Goal: Task Accomplishment & Management: Complete application form

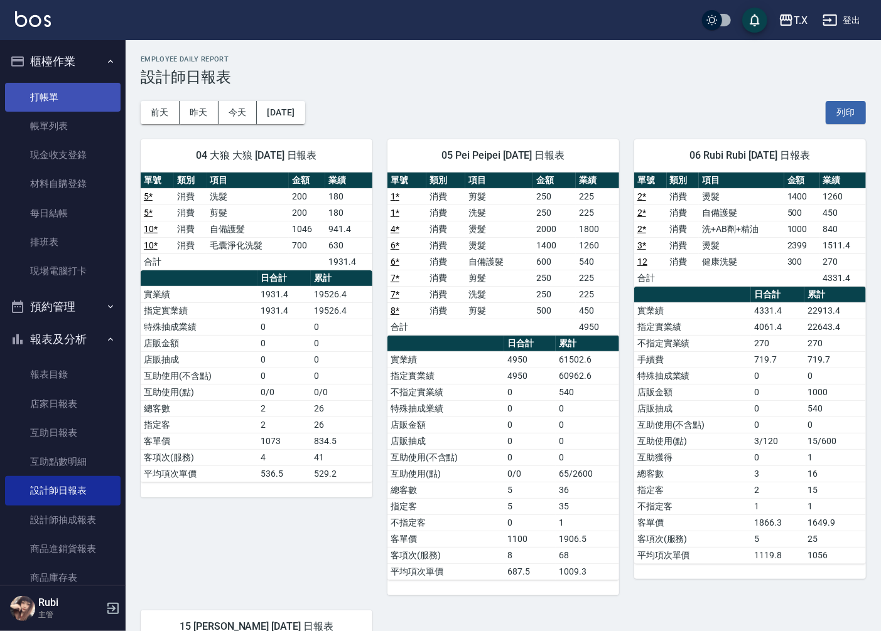
click at [60, 94] on link "打帳單" at bounding box center [62, 97] width 115 height 29
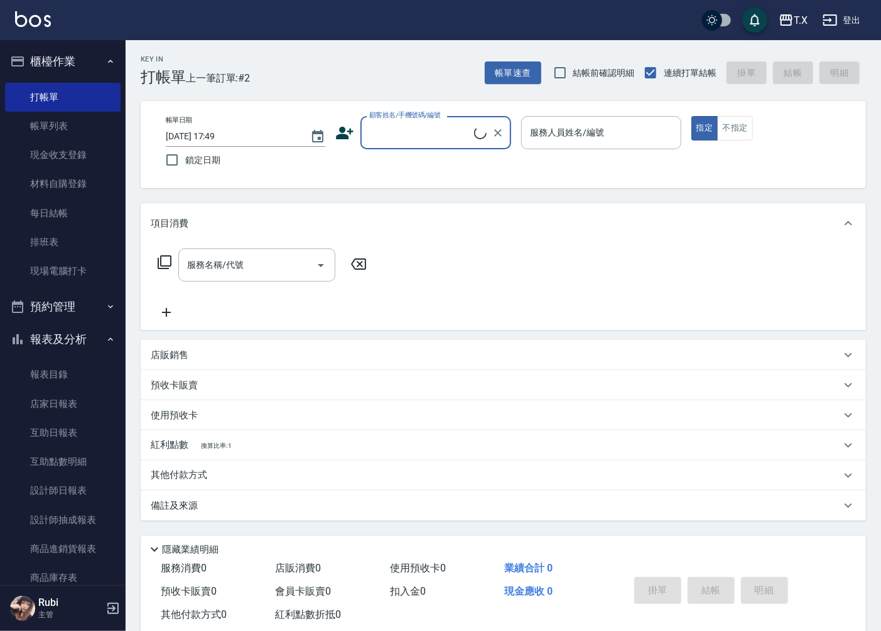
click at [437, 140] on input "顧客姓名/手機號碼/編號" at bounding box center [420, 133] width 108 height 22
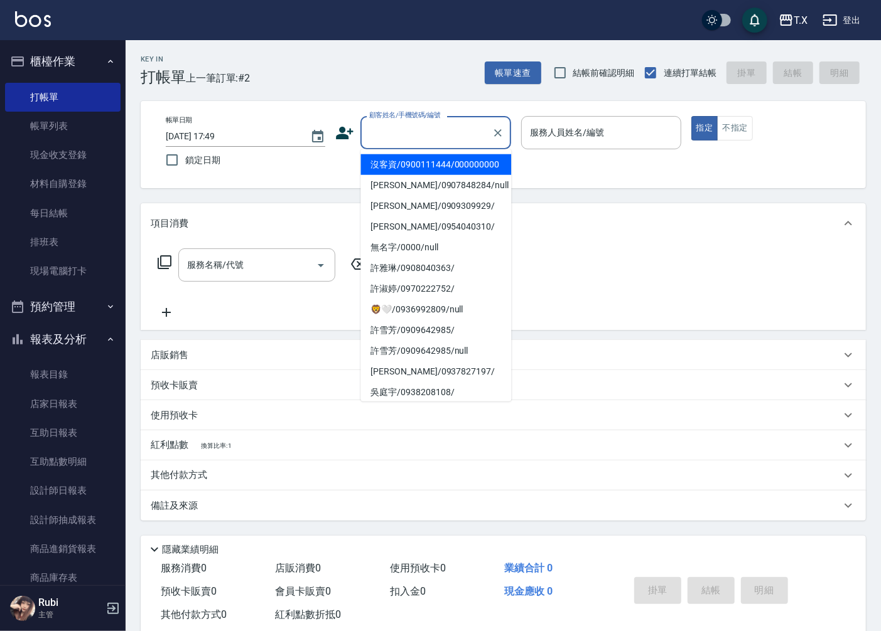
click at [444, 166] on li "沒客資/0900111444/000000000" at bounding box center [435, 164] width 151 height 21
type input "沒客資/0900111444/000000000"
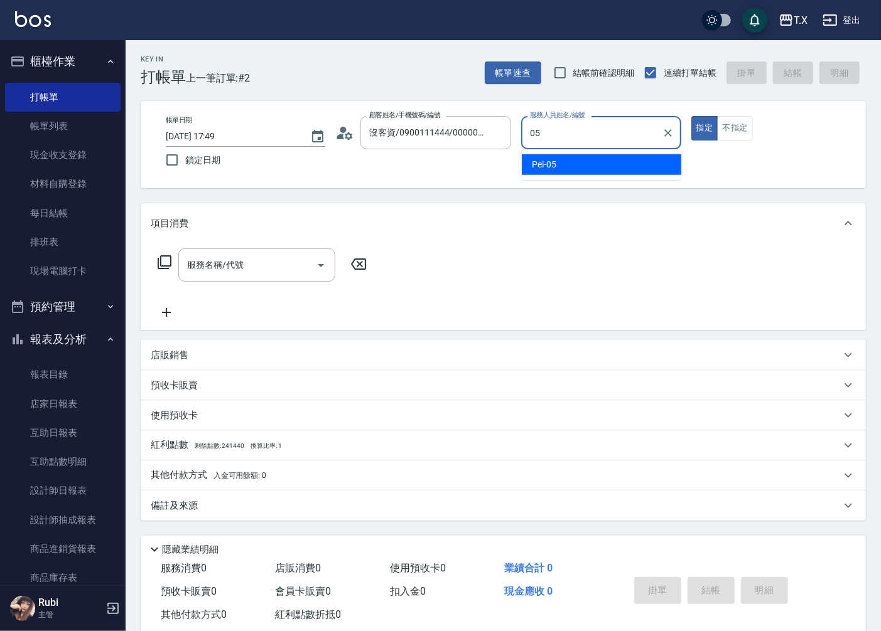
type input "Pei-05"
type button "true"
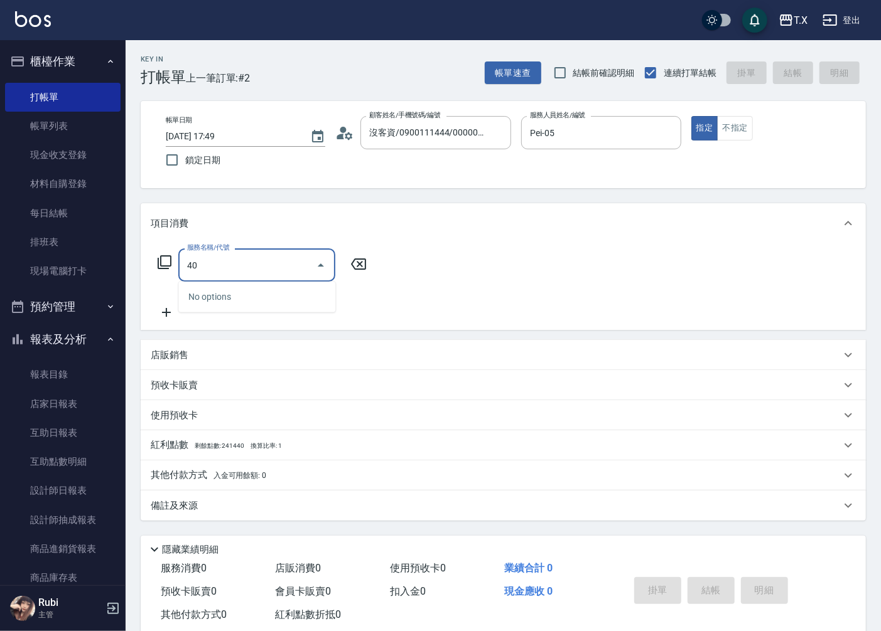
type input "401"
type input "20"
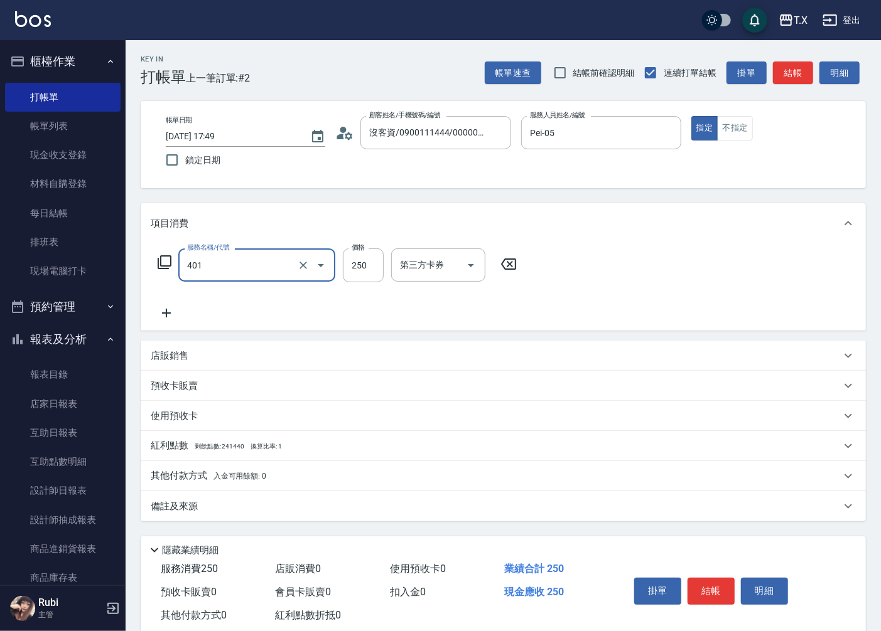
type input "剪髮(401)"
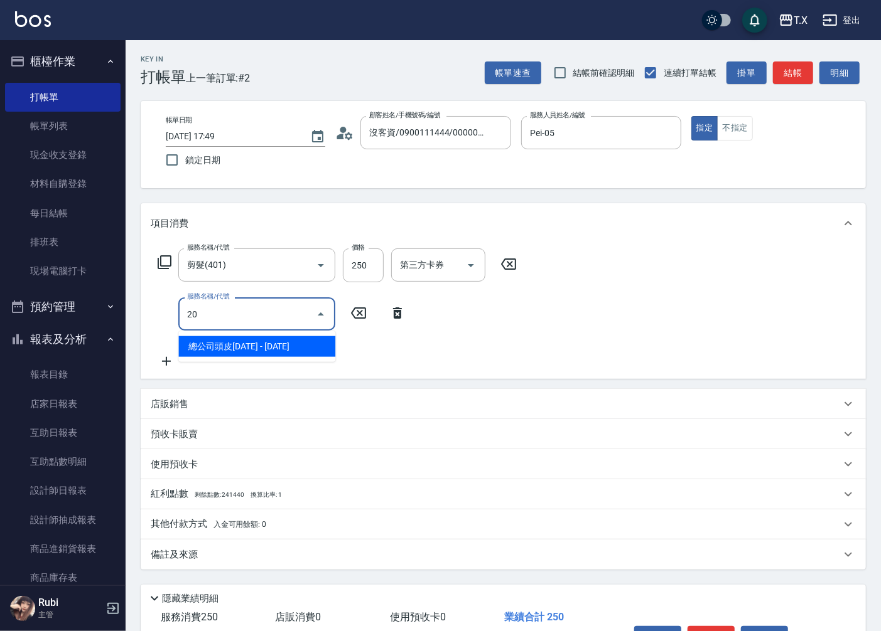
type input "201"
type input "40"
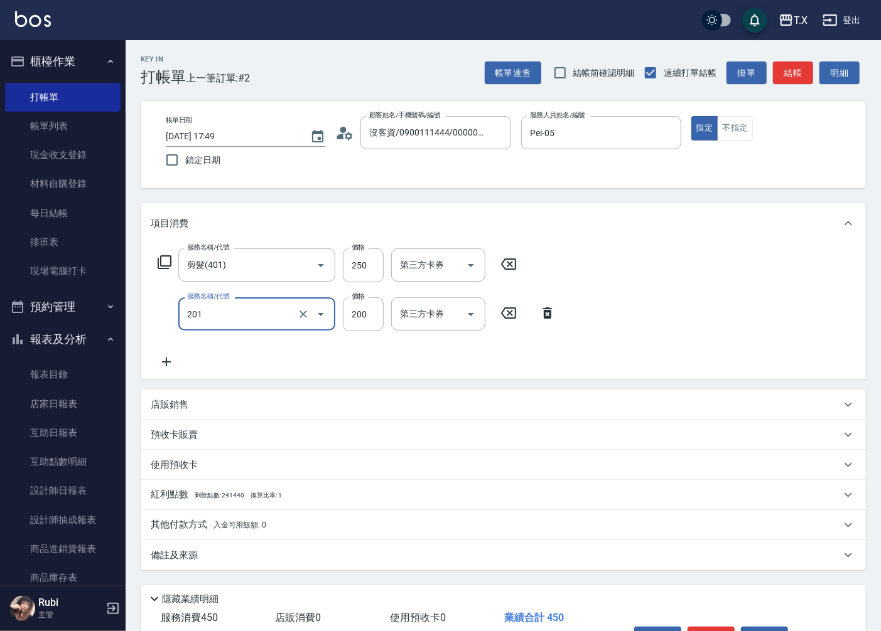
type input "洗髮(201)"
type input "2"
type input "20"
type input "250"
type input "50"
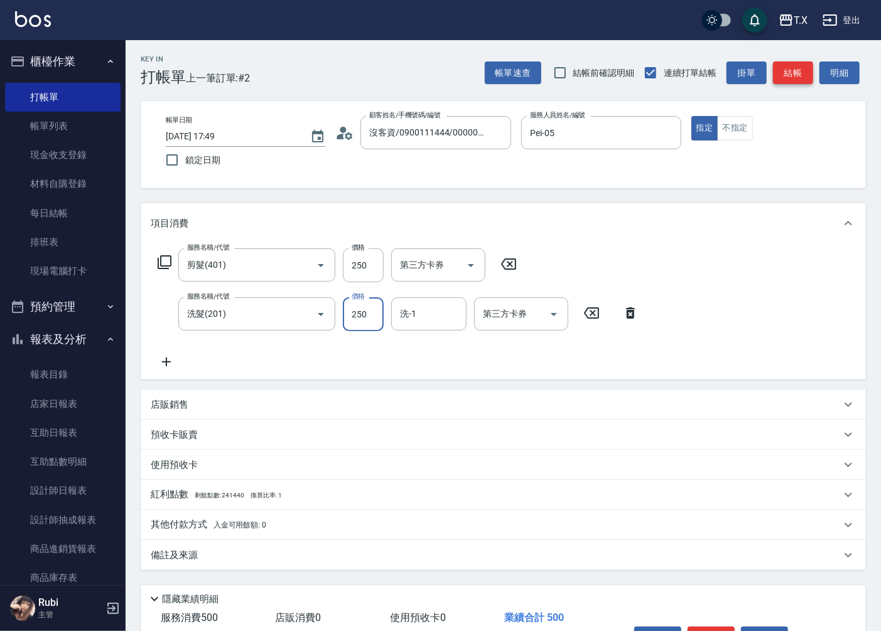
type input "250"
click at [780, 64] on button "結帳" at bounding box center [793, 73] width 40 height 23
type input "[DATE] 17:50"
type input "0"
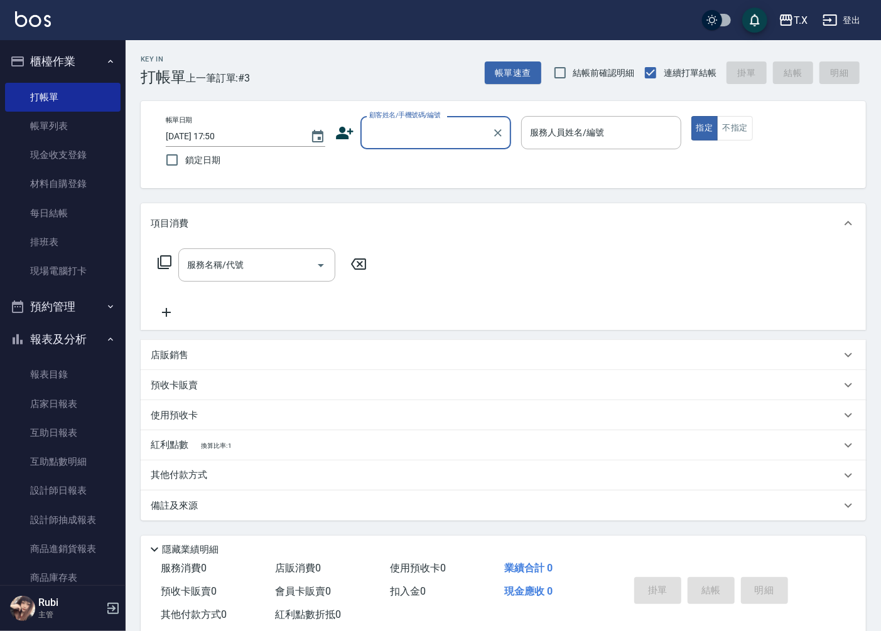
click at [444, 138] on input "顧客姓名/手機號碼/編號" at bounding box center [426, 133] width 121 height 22
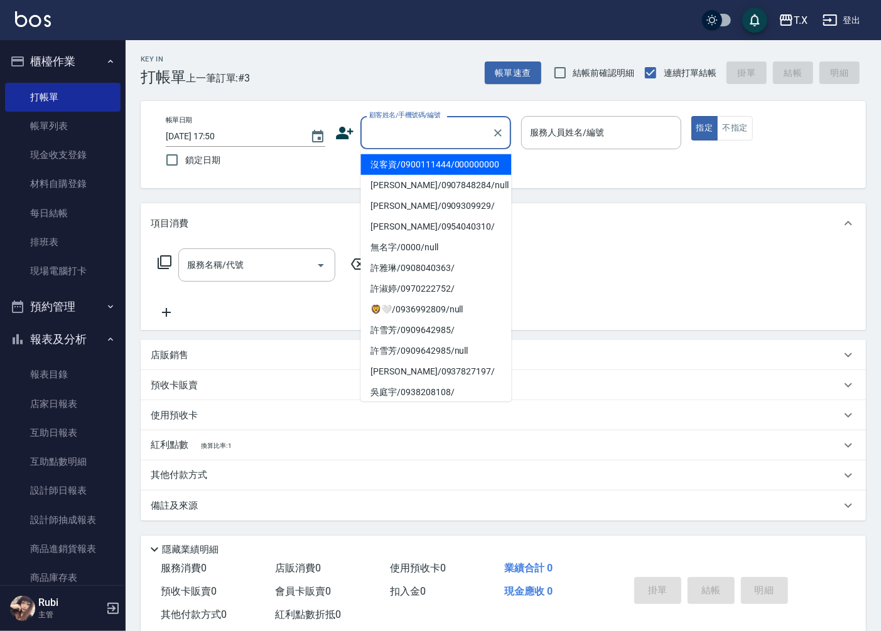
click at [443, 173] on li "沒客資/0900111444/000000000" at bounding box center [435, 164] width 151 height 21
type input "沒客資/0900111444/000000000"
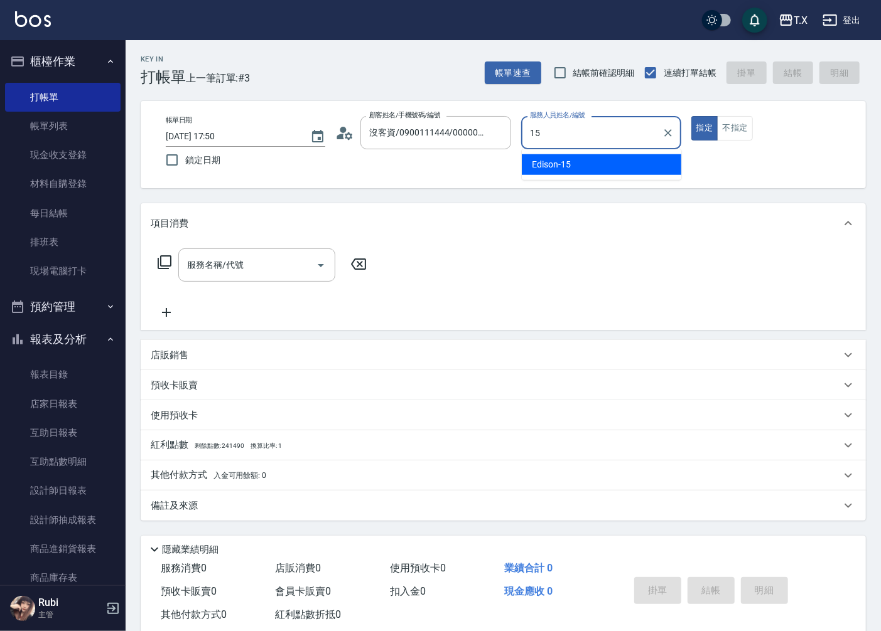
type input "Edison-15"
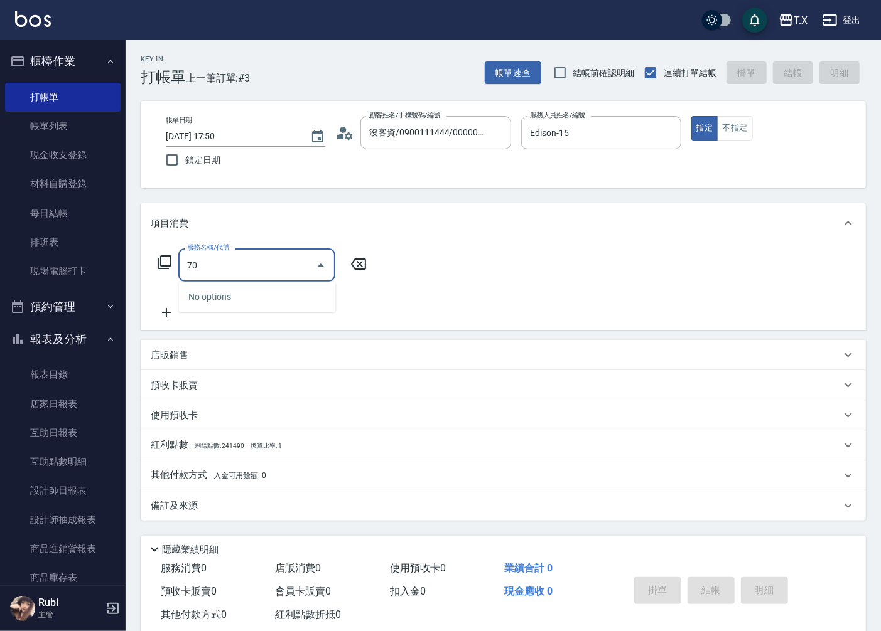
type input "704"
type input "500"
type input "新羽毛鉑金接髮調整(704)"
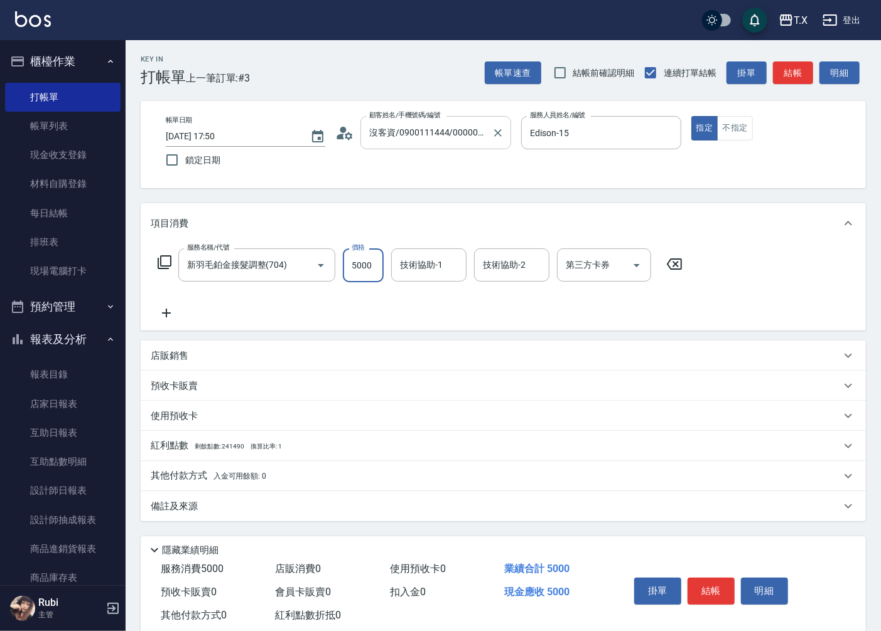
type input "5"
type input "0"
type input "500"
type input "50"
type input "5000"
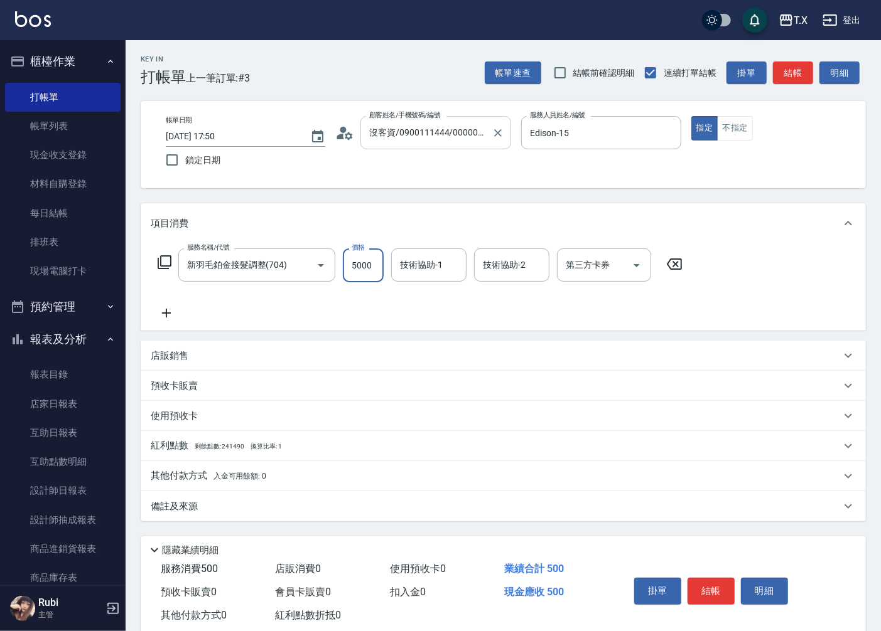
type input "500"
type input "vivi-13"
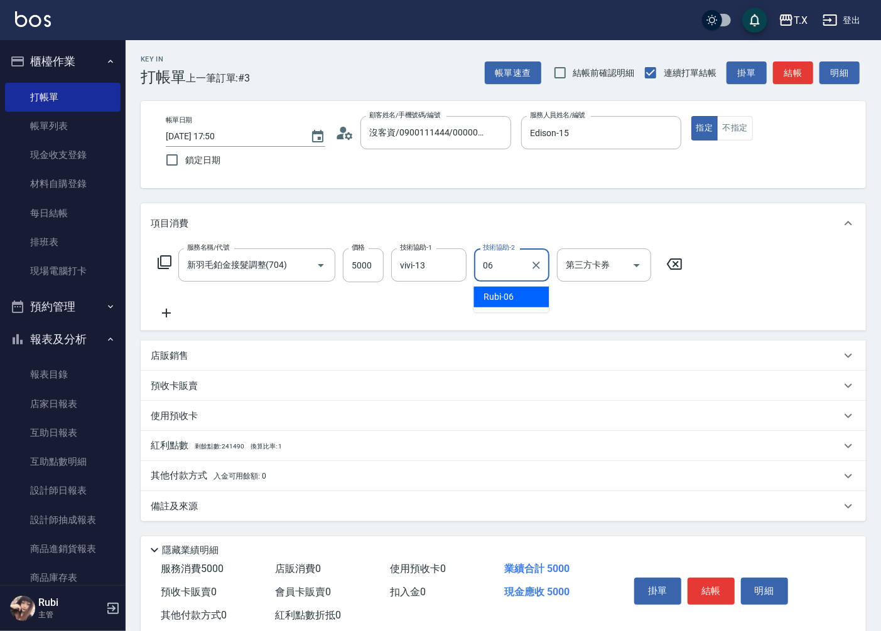
type input "Rubi-06"
click at [790, 73] on button "結帳" at bounding box center [793, 73] width 40 height 23
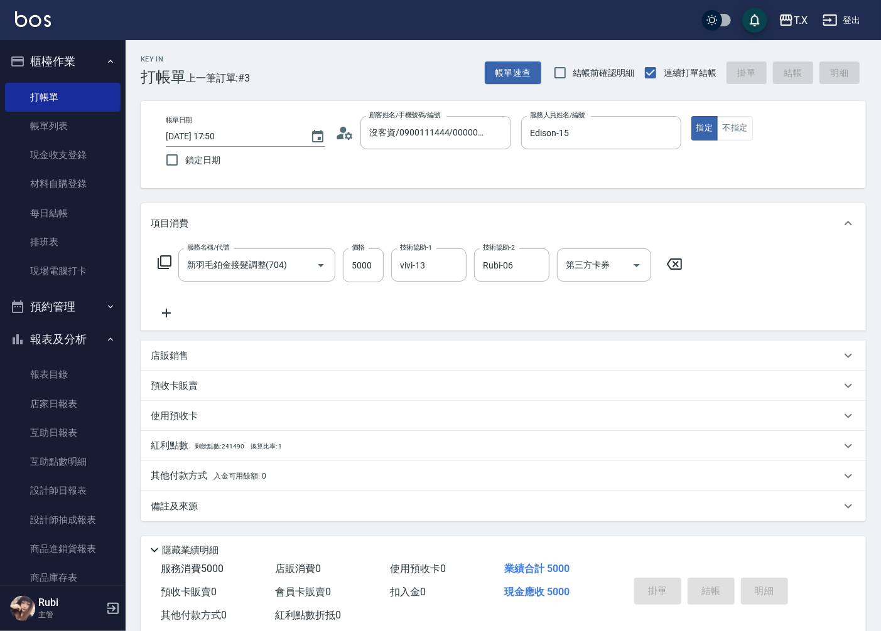
type input "0"
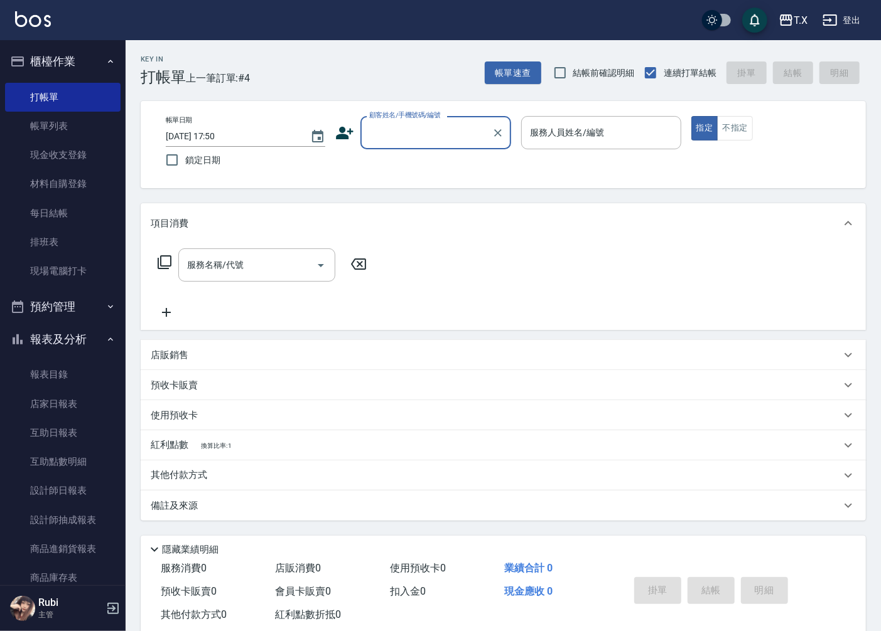
click at [441, 159] on div "帳單日期 [DATE] 17:50 鎖定日期 顧客姓名/手機號碼/編號 顧客姓名/手機號碼/編號 服務人員姓名/編號 服務人員姓名/編號 指定 不指定" at bounding box center [503, 144] width 695 height 57
click at [446, 145] on div "顧客姓名/手機號碼/編號" at bounding box center [435, 132] width 151 height 33
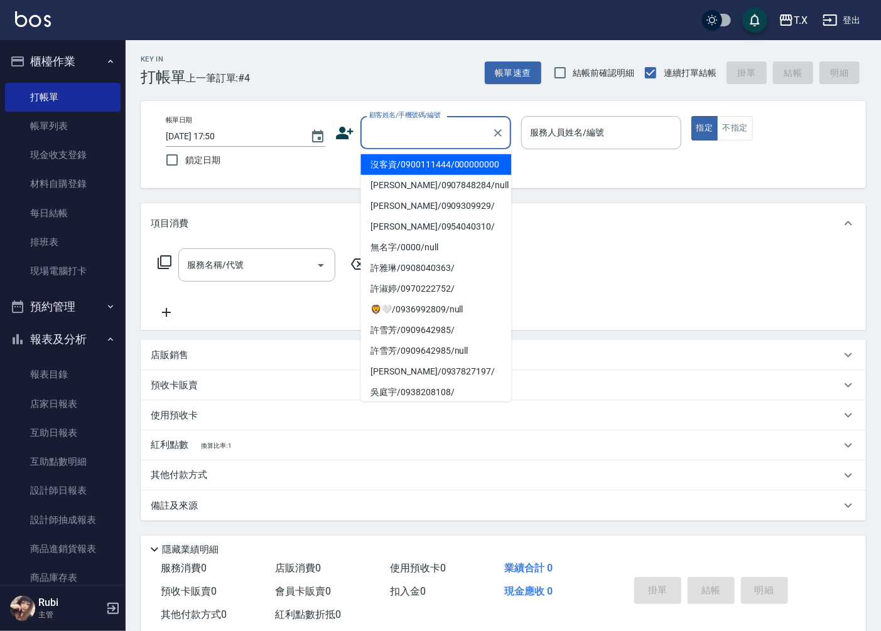
click at [449, 171] on li "沒客資/0900111444/000000000" at bounding box center [435, 164] width 151 height 21
type input "沒客資/0900111444/000000000"
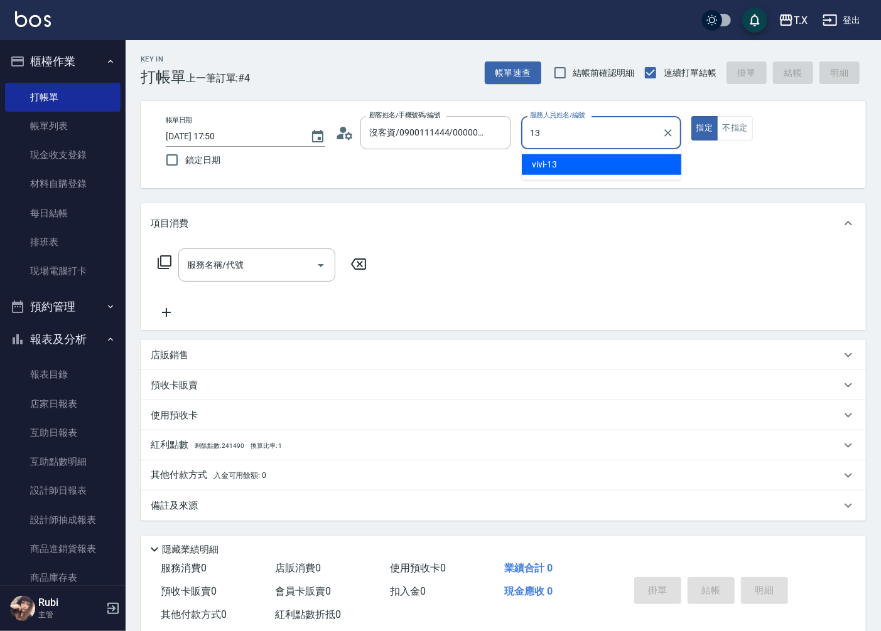
type input "vivi-13"
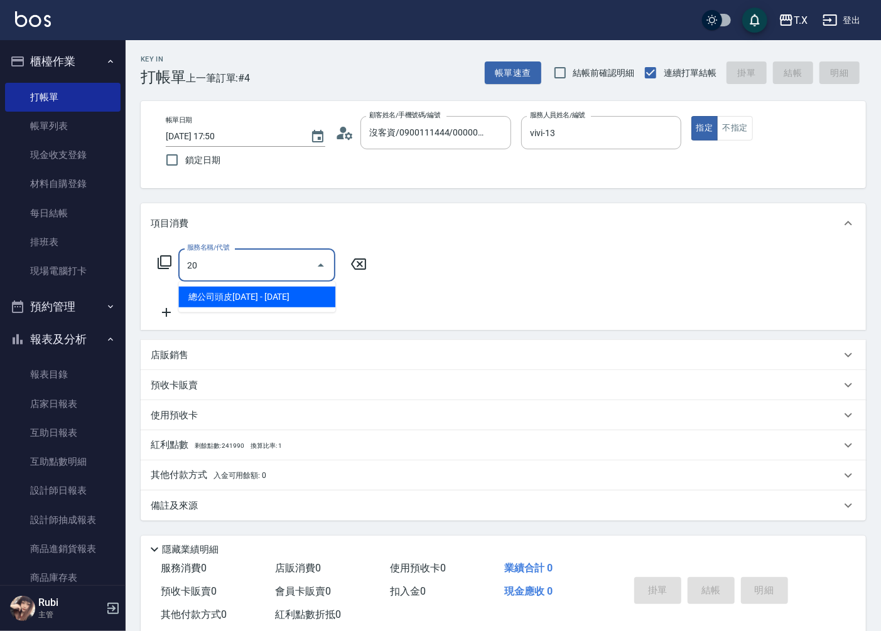
type input "203"
type input "20"
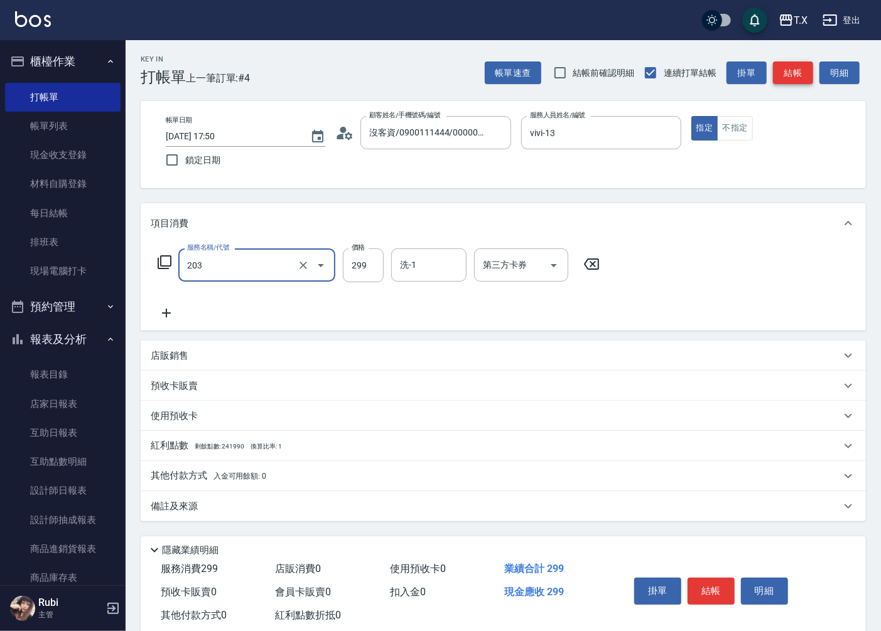
type input "健康洗髮(203)"
click at [782, 78] on button "結帳" at bounding box center [793, 73] width 40 height 23
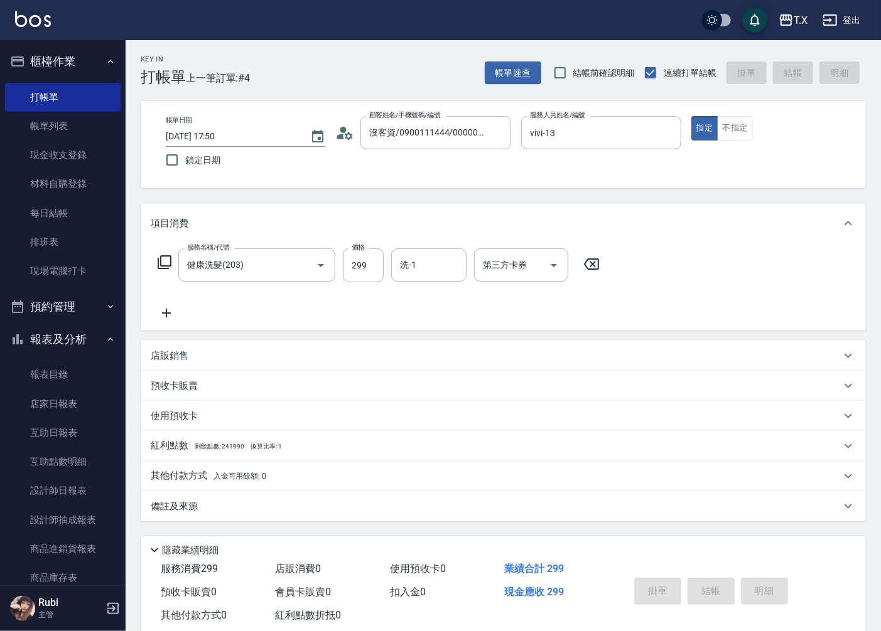
type input "0"
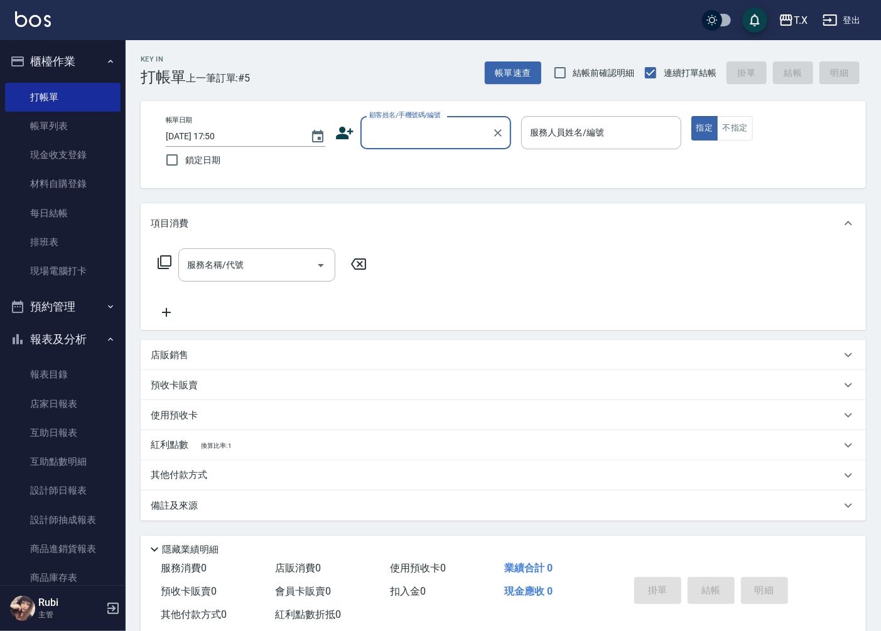
click at [461, 127] on input "顧客姓名/手機號碼/編號" at bounding box center [426, 133] width 121 height 22
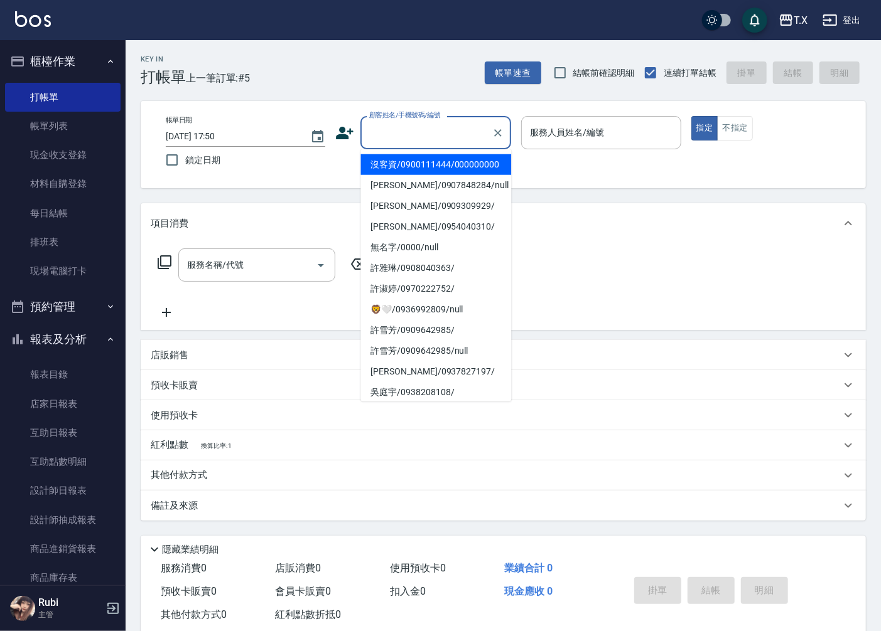
click at [458, 162] on li "沒客資/0900111444/000000000" at bounding box center [435, 164] width 151 height 21
type input "沒客資/0900111444/000000000"
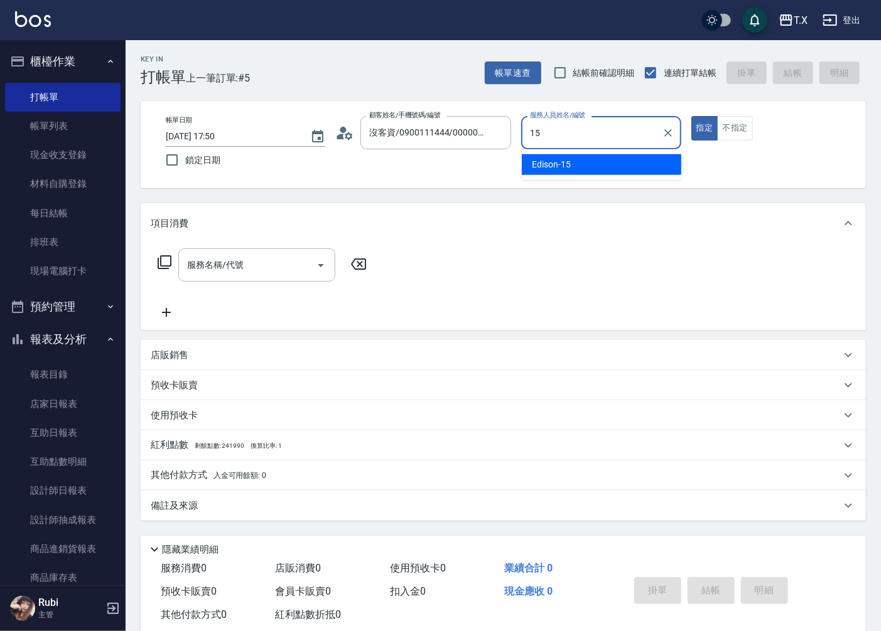
type input "Edison-15"
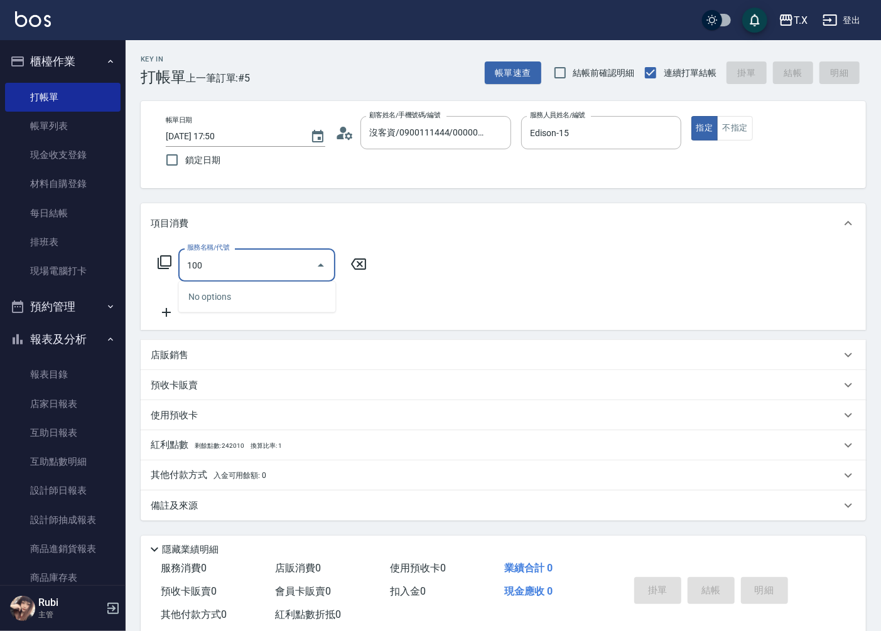
type input "1003"
type input "150"
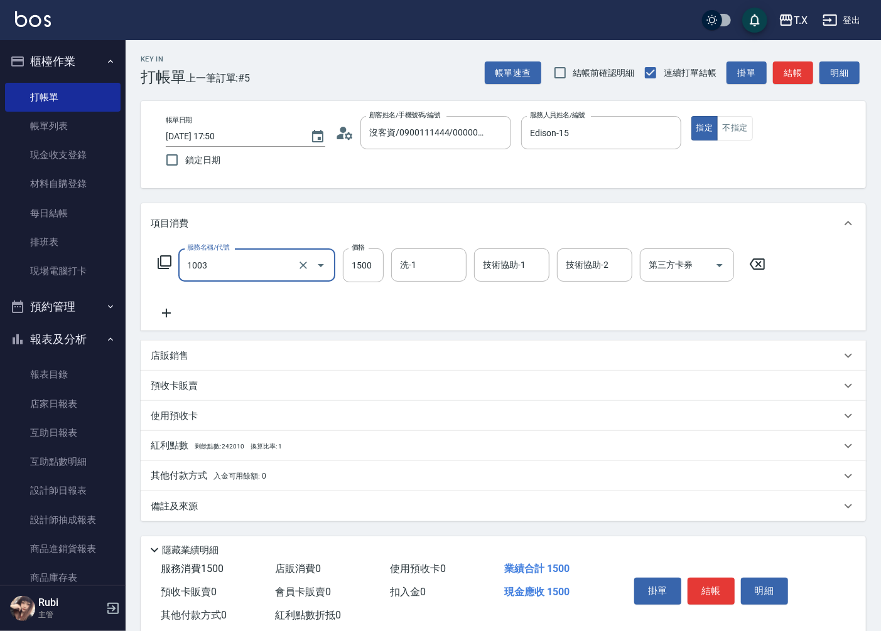
type input "洗+四段式(1003)"
click at [304, 260] on icon "Clear" at bounding box center [303, 265] width 13 height 13
type input "10"
type input "0"
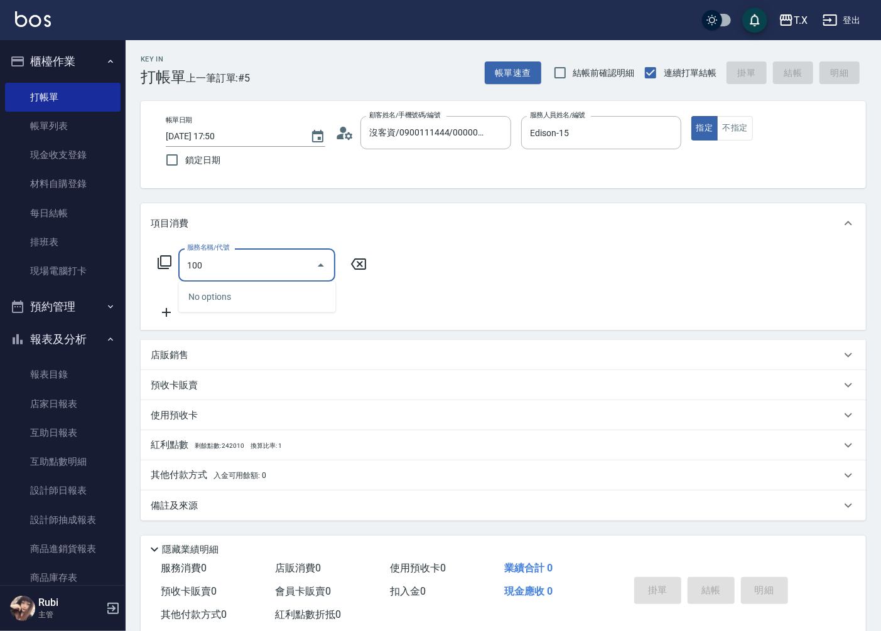
type input "1002"
type input "90"
type input "洗+AB劑+精油(1002)"
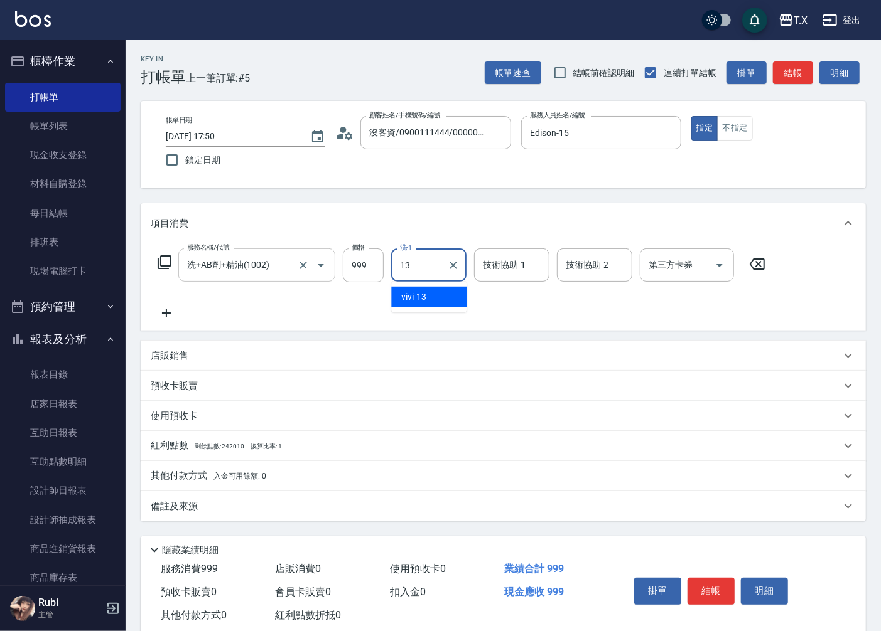
type input "vivi-13"
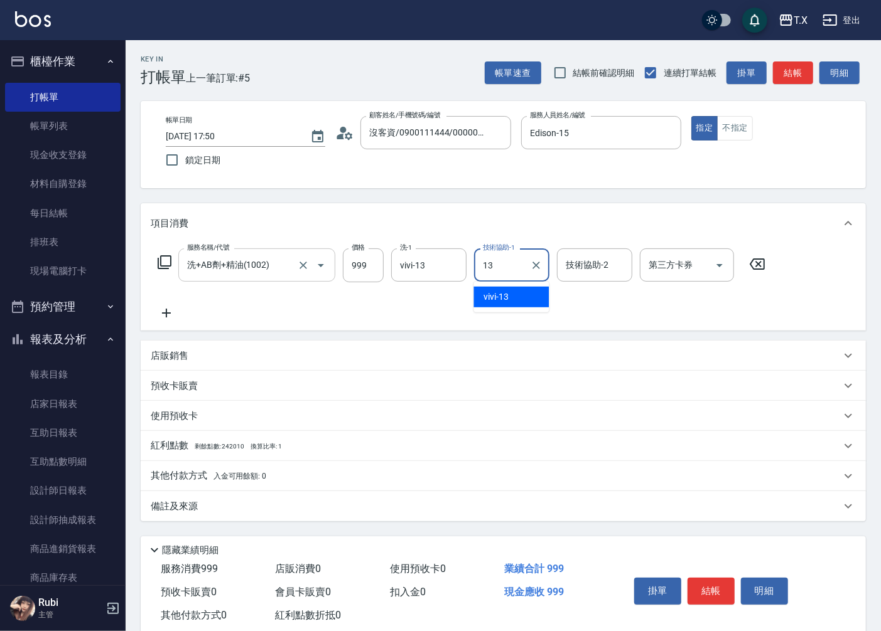
type input "vivi-13"
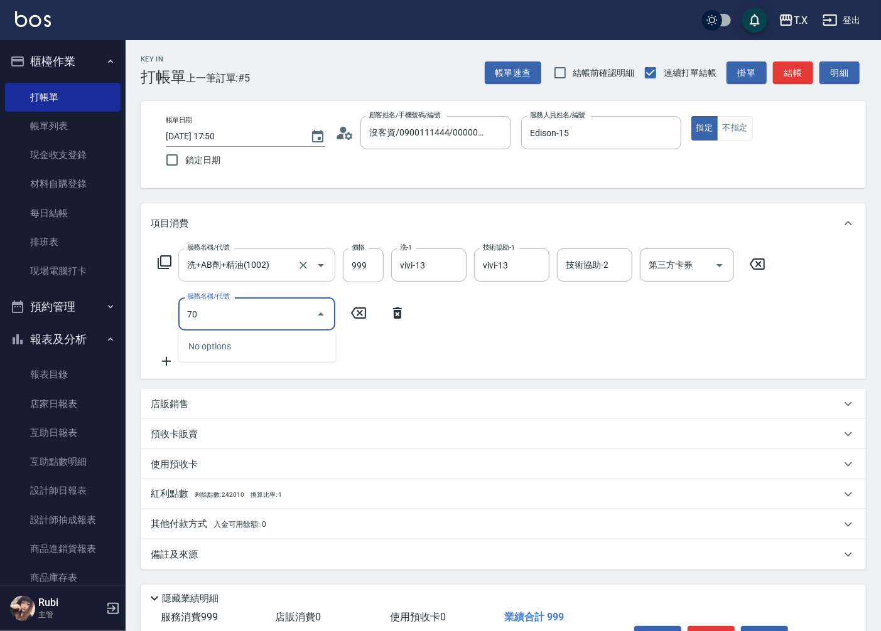
type input "704"
type input "590"
type input "新羽毛鉑金接髮調整(704)"
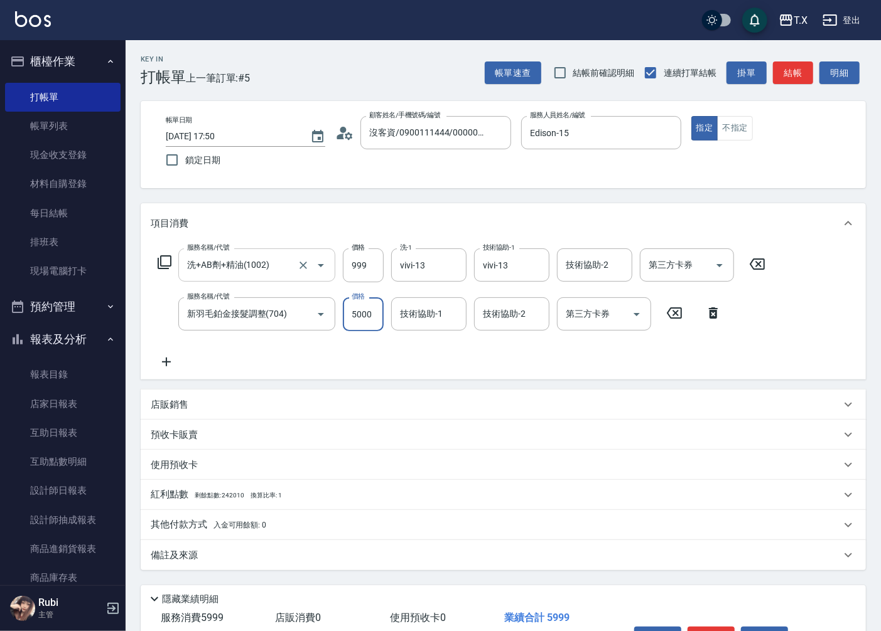
type input "1"
type input "100"
type input "112"
type input "110"
type input "1127"
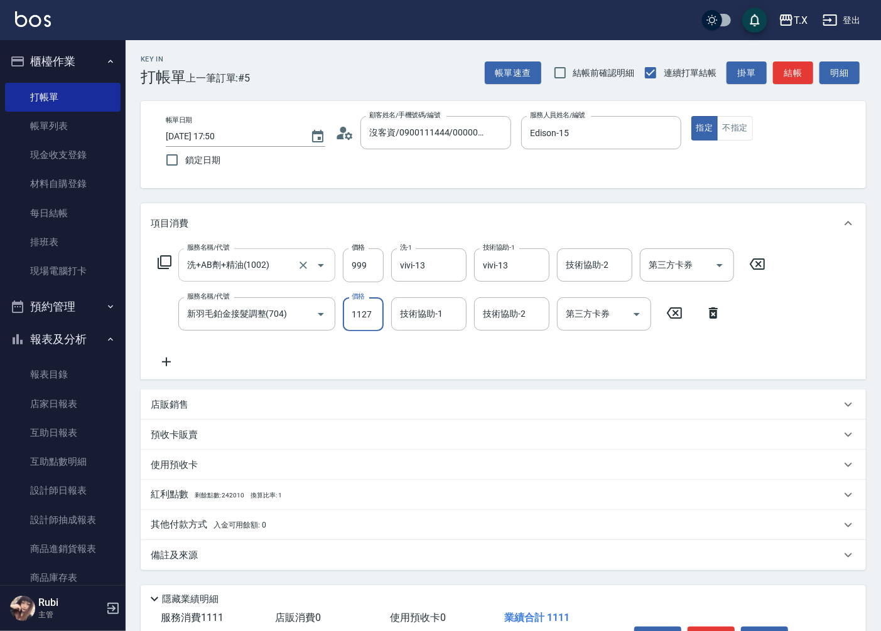
type input "210"
type input "11272"
type input "1220"
type input "11272"
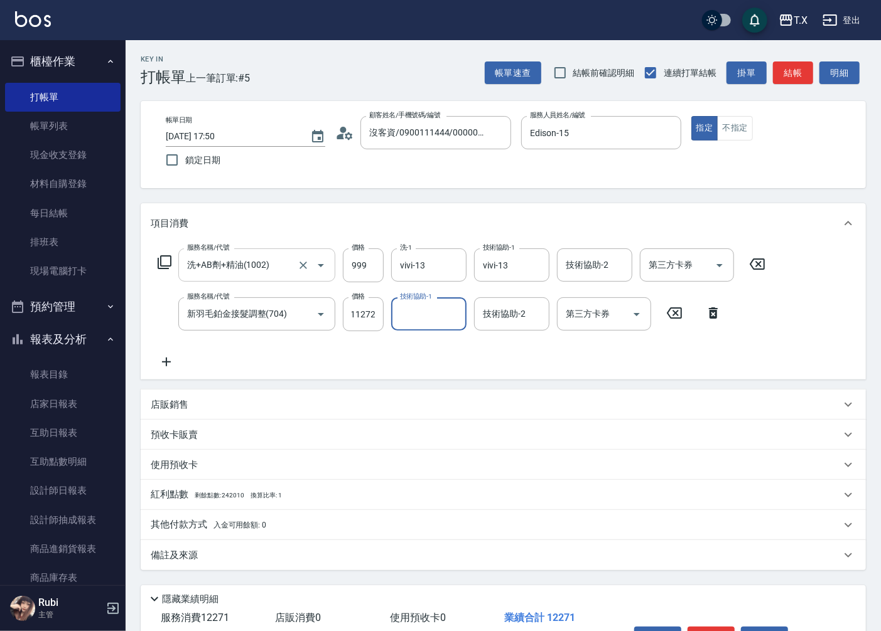
scroll to position [0, 0]
type input "vivi-13"
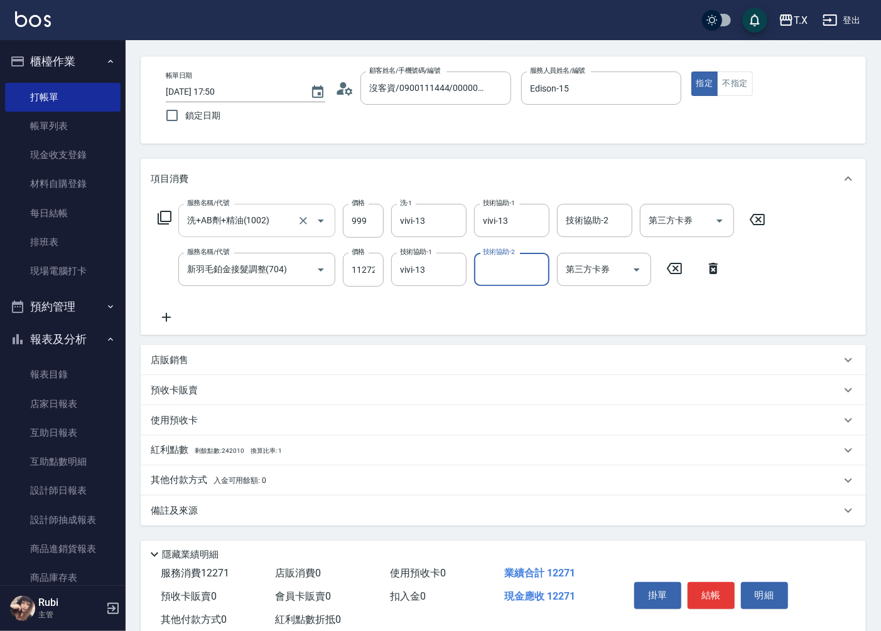
scroll to position [79, 0]
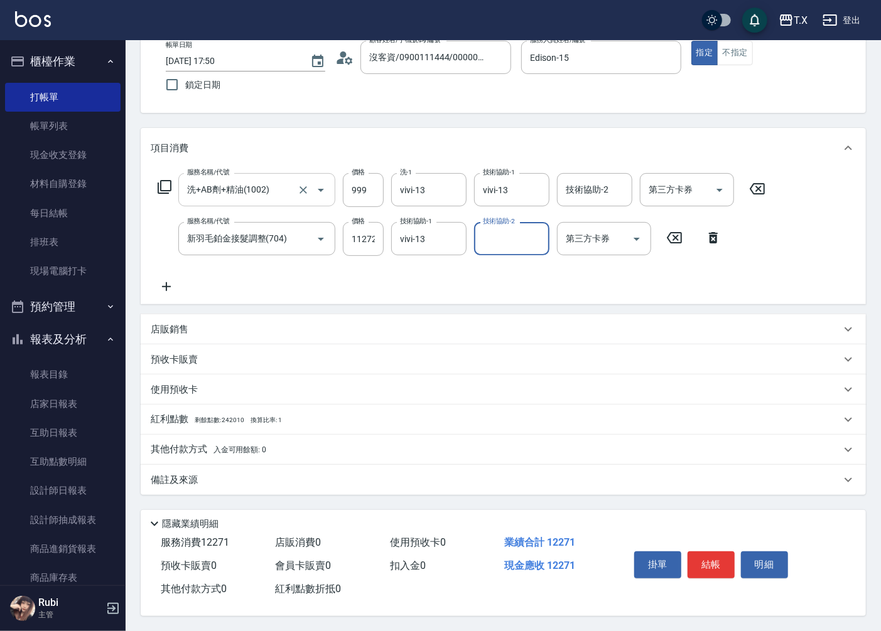
click at [189, 449] on p "其他付款方式 入金可用餘額: 0" at bounding box center [208, 450] width 115 height 14
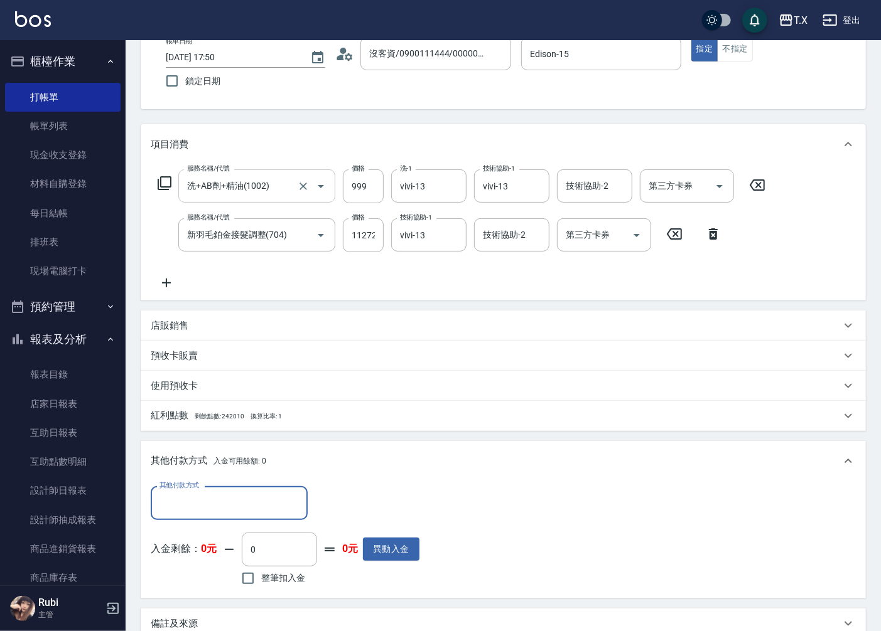
scroll to position [0, 0]
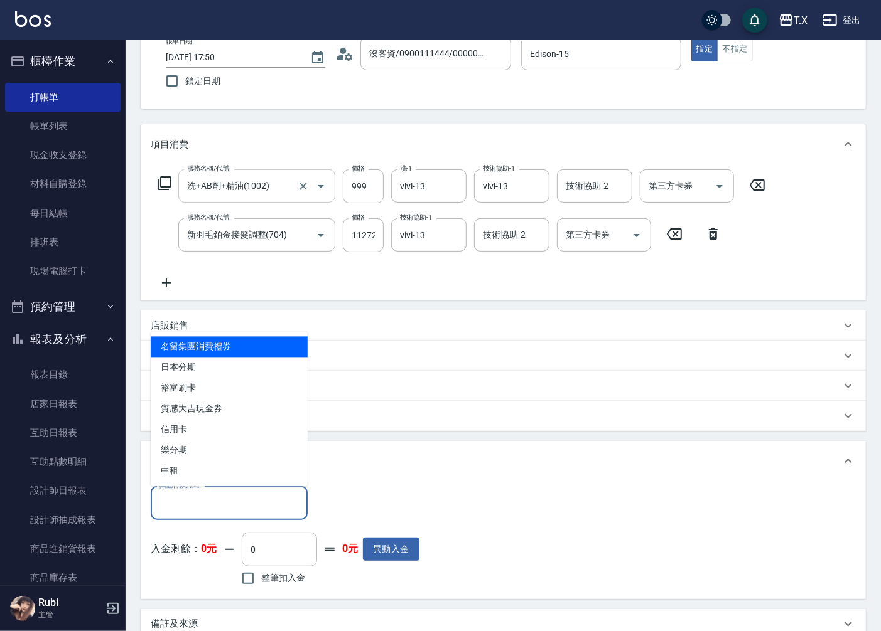
click at [208, 506] on input "其他付款方式" at bounding box center [229, 503] width 146 height 22
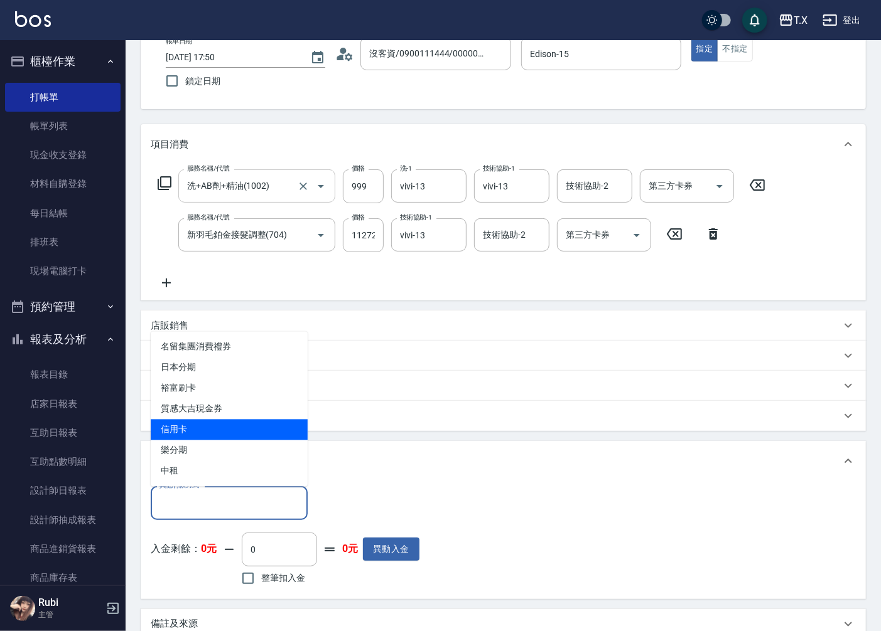
click at [185, 430] on span "信用卡" at bounding box center [229, 430] width 157 height 21
type input "信用卡"
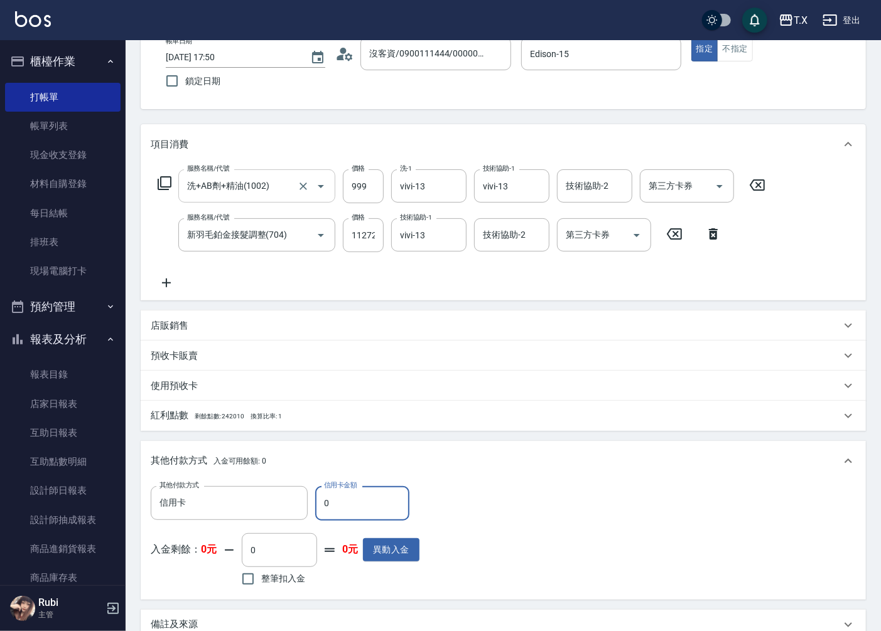
drag, startPoint x: 319, startPoint y: 506, endPoint x: 334, endPoint y: 506, distance: 15.1
click at [334, 506] on input "0" at bounding box center [362, 503] width 94 height 34
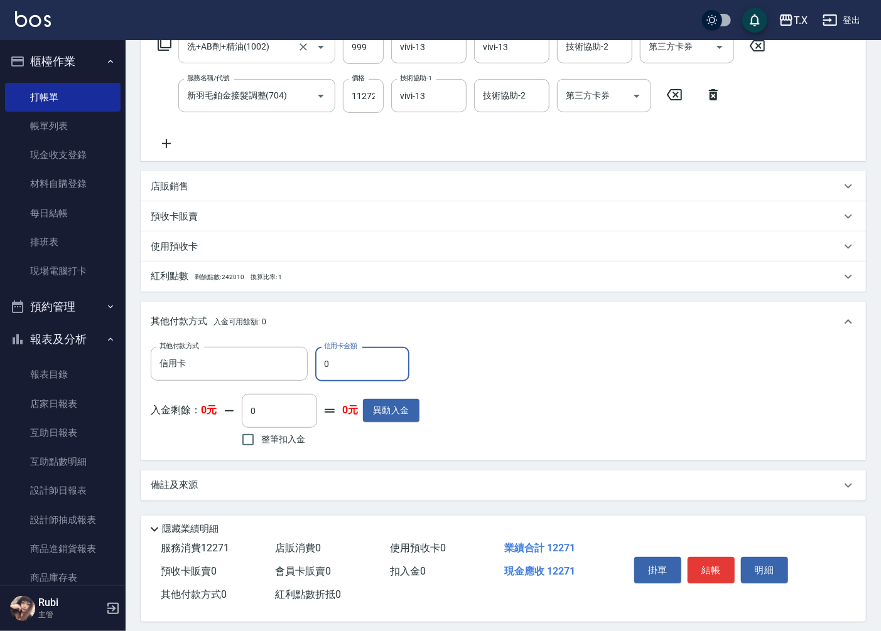
scroll to position [227, 0]
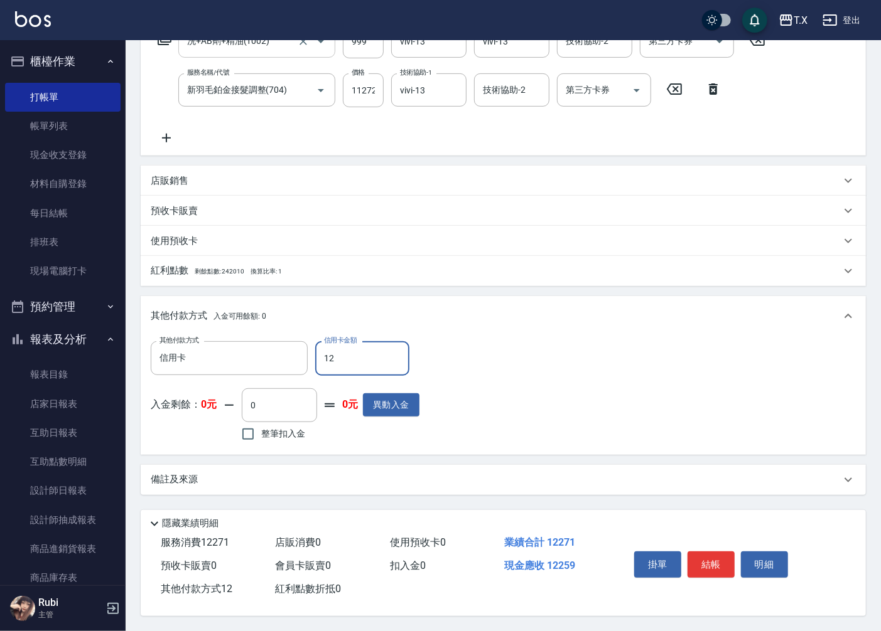
type input "122"
type input "1210"
type input "1227"
type input "1100"
type input "12271"
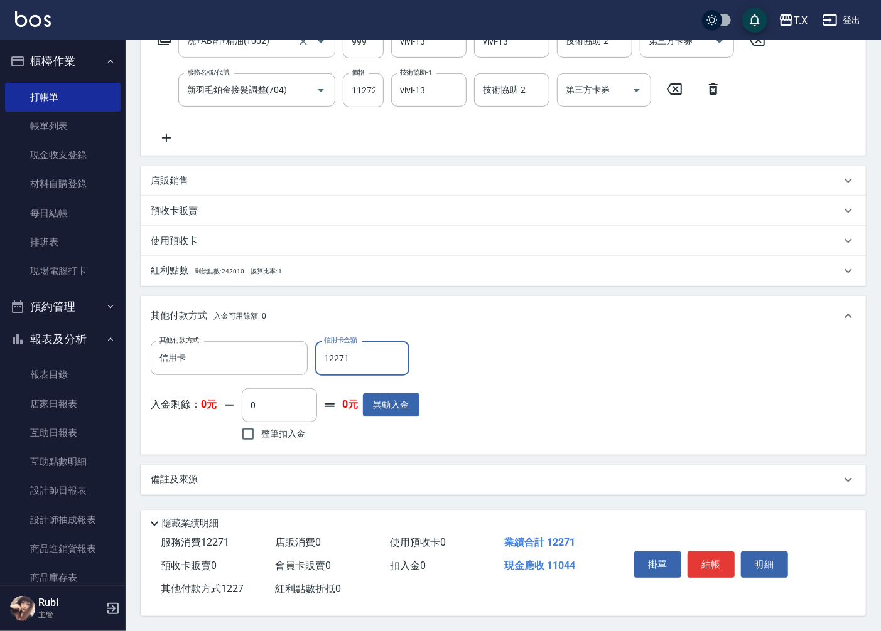
type input "0"
type input "12271"
click at [709, 555] on button "結帳" at bounding box center [710, 565] width 47 height 26
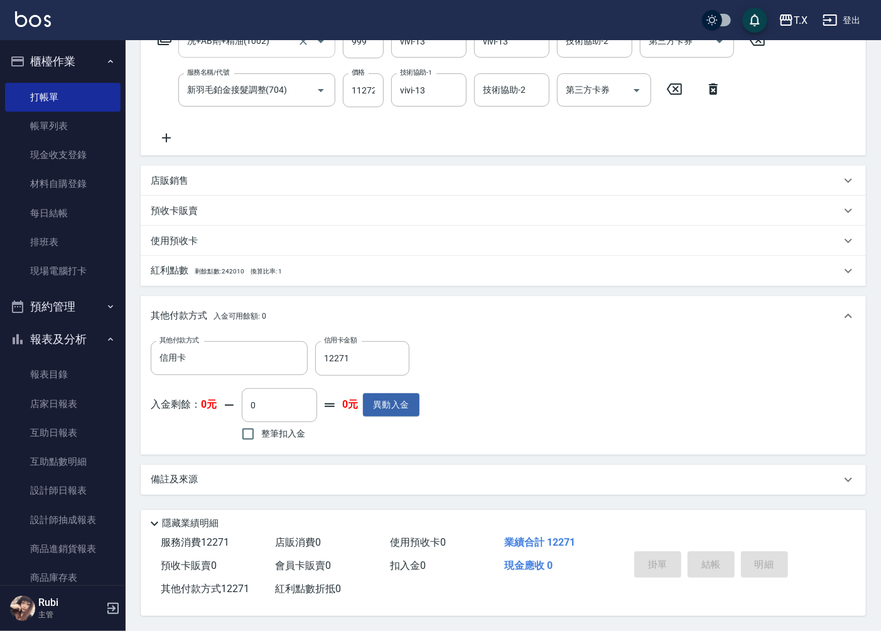
type input "[DATE] 17:51"
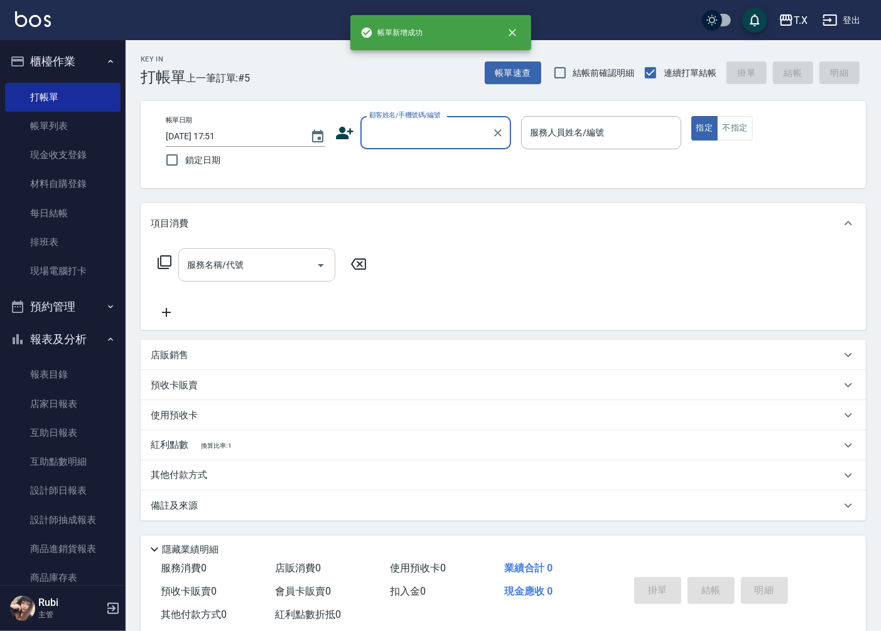
scroll to position [0, 0]
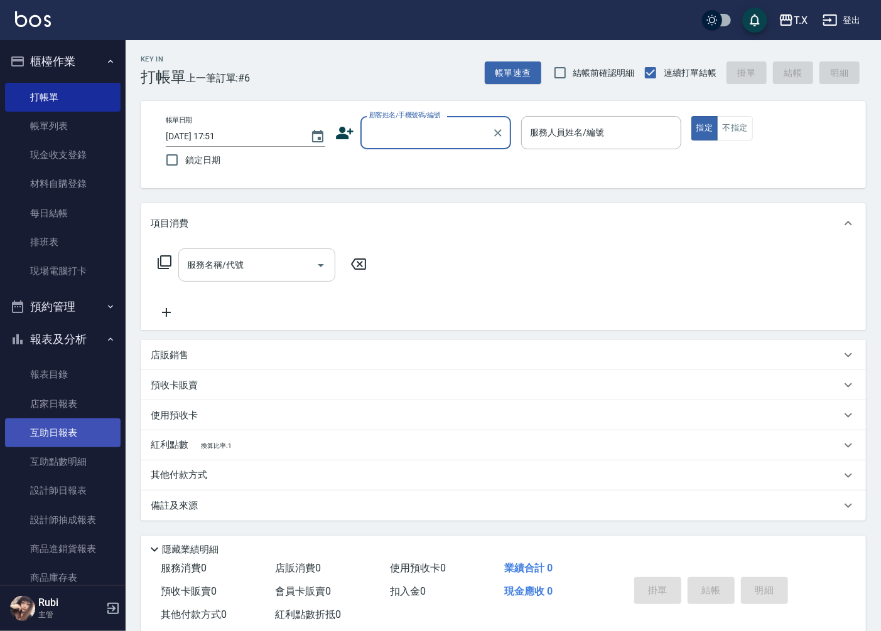
click at [76, 431] on link "互助日報表" at bounding box center [62, 433] width 115 height 29
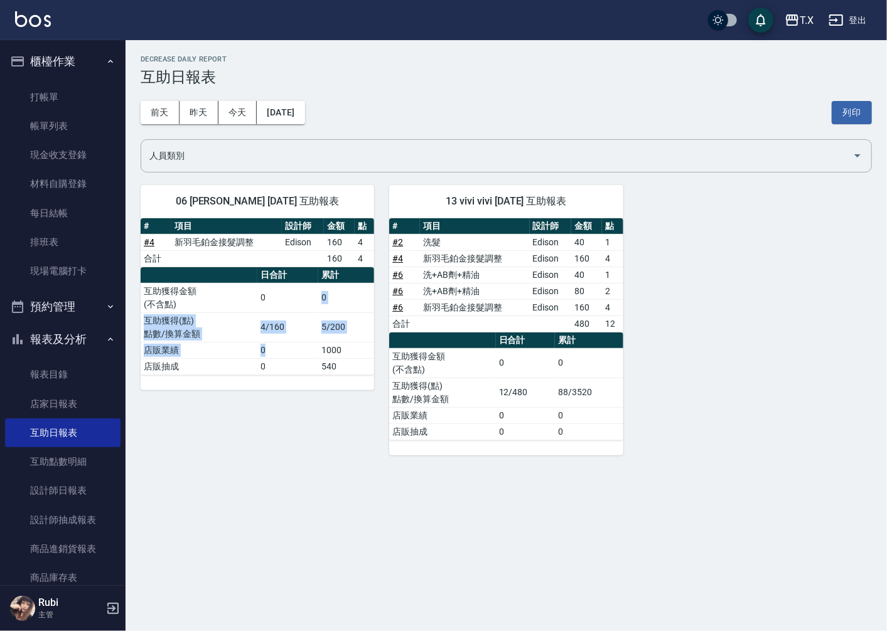
drag, startPoint x: 272, startPoint y: 299, endPoint x: 305, endPoint y: 382, distance: 88.7
click at [304, 359] on tbody "互助獲得金額 (不含點) 0 0 互助獲得(點) 點數/換算金額 4/160 5/200 店販業績 0 1000 店販抽成 0 540" at bounding box center [257, 329] width 233 height 92
click at [306, 390] on div "# 項目 設計師 金額 點 # 4 新羽毛鉑金接髮調整 Edison 160 4 合計 160 4 日合計 累計 互助獲得金額 (不含點) 0 0 互助獲得(…" at bounding box center [257, 304] width 233 height 172
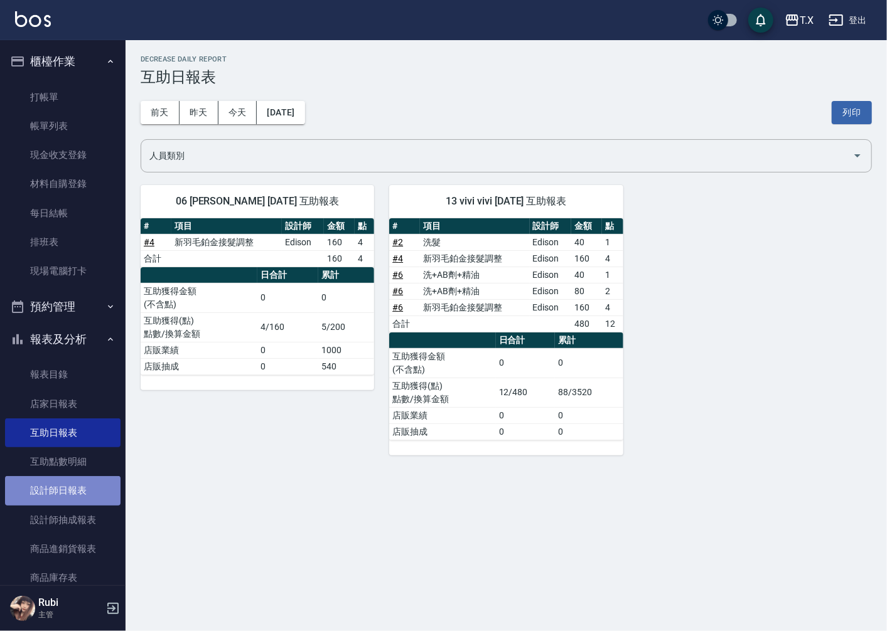
click at [86, 496] on link "設計師日報表" at bounding box center [62, 490] width 115 height 29
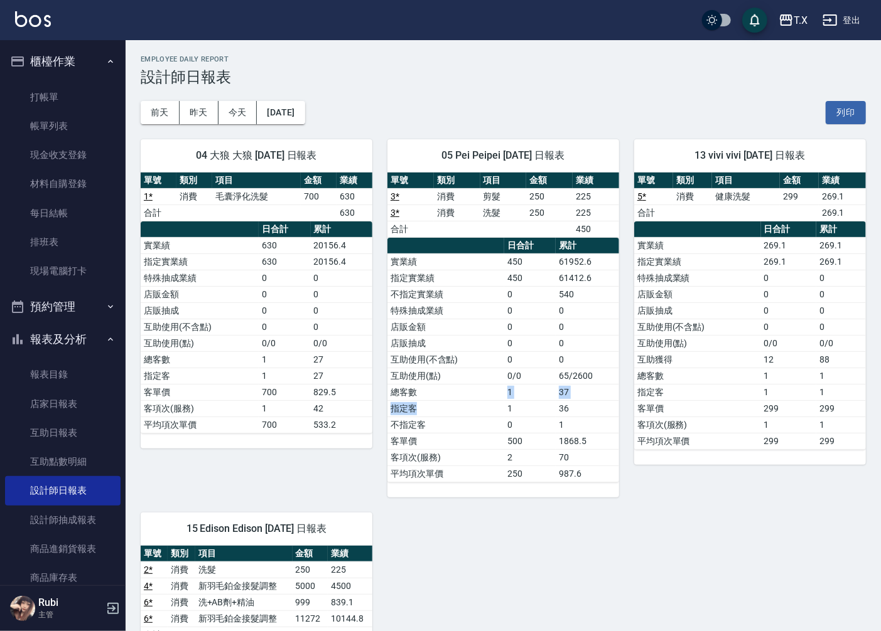
drag, startPoint x: 481, startPoint y: 400, endPoint x: 477, endPoint y: 359, distance: 41.0
click at [478, 367] on tbody "實業績 450 61952.6 指定實業績 450 61412.6 不指定實業績 0 540 特殊抽成業績 0 0 店販金額 0 0 店販抽成 0 0 互助使…" at bounding box center [503, 368] width 232 height 228
drag, startPoint x: 437, startPoint y: 284, endPoint x: 500, endPoint y: 400, distance: 132.5
click at [493, 378] on tbody "實業績 450 61952.6 指定實業績 450 61412.6 不指定實業績 0 540 特殊抽成業績 0 0 店販金額 0 0 店販抽成 0 0 互助使…" at bounding box center [503, 368] width 232 height 228
click at [505, 415] on td "1" at bounding box center [529, 408] width 51 height 16
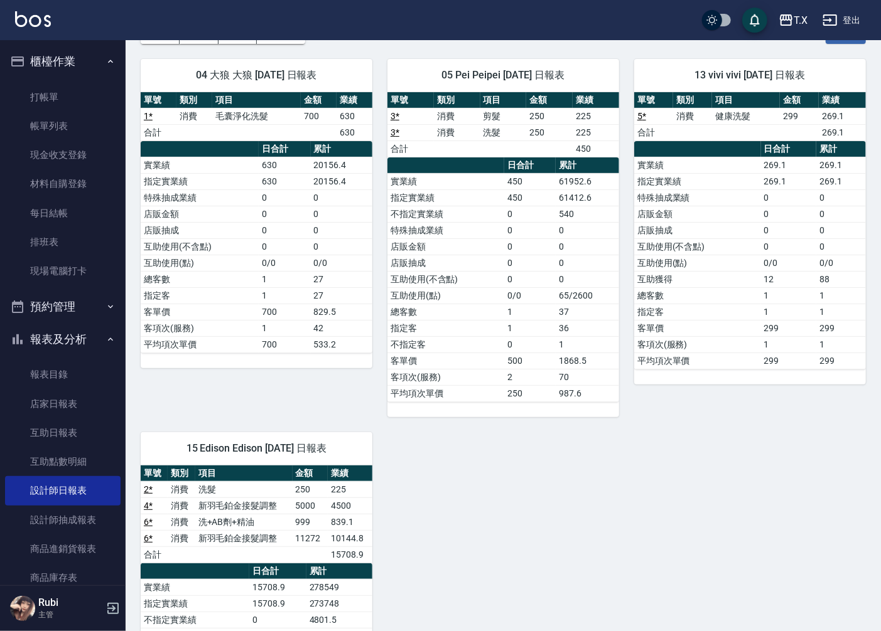
scroll to position [70, 0]
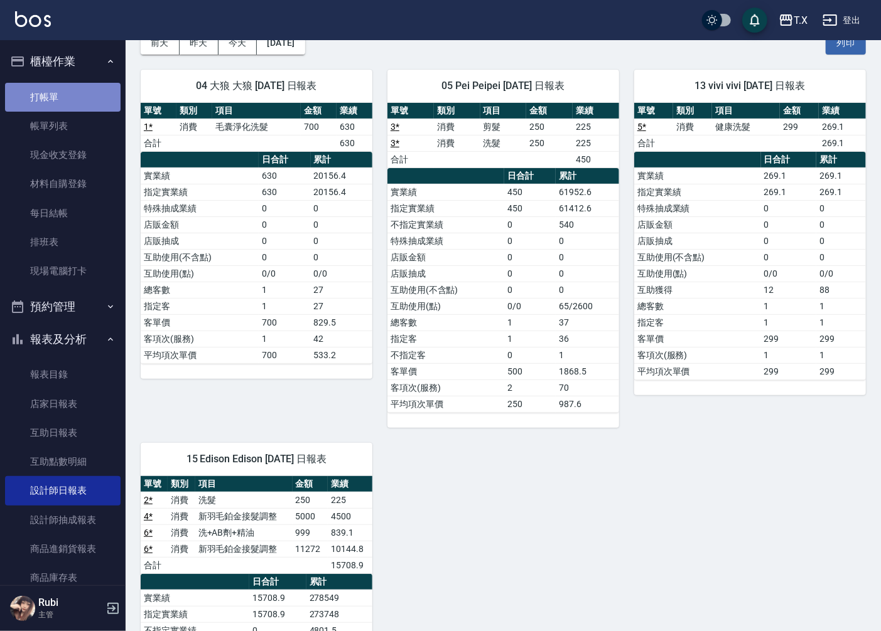
click at [80, 99] on link "打帳單" at bounding box center [62, 97] width 115 height 29
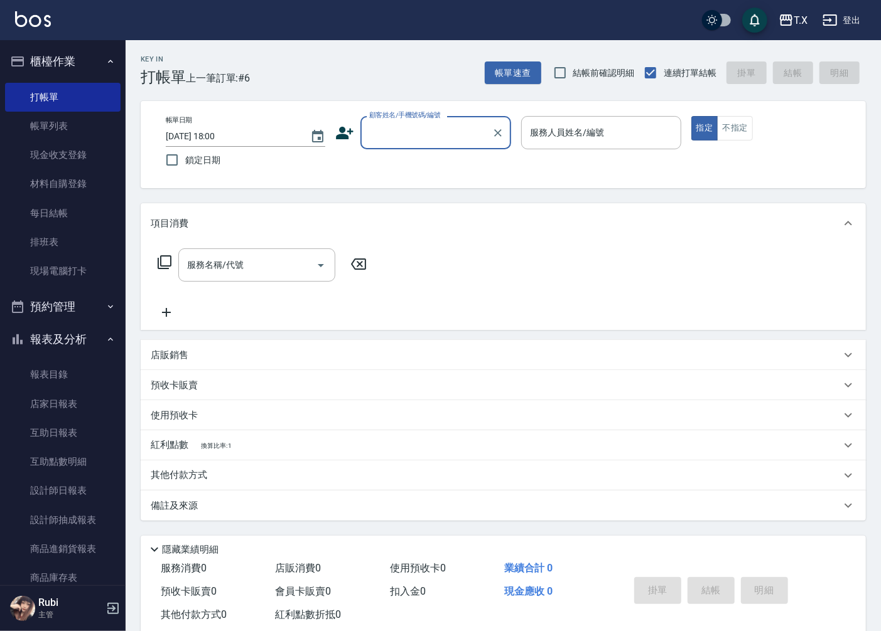
click at [455, 129] on input "顧客姓名/手機號碼/編號" at bounding box center [426, 133] width 121 height 22
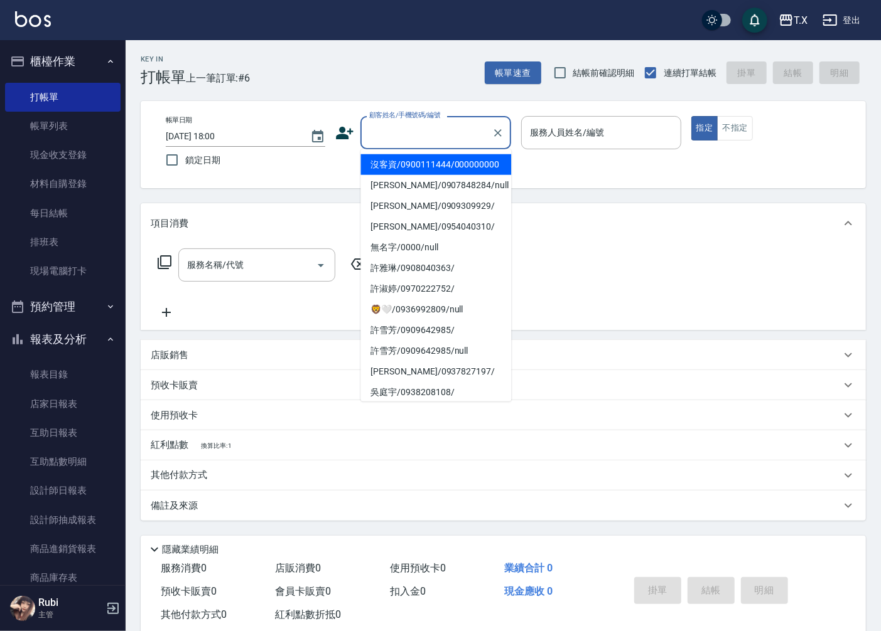
click at [409, 167] on li "沒客資/0900111444/000000000" at bounding box center [435, 164] width 151 height 21
type input "沒客資/0900111444/000000000"
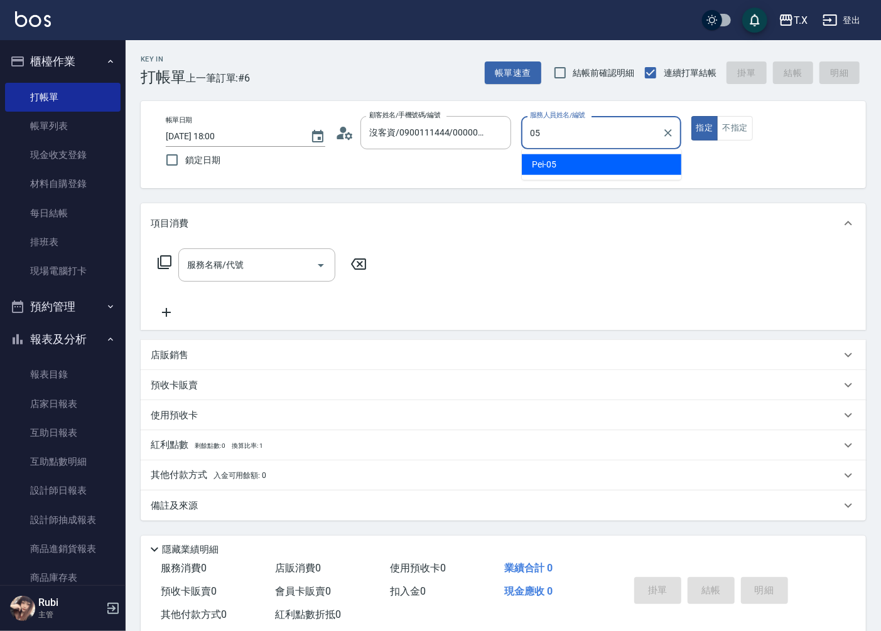
type input "Pei-05"
type button "true"
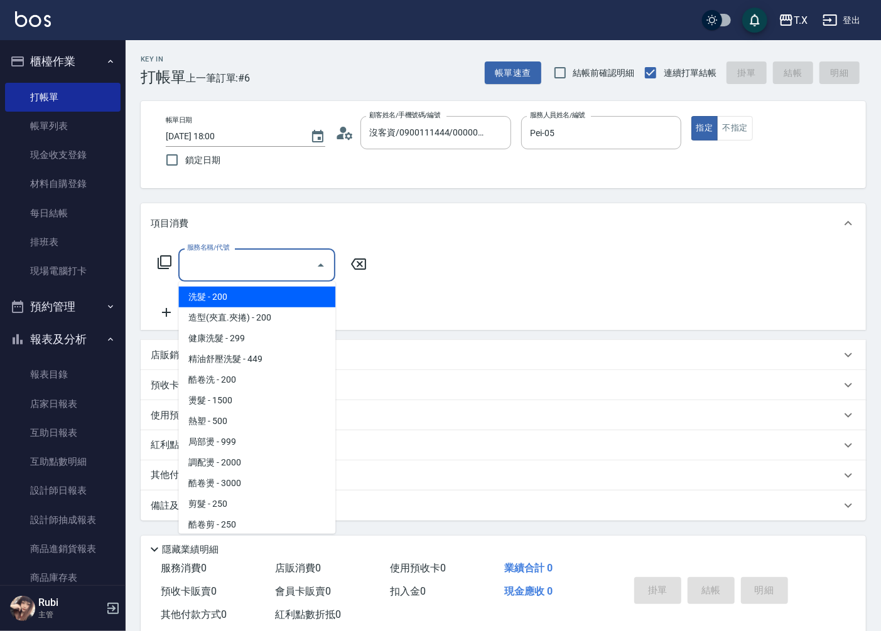
click at [261, 266] on input "服務名稱/代號" at bounding box center [247, 265] width 127 height 22
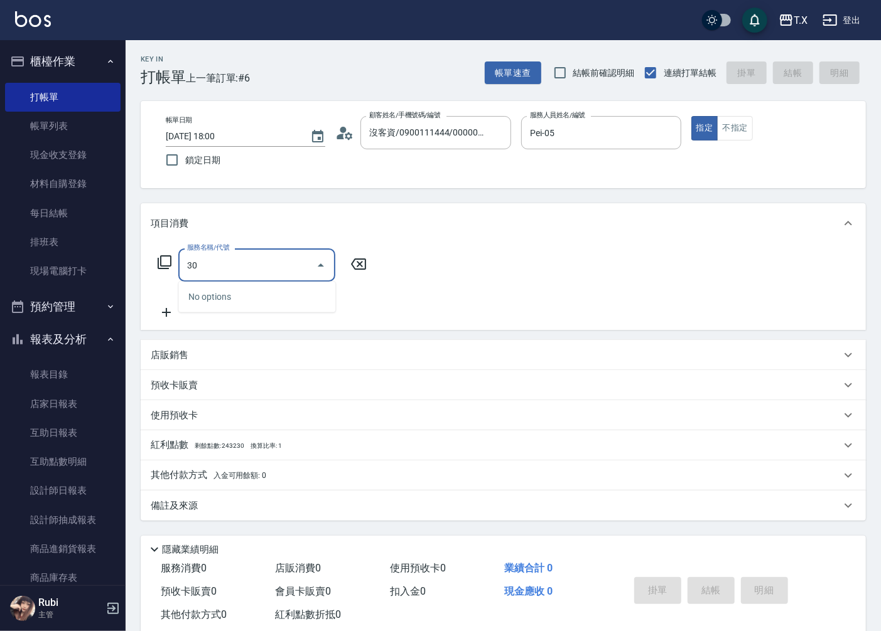
type input "301"
type input "150"
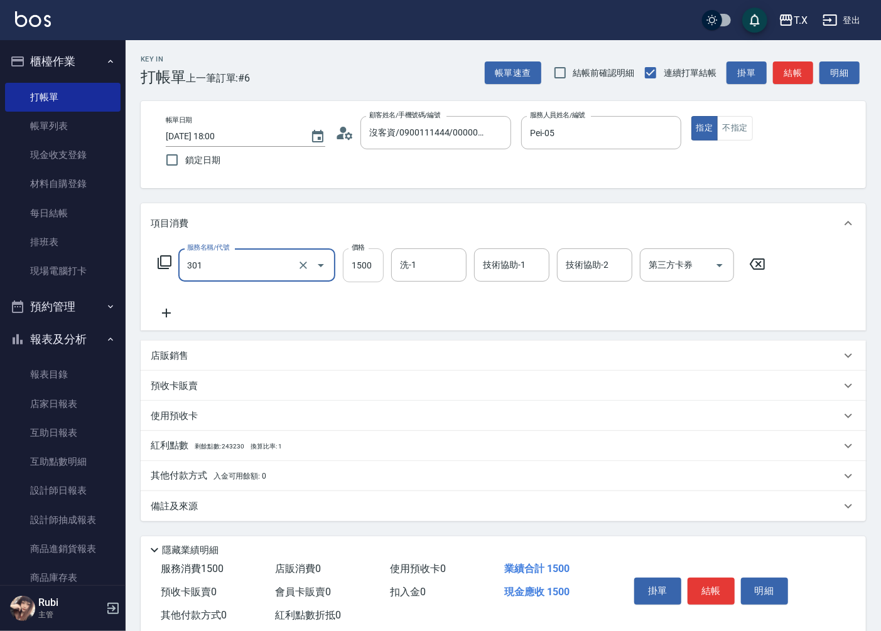
click at [352, 271] on input "1500" at bounding box center [363, 266] width 41 height 34
type input "燙髮(301)"
type input "1"
type input "0"
type input "125"
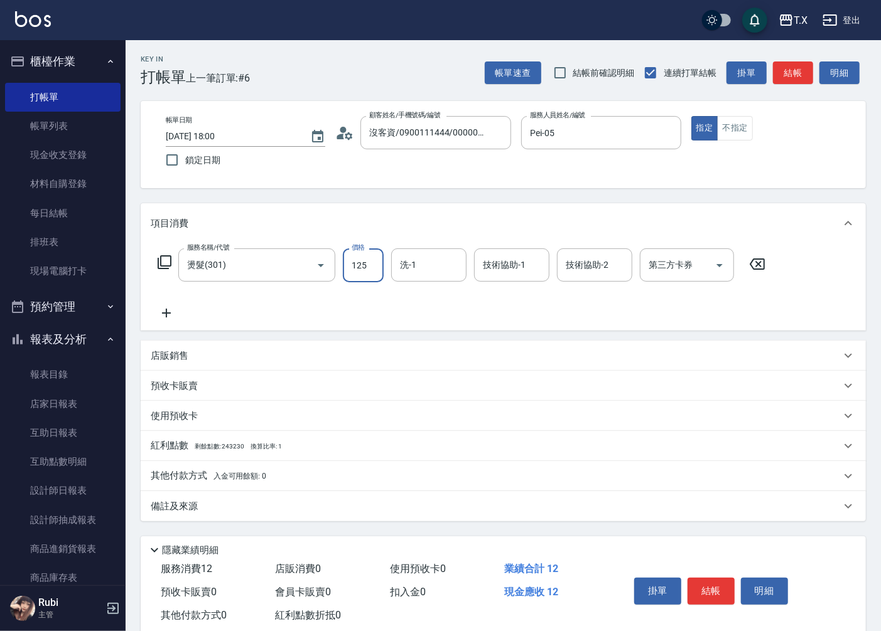
type input "10"
type input "1254"
type input "120"
type input "1254"
click at [162, 316] on icon at bounding box center [166, 313] width 31 height 15
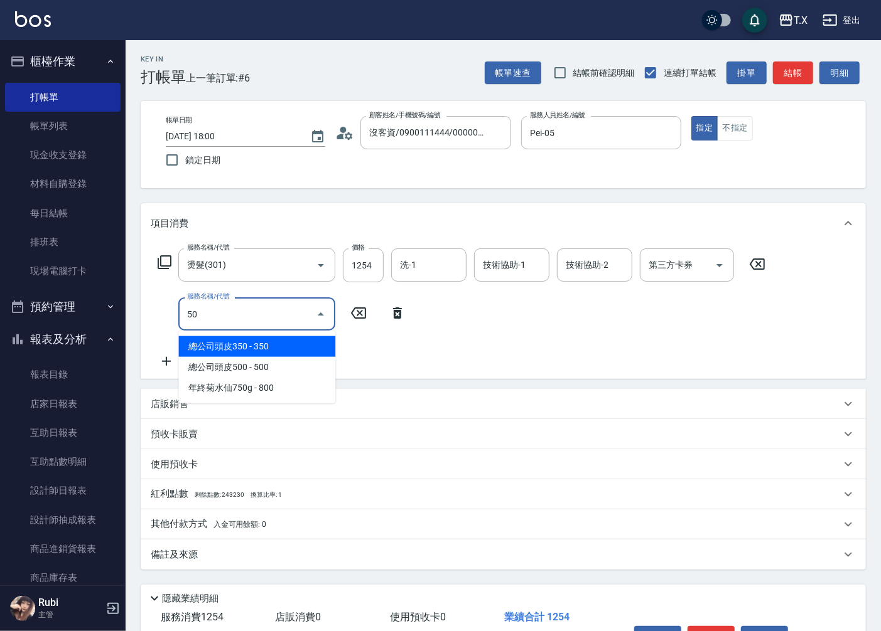
type input "501"
type input "220"
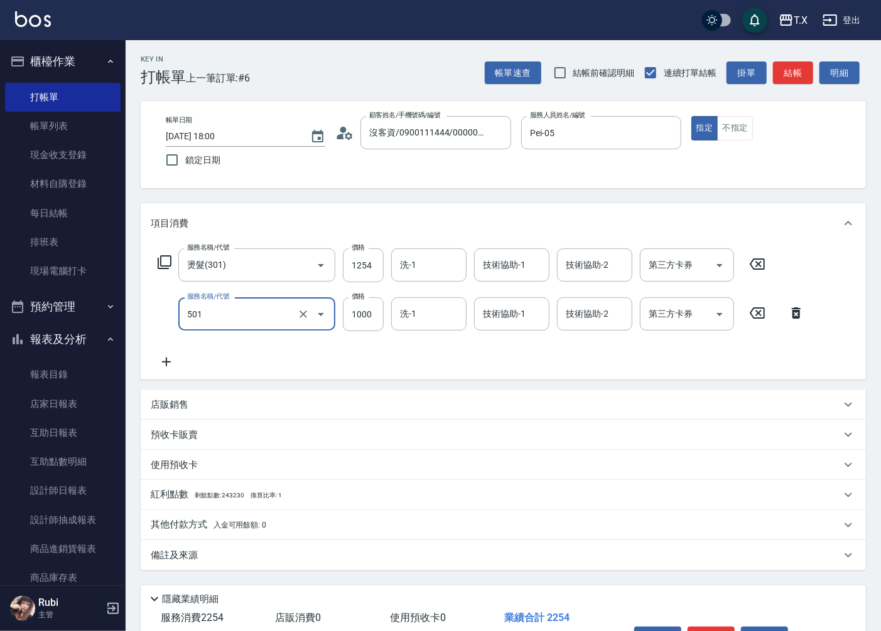
type input "染髮(501)"
click at [167, 365] on icon at bounding box center [166, 362] width 31 height 15
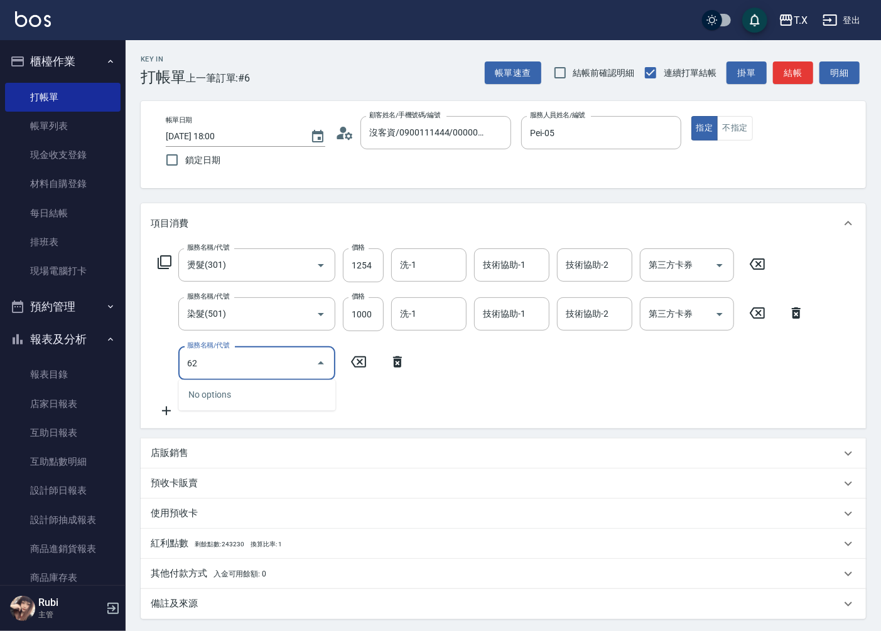
type input "629"
type input "460"
type input "京煥羽護髮短(629)"
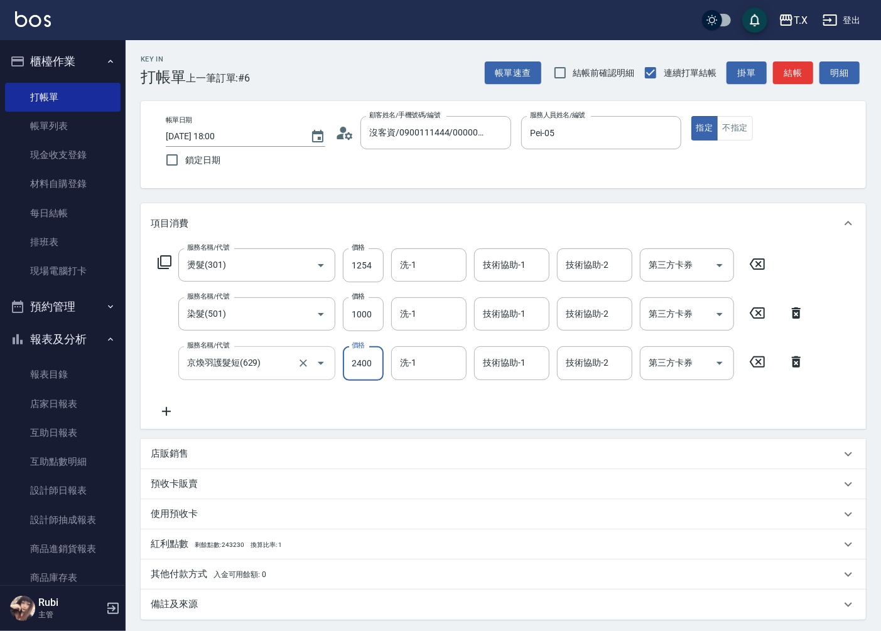
type input "2"
type input "220"
type input "240"
type input "460"
type input "240"
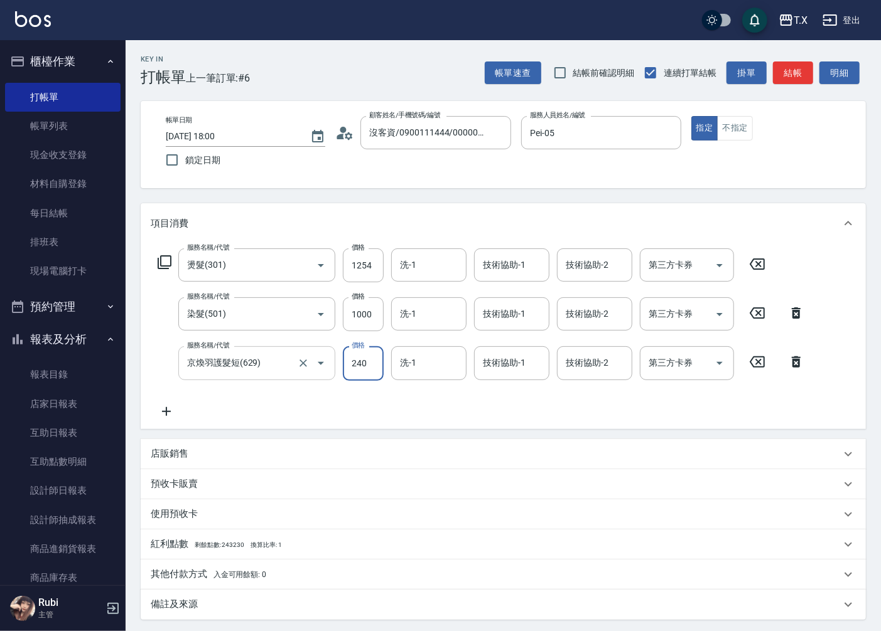
type input "240"
type input "24"
type input "220"
type input "250"
type input "470"
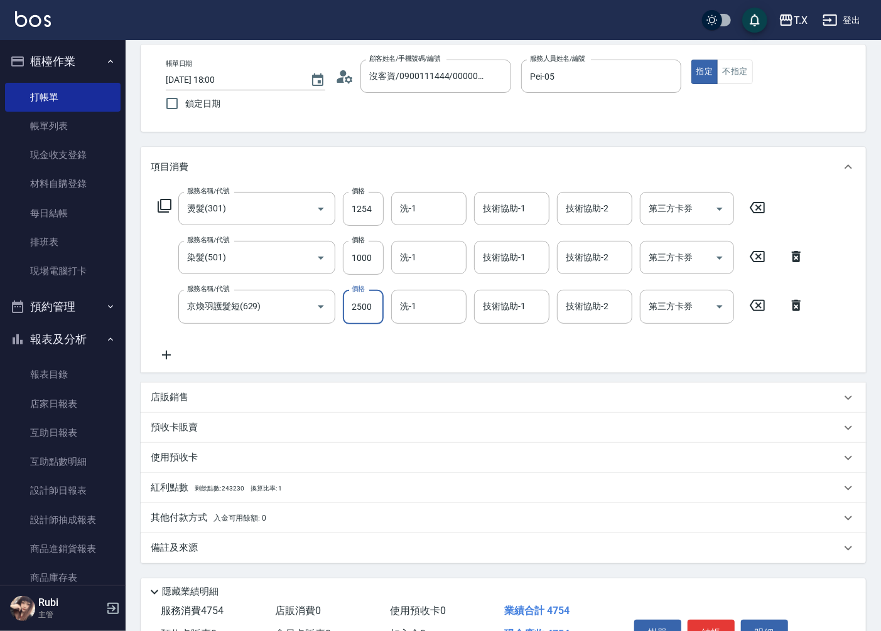
scroll to position [128, 0]
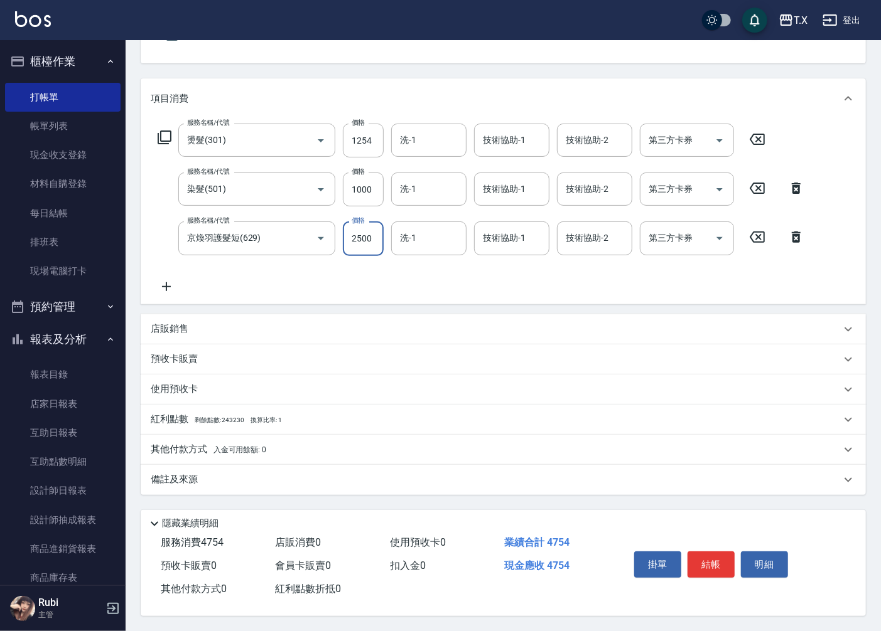
type input "2500"
click at [171, 453] on p "其他付款方式 入金可用餘額: 0" at bounding box center [208, 450] width 115 height 14
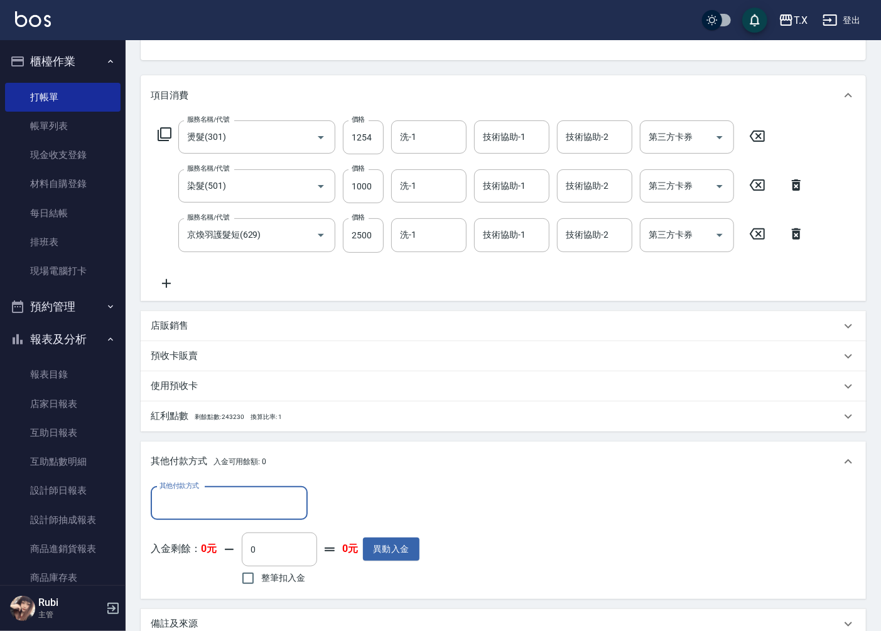
scroll to position [0, 0]
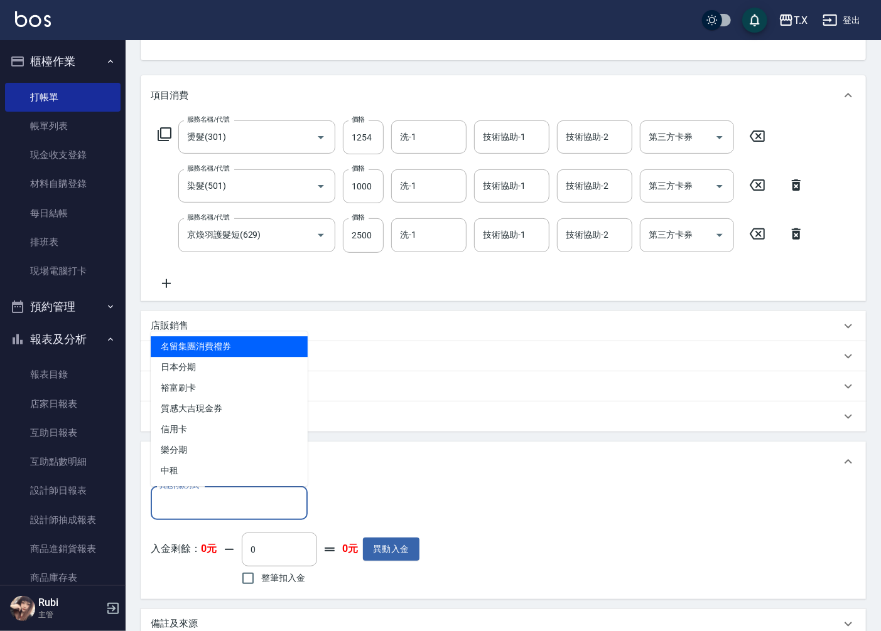
click at [174, 501] on input "其他付款方式" at bounding box center [229, 504] width 146 height 22
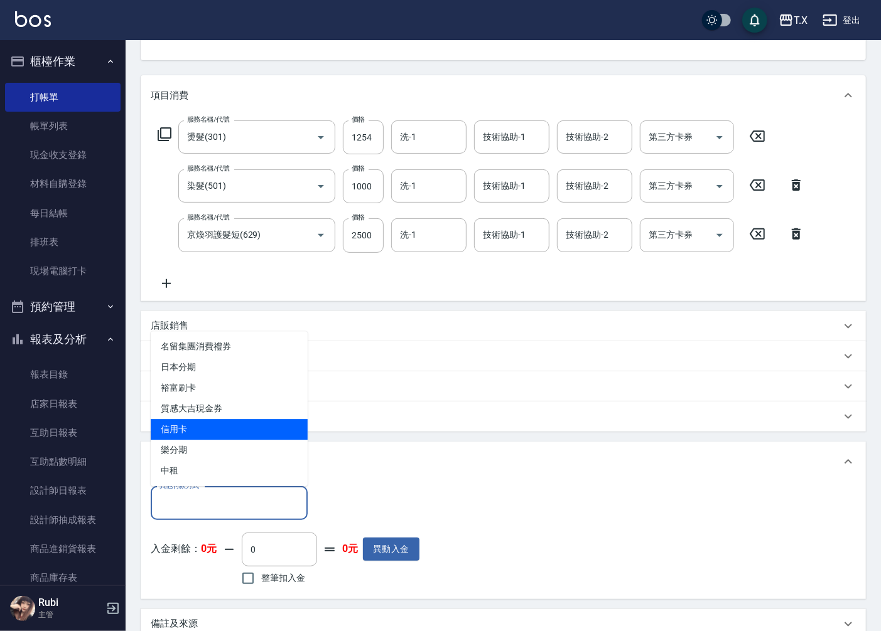
click at [190, 437] on span "信用卡" at bounding box center [229, 429] width 157 height 21
type input "信用卡"
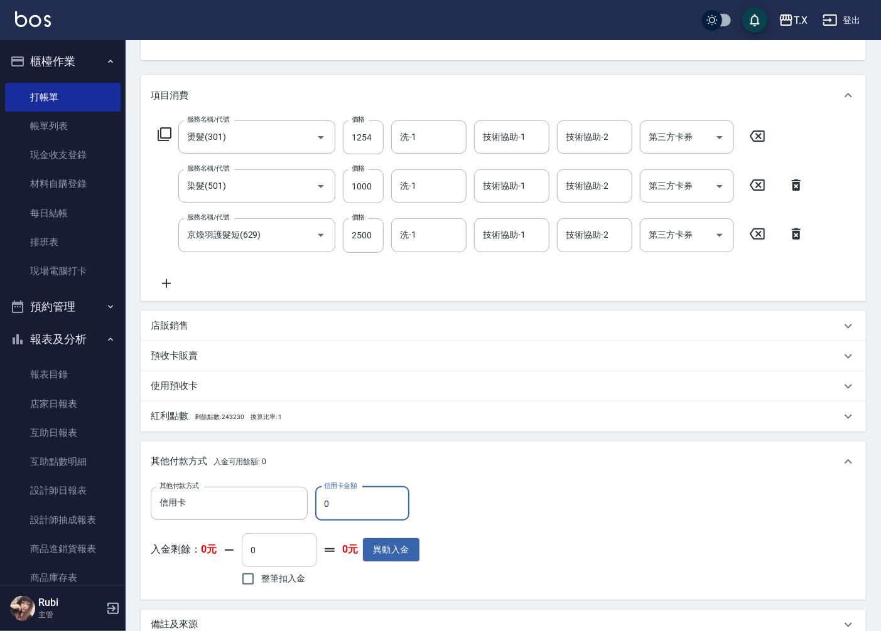
drag, startPoint x: 337, startPoint y: 500, endPoint x: 248, endPoint y: 535, distance: 95.6
click at [248, 535] on div "其他付款方式 信用卡 其他付款方式 信用卡金額 0 信用卡金額 入金剩餘： 0元 0 ​ 整筆扣入金 0元 異動入金" at bounding box center [285, 538] width 269 height 103
type input "475"
type input "420"
type input "47"
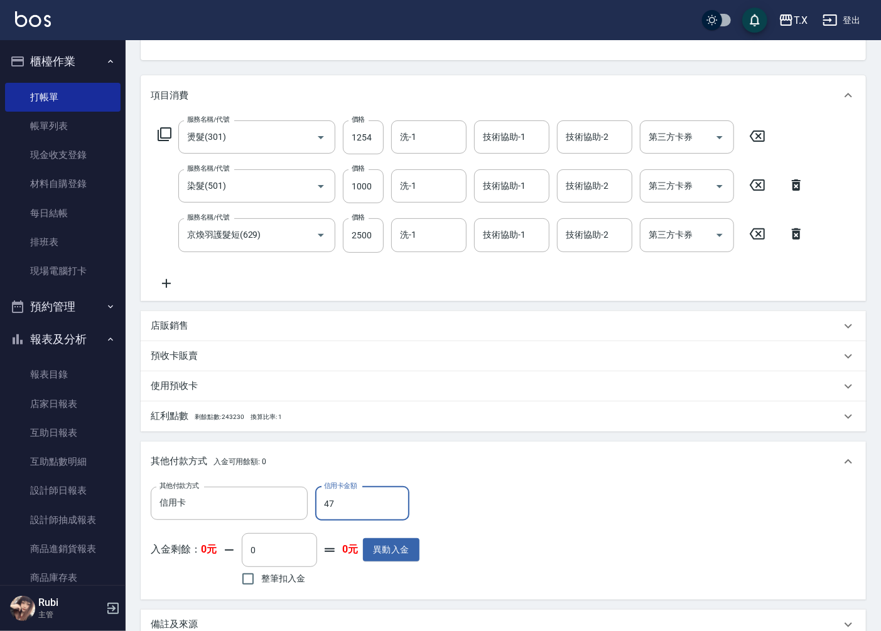
type input "470"
type input "474"
type input "420"
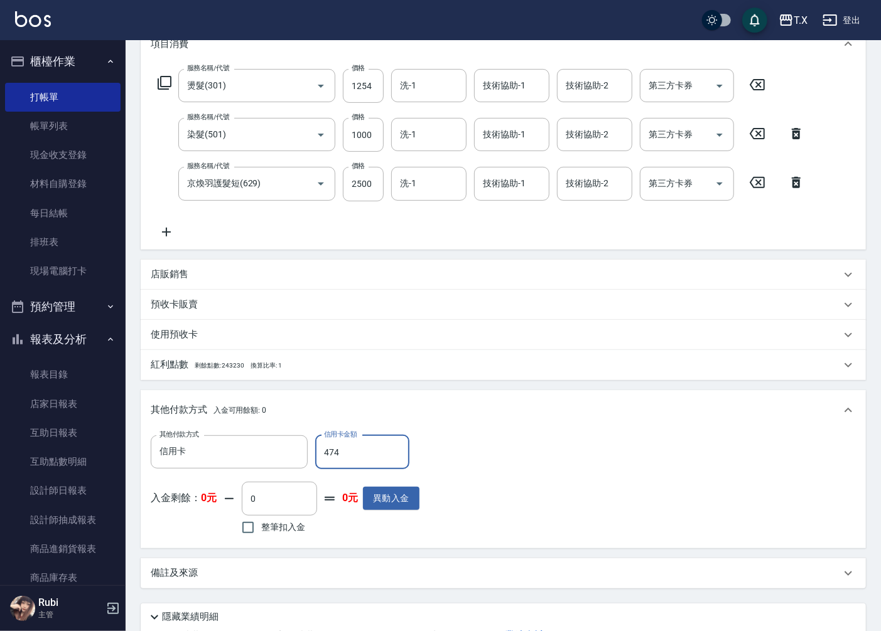
scroll to position [277, 0]
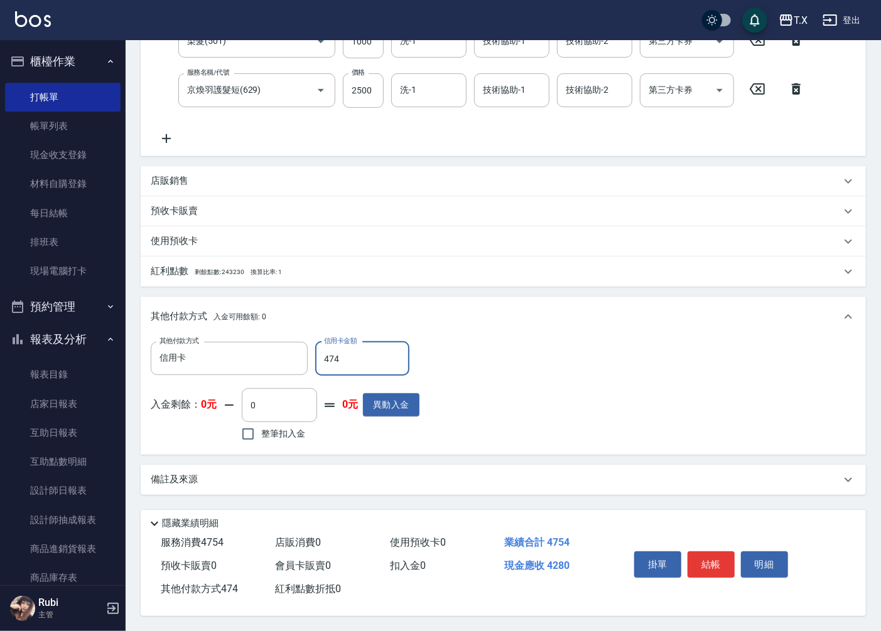
type input "47"
type input "470"
type input "475"
type input "420"
type input "4754"
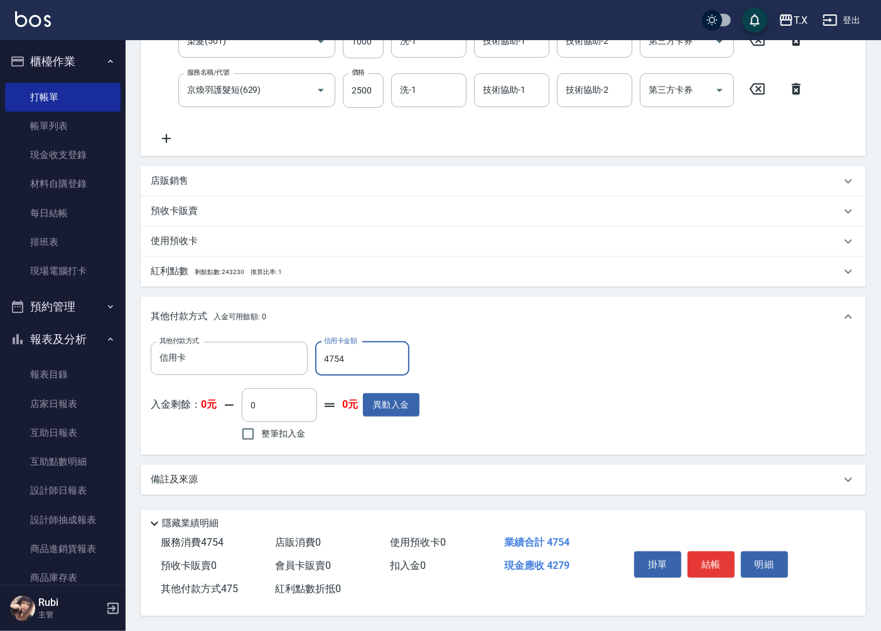
type input "0"
type input "4754"
click at [718, 562] on button "結帳" at bounding box center [710, 565] width 47 height 26
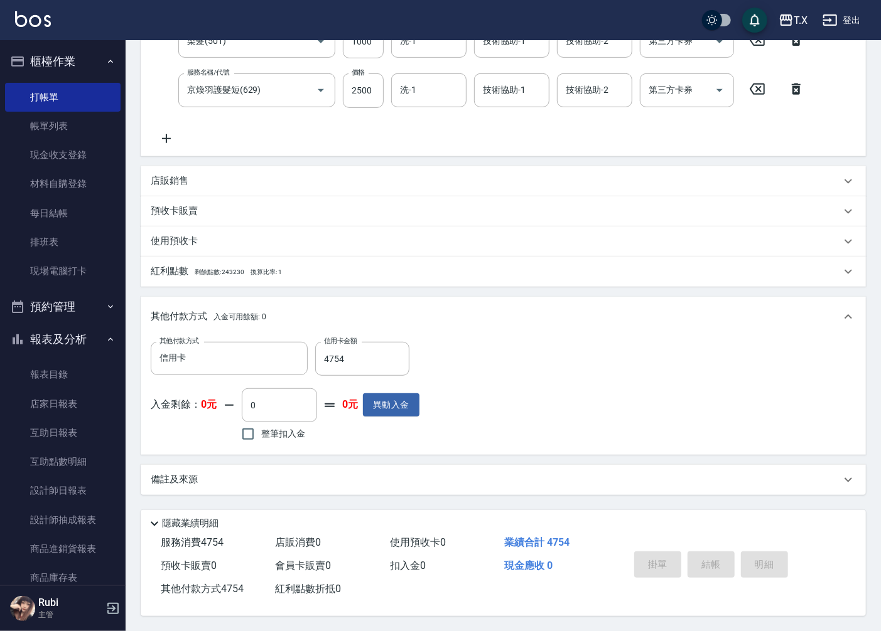
type input "[DATE] 18:01"
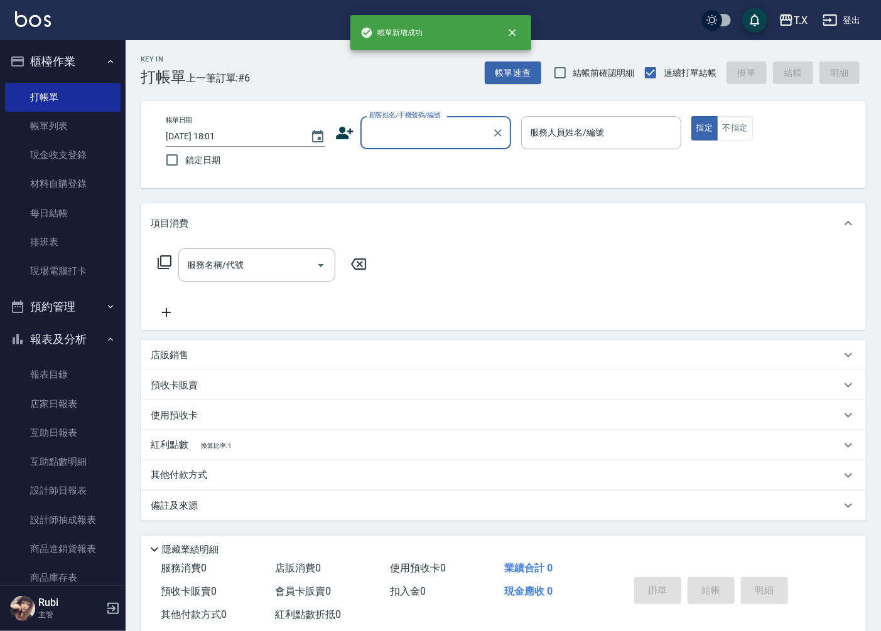
scroll to position [0, 0]
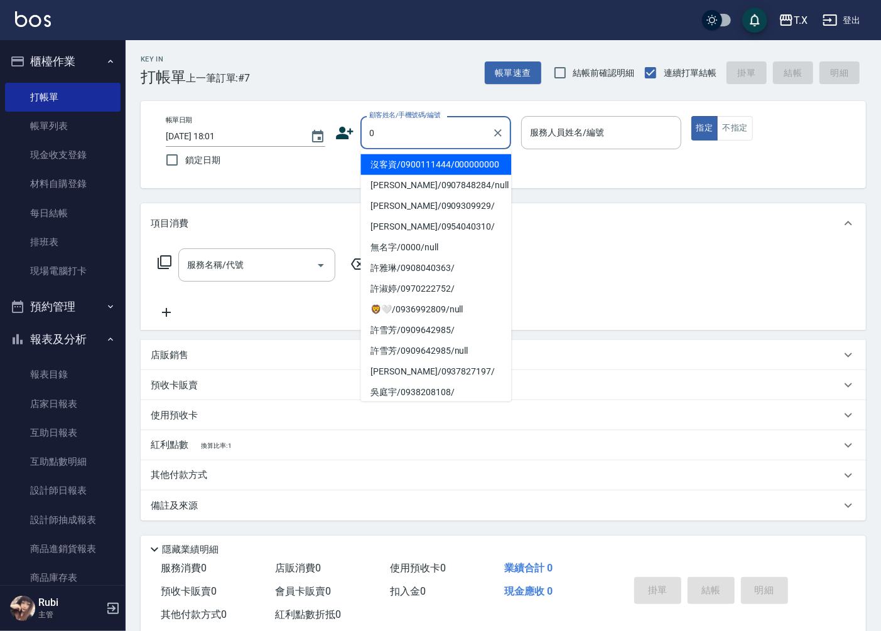
click at [449, 171] on li "沒客資/0900111444/000000000" at bounding box center [435, 164] width 151 height 21
type input "沒客資/0900111444/000000000"
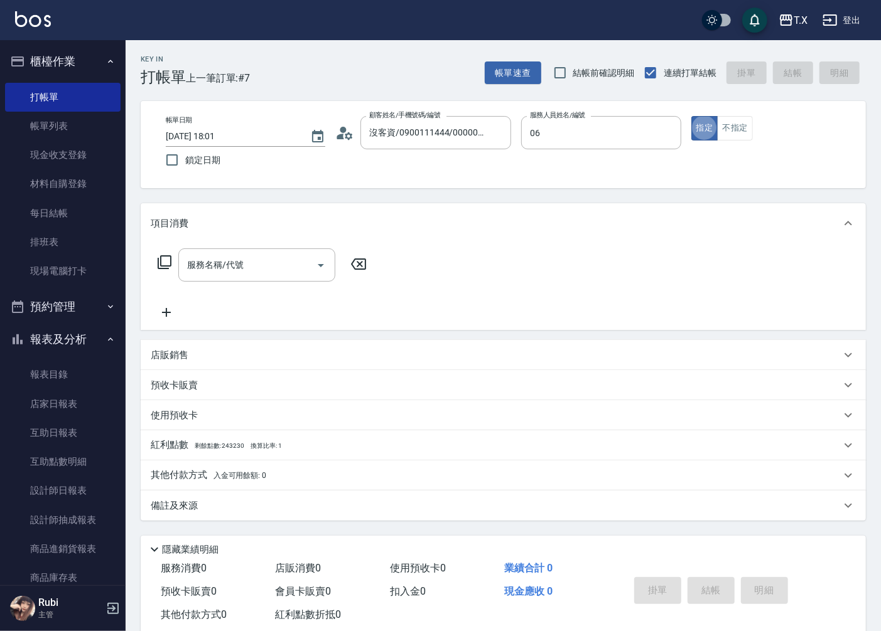
type input "Rubi-06"
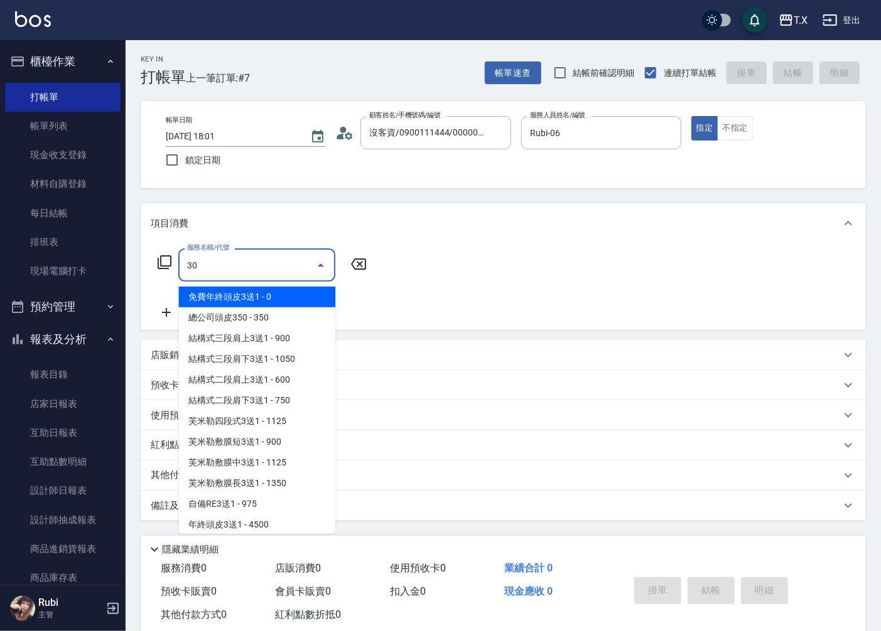
type input "301"
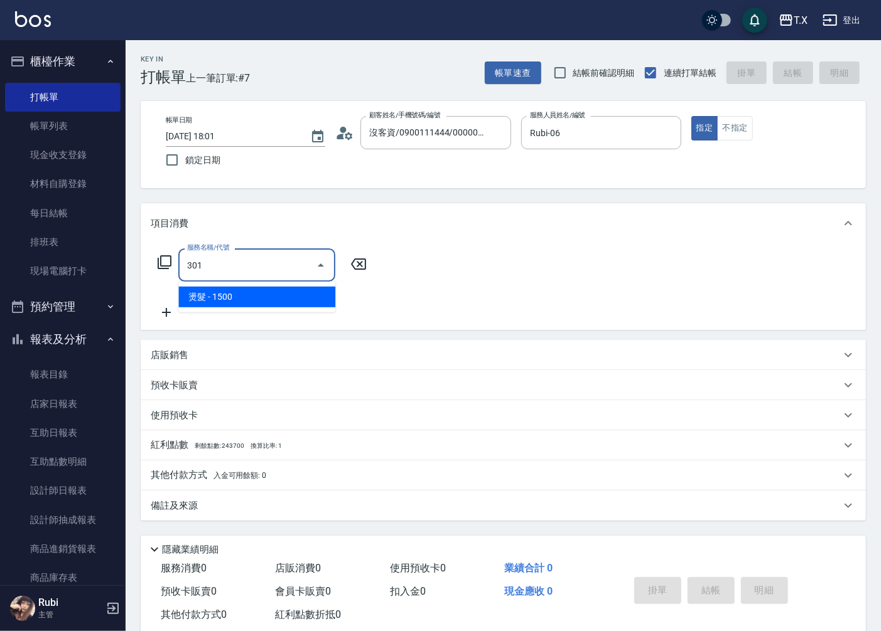
type input "150"
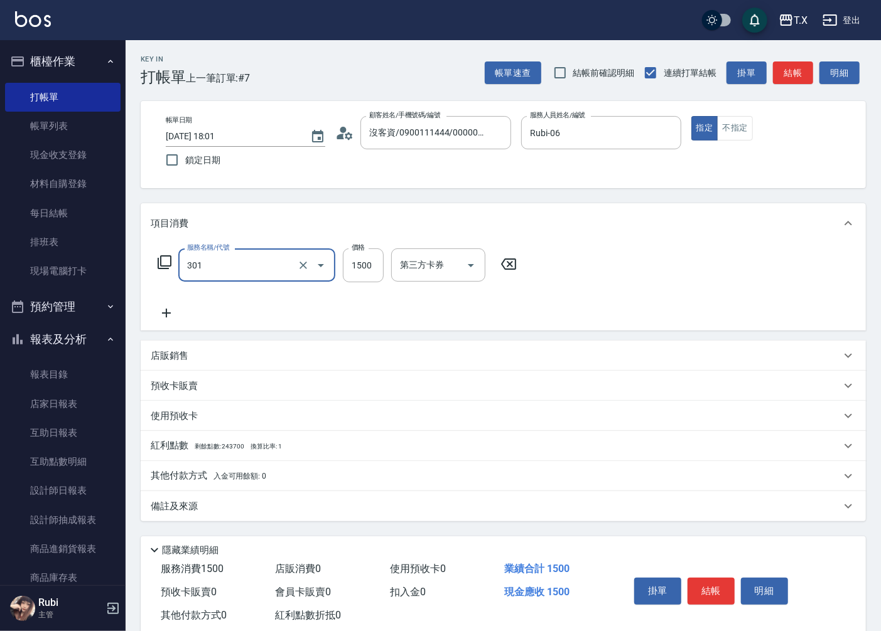
type input "燙髮(301)"
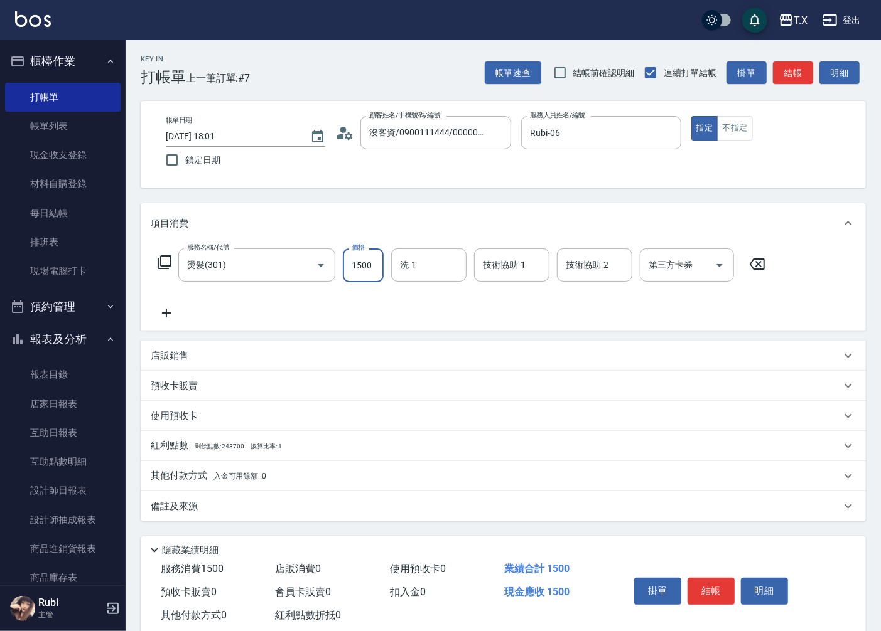
type input "1"
type input "0"
type input "140"
type input "1400"
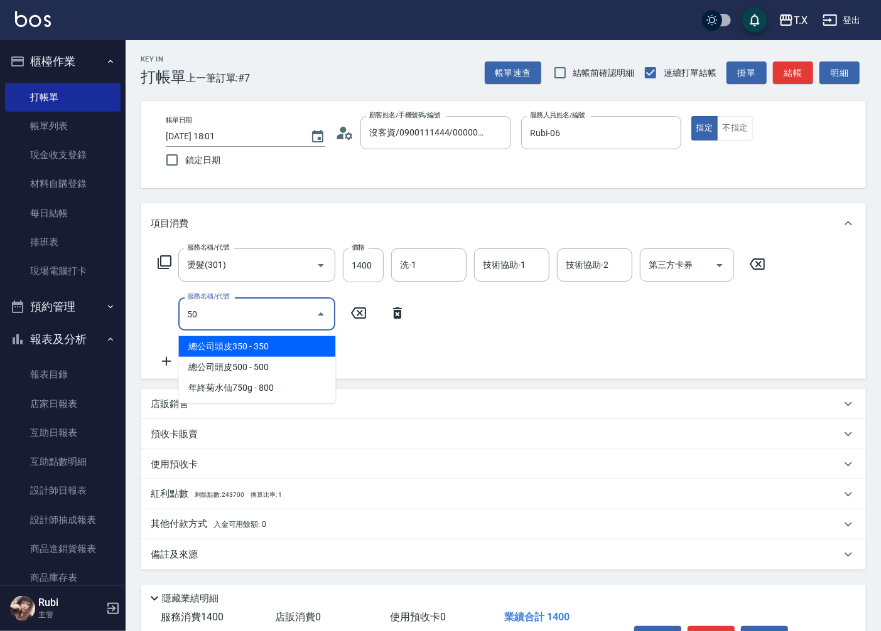
type input "501"
type input "240"
type input "染髮(501)"
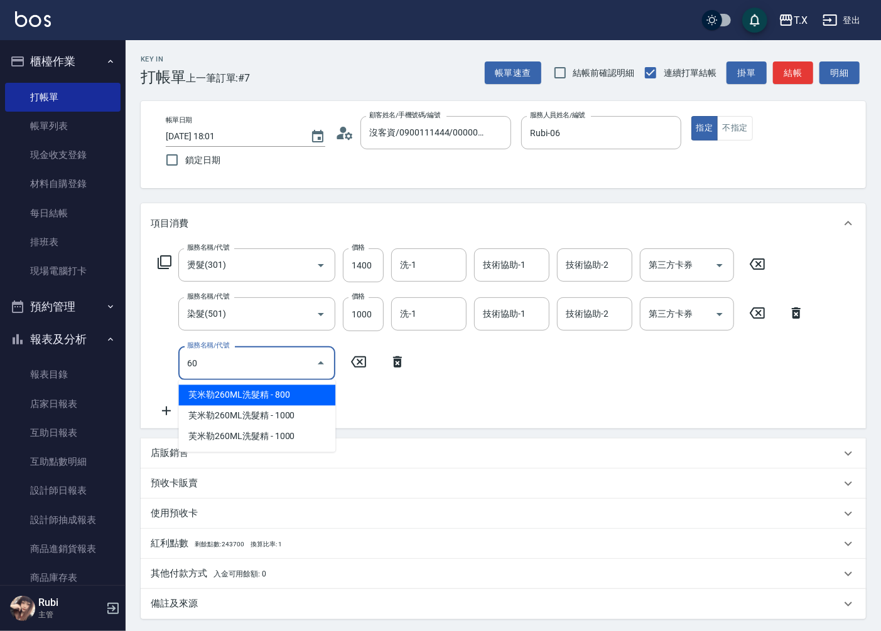
type input "601"
type input "270"
type input "自備護髮(601)"
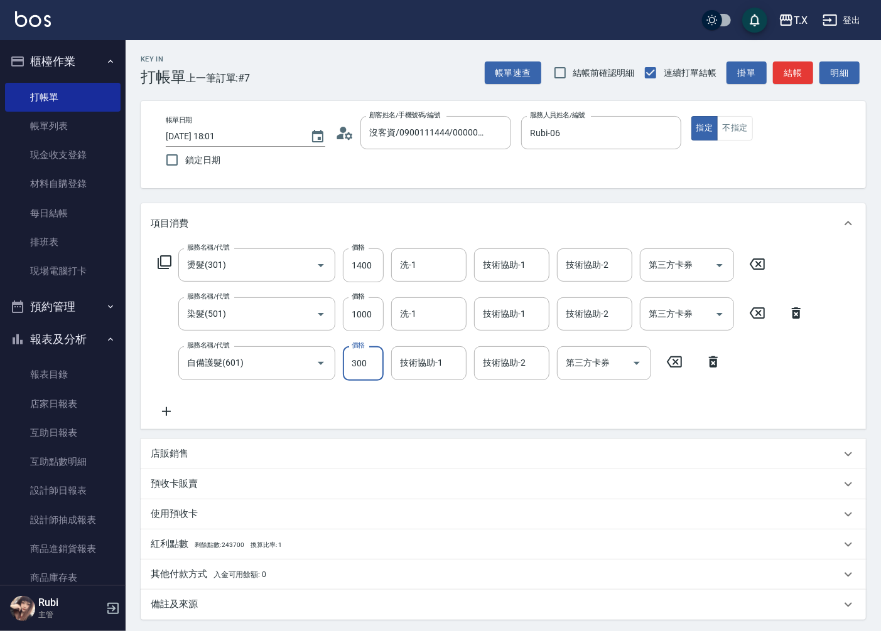
type input "5"
type input "240"
type input "500"
type input "290"
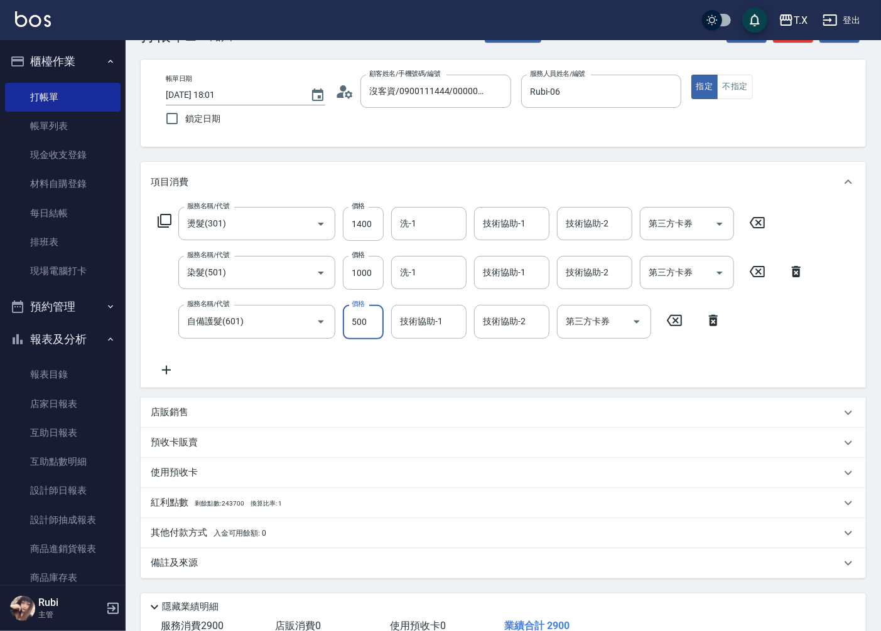
scroll to position [128, 0]
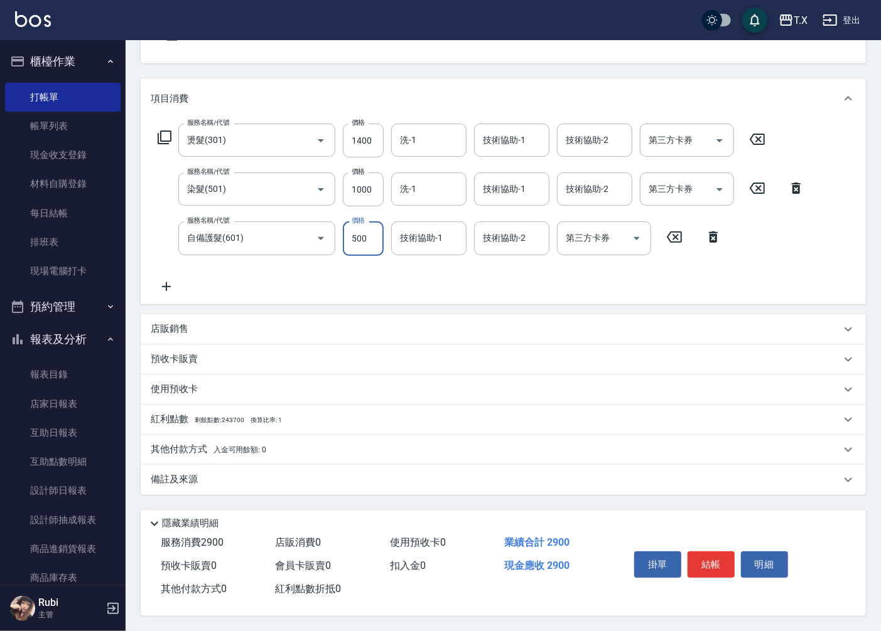
type input "500"
click at [217, 447] on span "入金可用餘額: 0" at bounding box center [239, 450] width 53 height 9
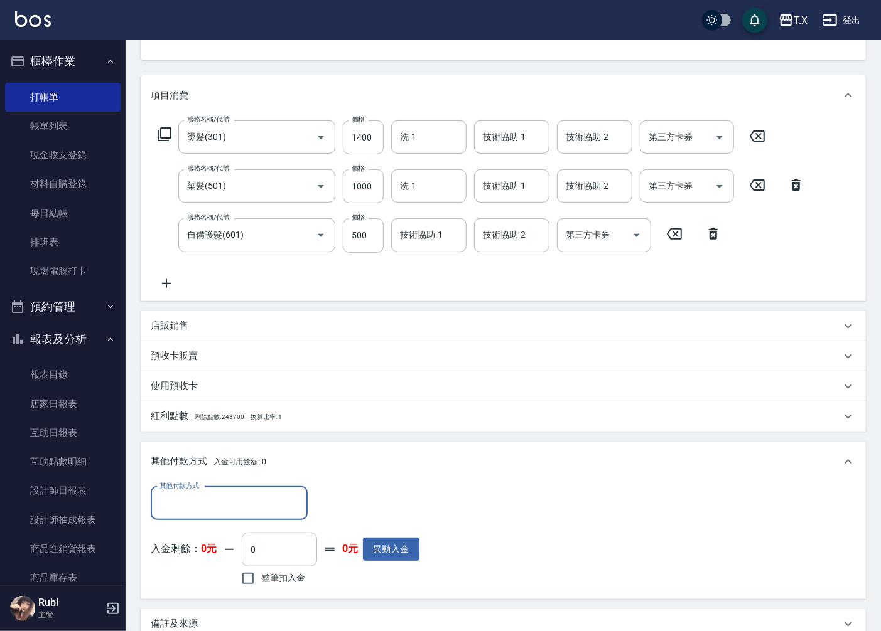
scroll to position [0, 0]
click at [213, 497] on input "其他付款方式" at bounding box center [229, 504] width 146 height 22
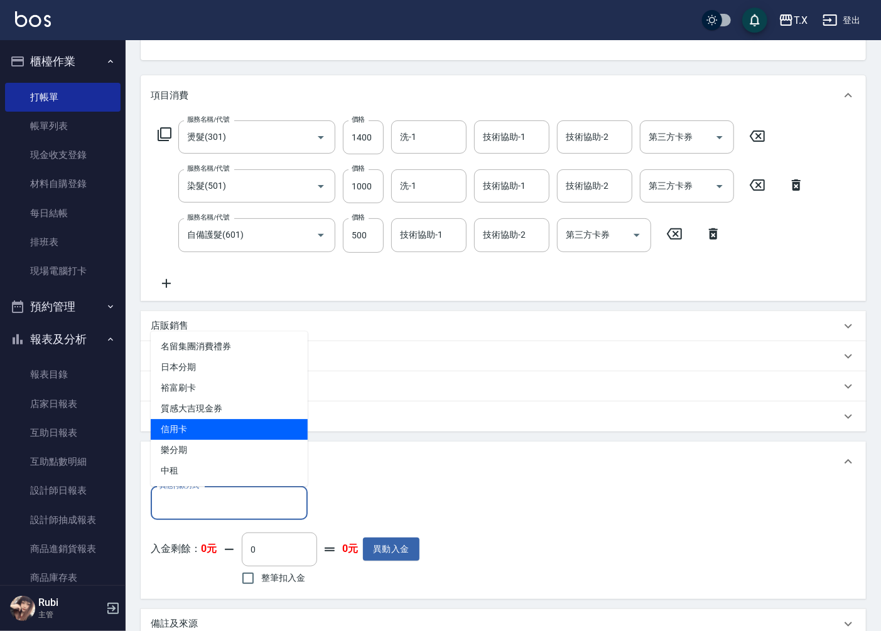
click at [200, 421] on span "信用卡" at bounding box center [229, 429] width 157 height 21
type input "信用卡"
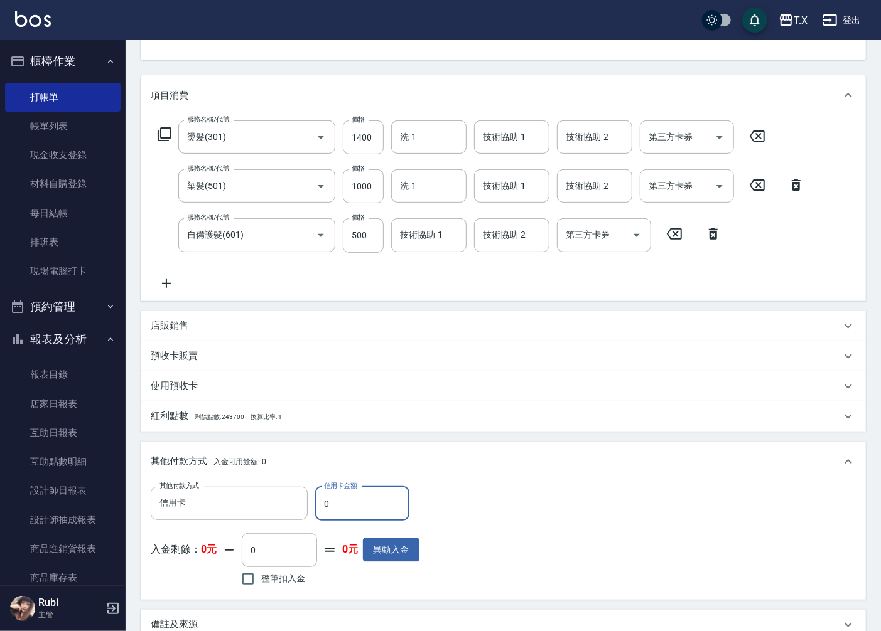
drag, startPoint x: 327, startPoint y: 497, endPoint x: 321, endPoint y: 503, distance: 8.4
click at [321, 503] on input "0" at bounding box center [362, 504] width 94 height 34
type input "2"
type input "280"
type input "28"
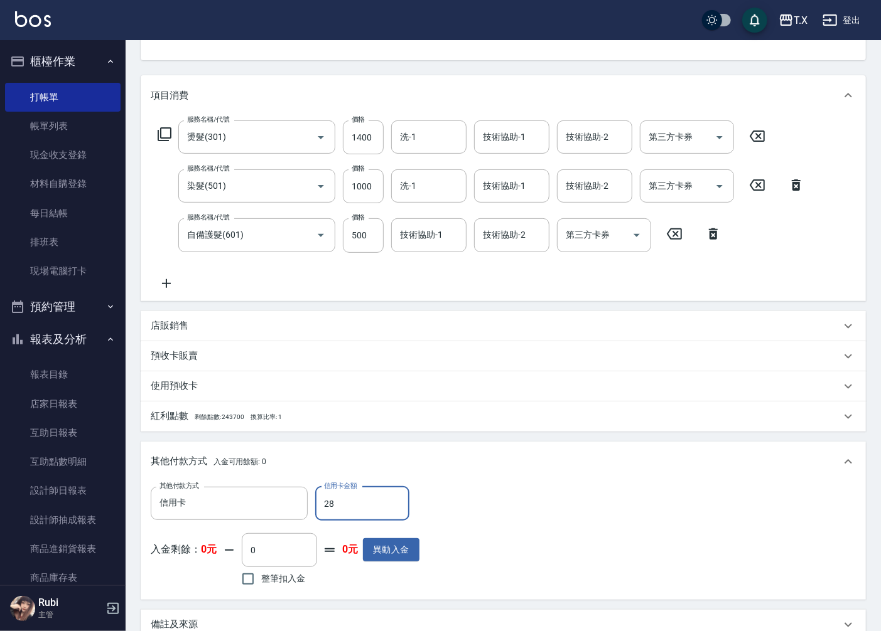
type input "260"
type input "2813"
type input "0"
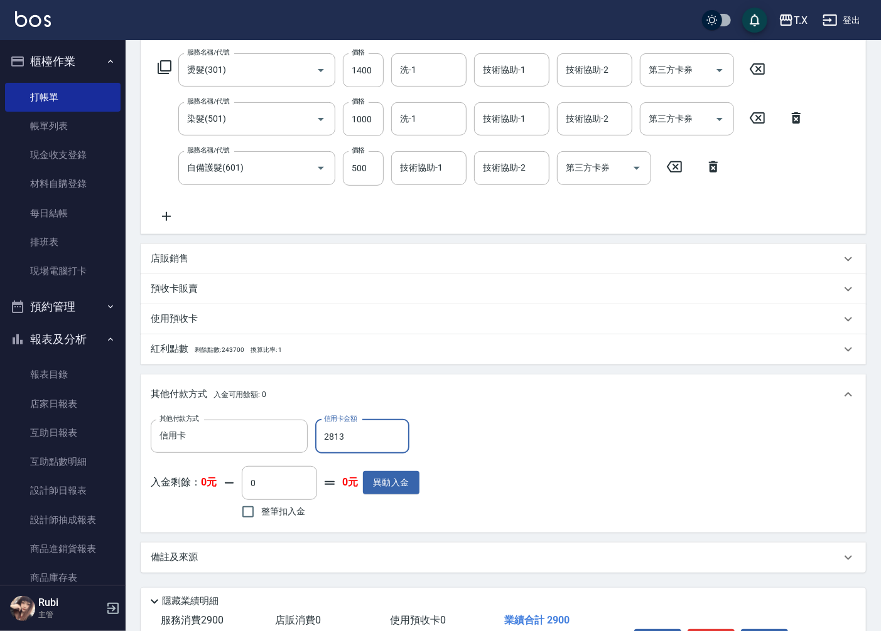
scroll to position [267, 0]
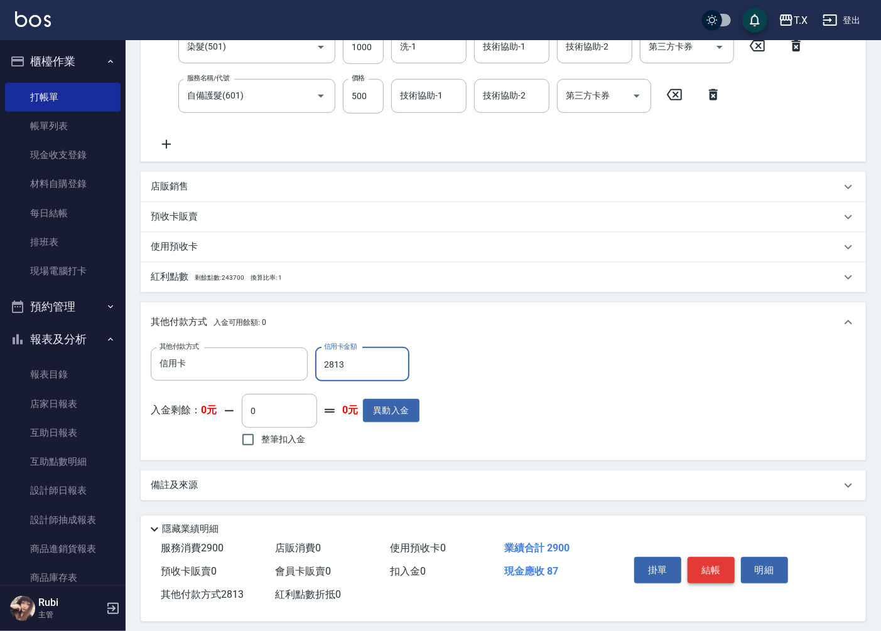
type input "2813"
click at [699, 561] on button "結帳" at bounding box center [710, 570] width 47 height 26
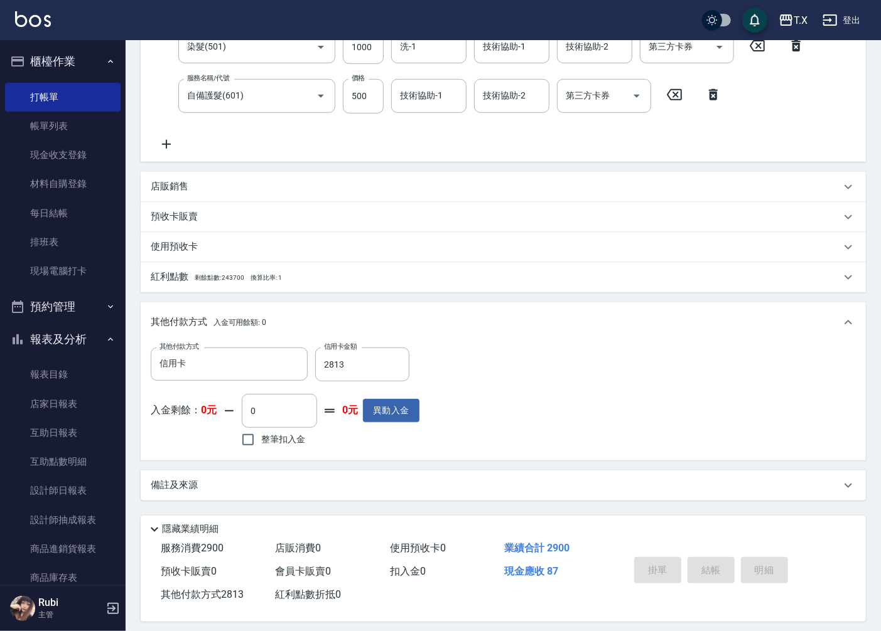
type input "[DATE] 18:21"
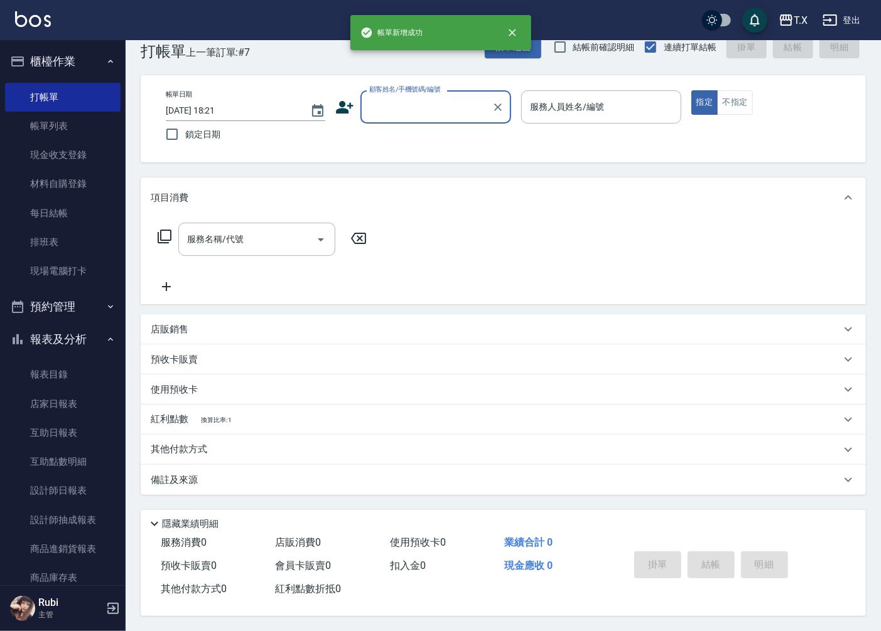
scroll to position [0, 0]
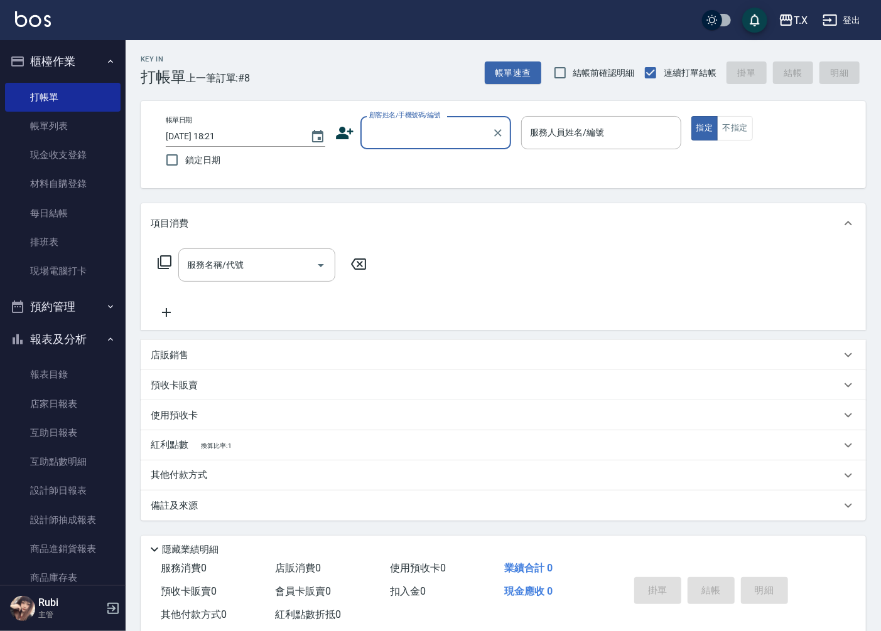
drag, startPoint x: 699, startPoint y: 559, endPoint x: 886, endPoint y: 360, distance: 274.0
click at [766, 555] on div "隱藏業績明細 服務消費 0 店販消費 0 使用預收卡 0 業績合計 0 預收卡販賣 0 會員卡販賣 0 扣入金 0 現金應收 0 其他付款方式 0 紅利點數折…" at bounding box center [503, 589] width 725 height 106
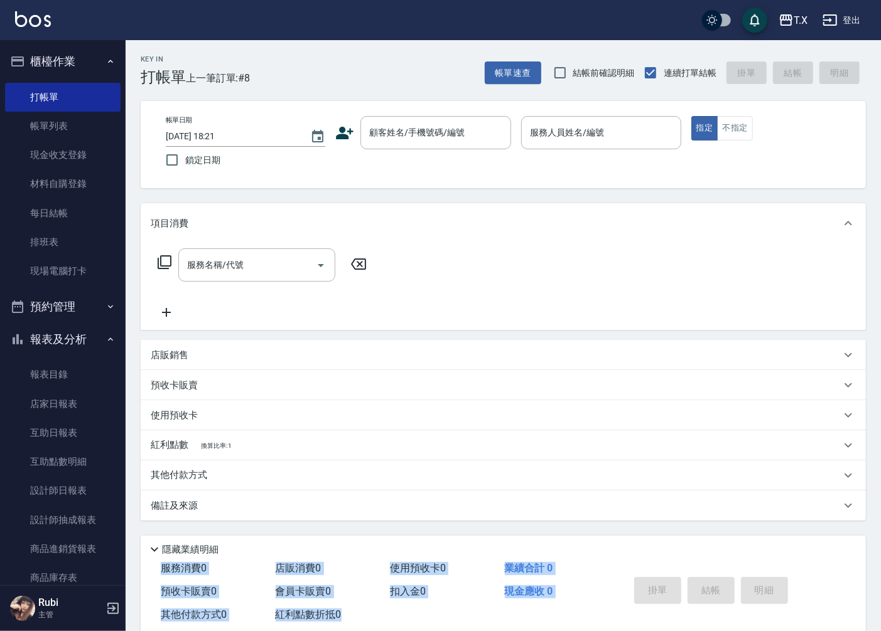
click at [329, 343] on div "店販銷售" at bounding box center [503, 355] width 725 height 30
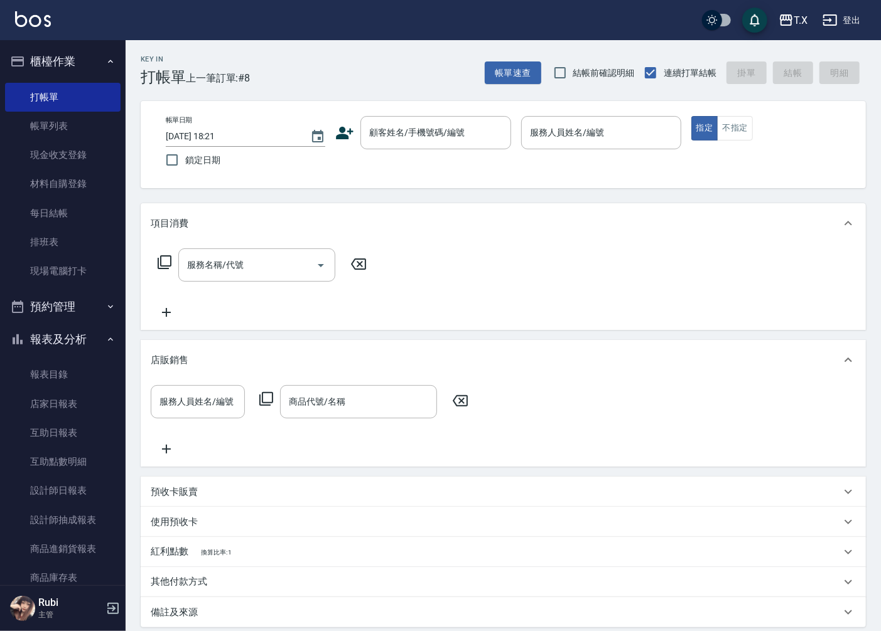
click at [330, 341] on div "店販銷售" at bounding box center [503, 360] width 725 height 40
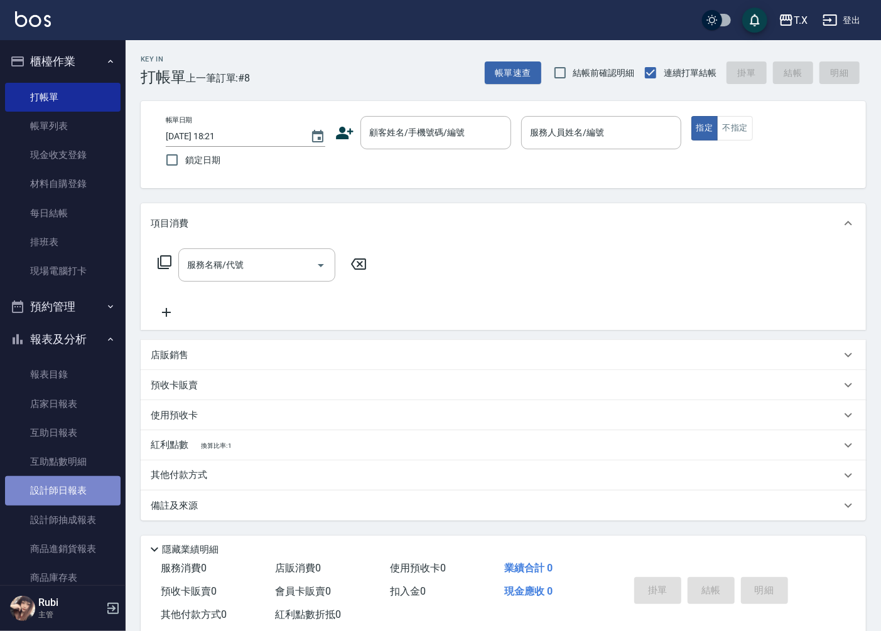
click at [70, 494] on link "設計師日報表" at bounding box center [62, 490] width 115 height 29
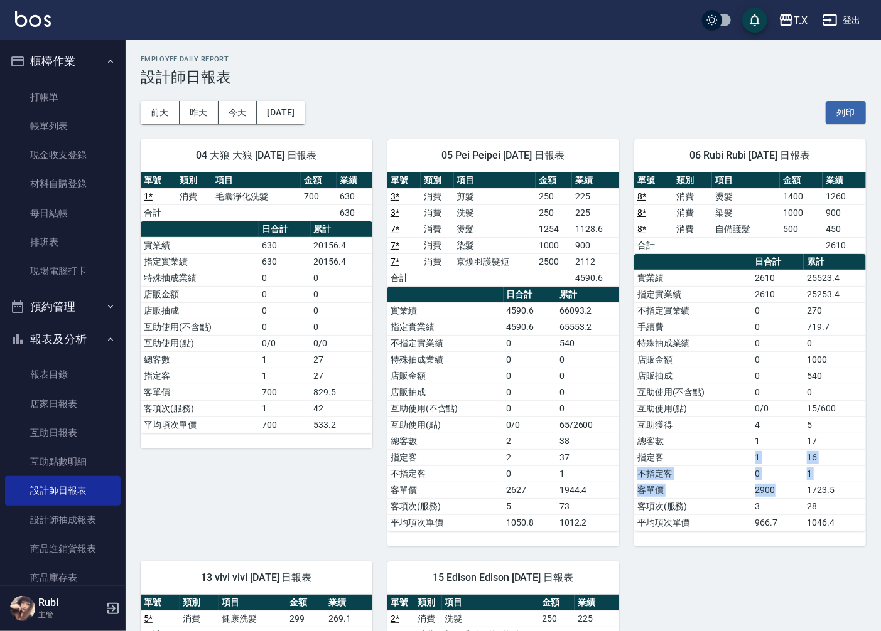
drag, startPoint x: 776, startPoint y: 494, endPoint x: 734, endPoint y: 429, distance: 77.1
click at [736, 434] on tbody "實業績 2610 25523.4 指定實業績 2610 25253.4 不指定實業績 0 270 手續費 0 719.7 特殊抽成業績 0 0 店販金額 0 …" at bounding box center [750, 400] width 232 height 261
drag, startPoint x: 718, startPoint y: 329, endPoint x: 752, endPoint y: 442, distance: 118.0
click at [751, 437] on tbody "實業績 2610 25523.4 指定實業績 2610 25253.4 不指定實業績 0 270 手續費 0 719.7 特殊抽成業績 0 0 店販金額 0 …" at bounding box center [750, 400] width 232 height 261
click at [763, 486] on td "2900" at bounding box center [778, 490] width 52 height 16
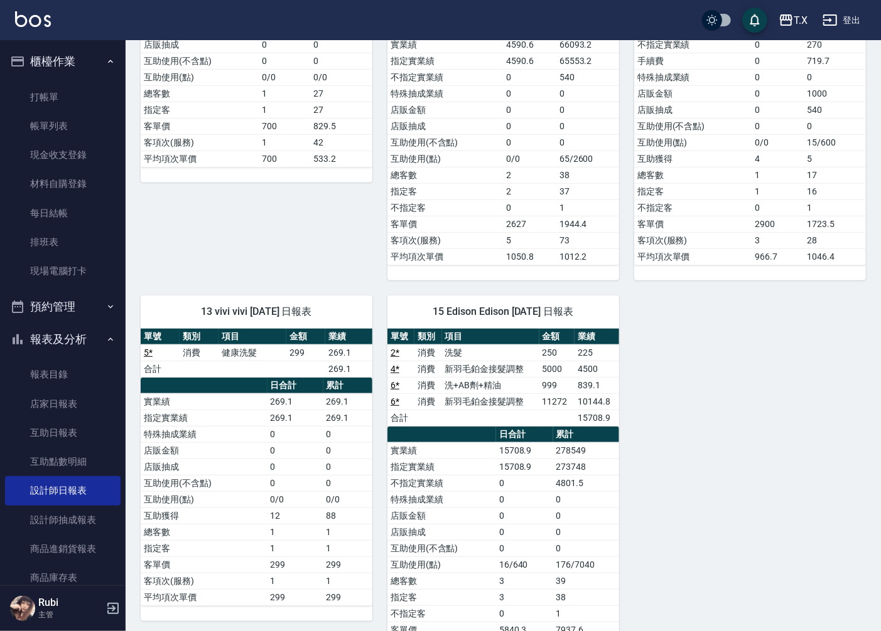
scroll to position [339, 0]
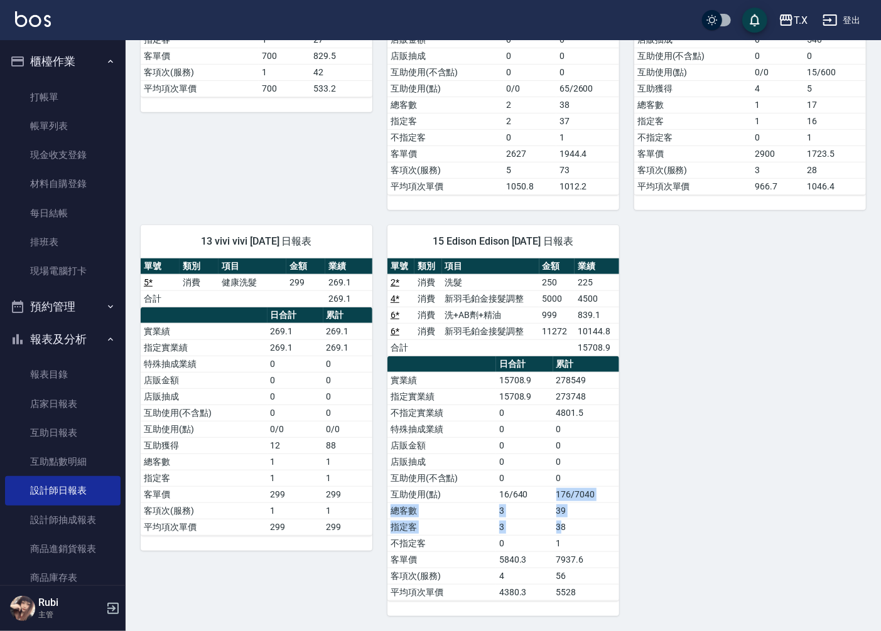
drag, startPoint x: 562, startPoint y: 531, endPoint x: 493, endPoint y: 437, distance: 116.8
click at [500, 456] on tbody "實業績 15708.9 278549 指定實業績 15708.9 273748 不指定實業績 0 4801.5 特殊抽成業績 0 0 店販金額 0 0 店販抽…" at bounding box center [503, 486] width 232 height 228
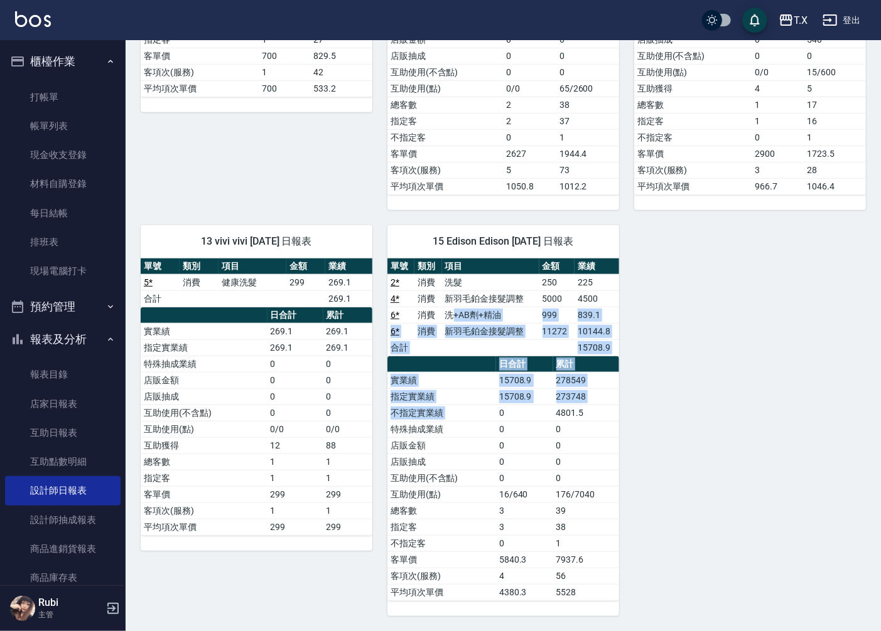
drag, startPoint x: 453, startPoint y: 306, endPoint x: 541, endPoint y: 499, distance: 212.4
click at [522, 459] on div "單號 類別 項目 金額 業績 2 * 消費 洗髮 250 225 4 * 消費 新羽毛鉑金接髮調整 5000 4500 6 * 消費 洗+AB劑+精油 999…" at bounding box center [503, 430] width 232 height 343
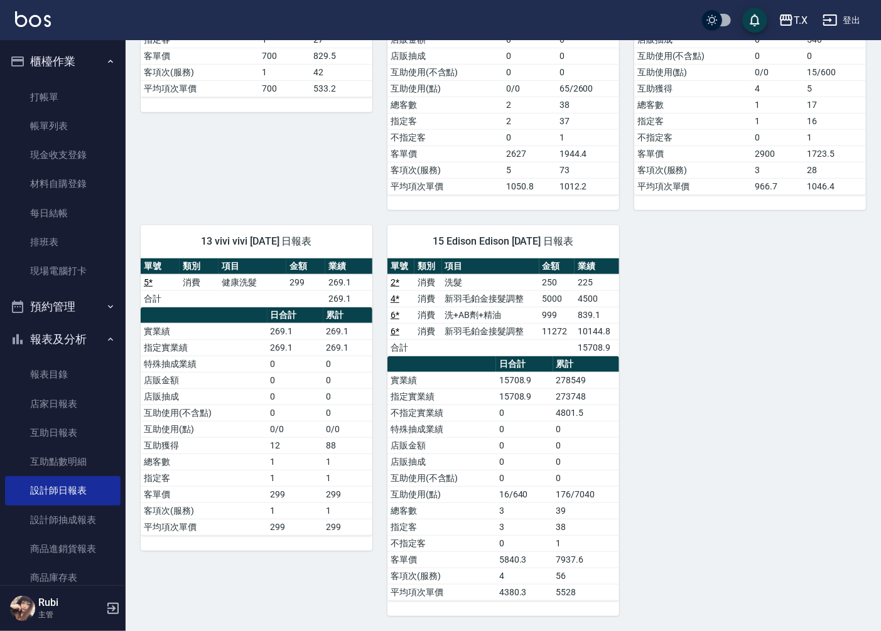
drag, startPoint x: 540, startPoint y: 529, endPoint x: 535, endPoint y: 513, distance: 16.5
click at [537, 520] on td "3" at bounding box center [524, 527] width 57 height 16
drag, startPoint x: 525, startPoint y: 448, endPoint x: 505, endPoint y: 412, distance: 41.6
click at [512, 428] on tbody "實業績 15708.9 278549 指定實業績 15708.9 273748 不指定實業績 0 4801.5 特殊抽成業績 0 0 店販金額 0 0 店販抽…" at bounding box center [503, 486] width 232 height 228
drag, startPoint x: 493, startPoint y: 336, endPoint x: 511, endPoint y: 442, distance: 107.0
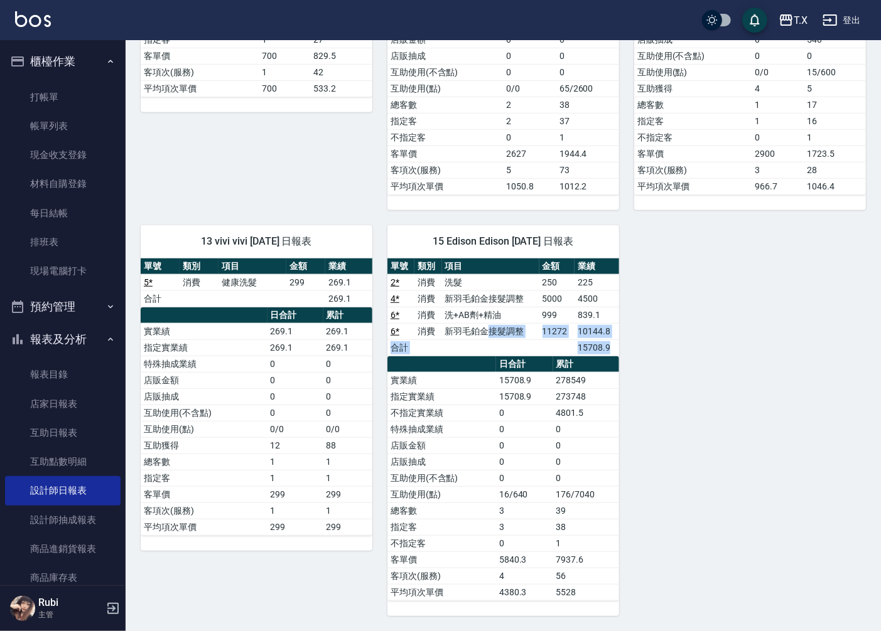
click at [505, 409] on div "單號 類別 項目 金額 業績 2 * 消費 洗髮 250 225 4 * 消費 新羽毛鉑金接髮調整 5000 4500 6 * 消費 洗+AB劑+精油 999…" at bounding box center [503, 430] width 232 height 343
click at [513, 463] on td "0" at bounding box center [524, 462] width 57 height 16
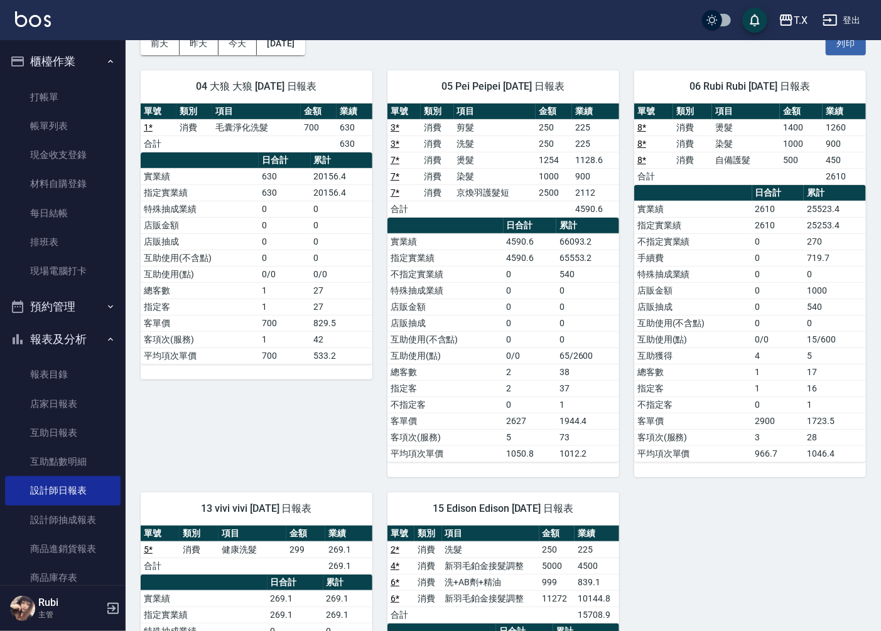
scroll to position [0, 0]
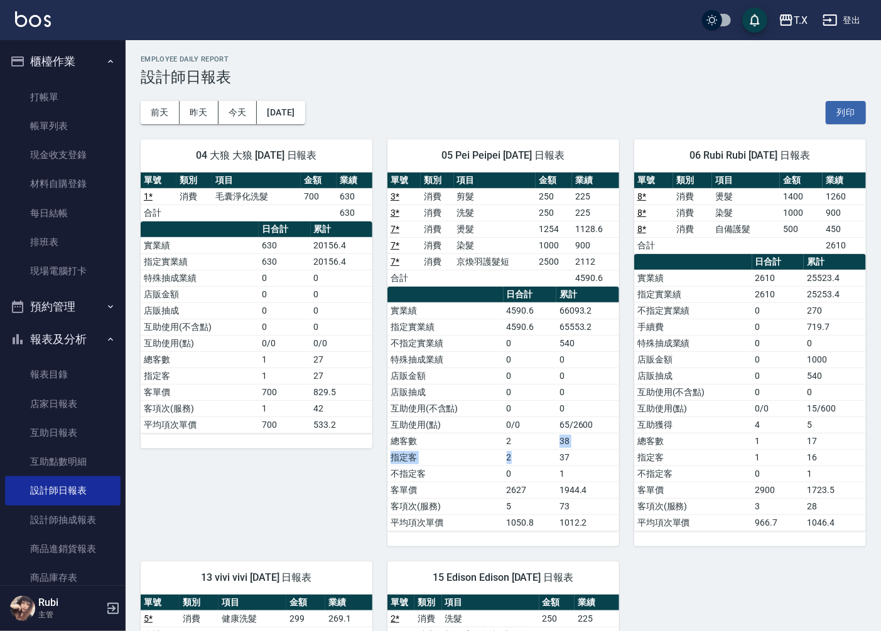
drag, startPoint x: 535, startPoint y: 450, endPoint x: 522, endPoint y: 378, distance: 72.8
click at [526, 399] on tbody "實業績 4590.6 66093.2 指定實業績 4590.6 65553.2 不指定實業績 0 540 特殊抽成業績 0 0 店販金額 0 0 店販抽成 0…" at bounding box center [503, 417] width 232 height 228
click at [476, 308] on div "單號 類別 項目 金額 業績 3 * 消費 剪髮 250 225 3 * 消費 洗髮 250 225 7 * 消費 燙髮 1254 1128.6 7 * 消費…" at bounding box center [503, 352] width 232 height 359
click at [501, 395] on td "店販抽成" at bounding box center [445, 392] width 116 height 16
drag, startPoint x: 490, startPoint y: 270, endPoint x: 537, endPoint y: 364, distance: 105.0
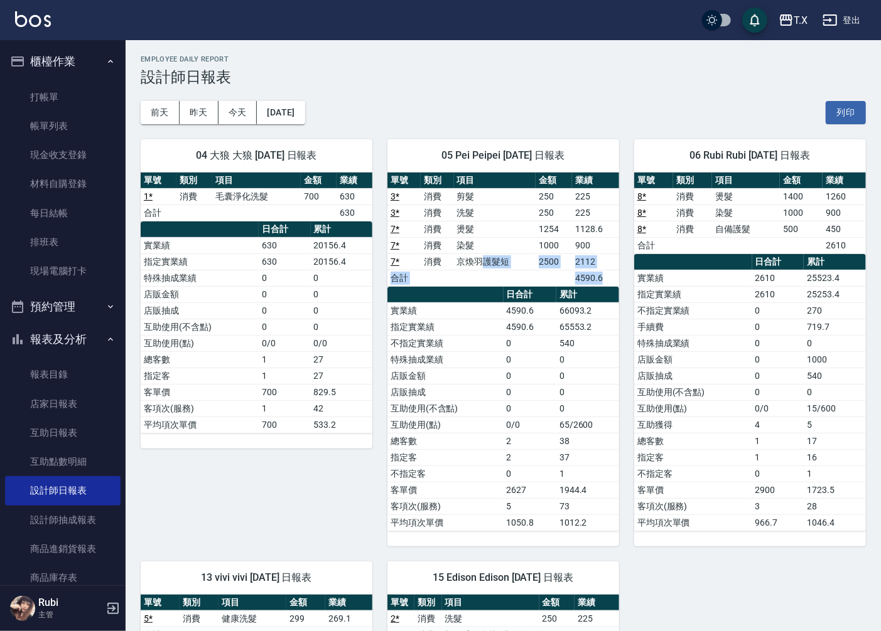
click at [534, 347] on div "單號 類別 項目 金額 業績 3 * 消費 剪髮 250 225 3 * 消費 洗髮 250 225 7 * 消費 燙髮 1254 1128.6 7 * 消費…" at bounding box center [503, 352] width 232 height 359
click at [525, 400] on td "0" at bounding box center [529, 408] width 53 height 16
drag, startPoint x: 517, startPoint y: 366, endPoint x: 512, endPoint y: 321, distance: 44.8
click at [512, 336] on tbody "實業績 4590.6 66093.2 指定實業績 4590.6 65553.2 不指定實業績 0 540 特殊抽成業績 0 0 店販金額 0 0 店販抽成 0…" at bounding box center [503, 417] width 232 height 228
drag, startPoint x: 508, startPoint y: 262, endPoint x: 552, endPoint y: 337, distance: 87.2
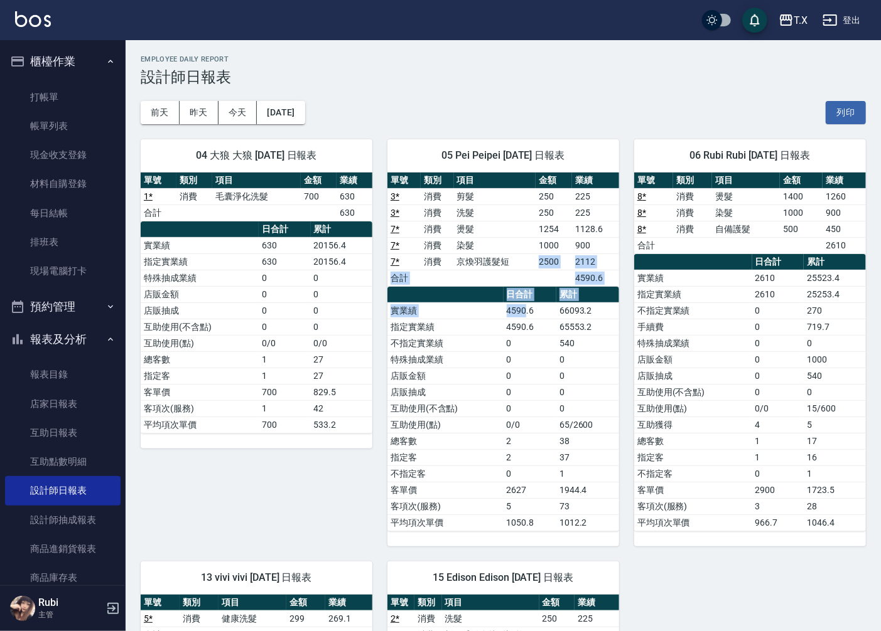
click at [544, 328] on div "單號 類別 項目 金額 業績 3 * 消費 剪髮 250 225 3 * 消費 洗髮 250 225 7 * 消費 燙髮 1254 1128.6 7 * 消費…" at bounding box center [503, 352] width 232 height 359
click at [543, 384] on tbody "實業績 4590.6 66093.2 指定實業績 4590.6 65553.2 不指定實業績 0 540 特殊抽成業績 0 0 店販金額 0 0 店販抽成 0…" at bounding box center [503, 417] width 232 height 228
drag, startPoint x: 528, startPoint y: 362, endPoint x: 513, endPoint y: 309, distance: 54.4
click at [528, 340] on tbody "實業績 4590.6 66093.2 指定實業績 4590.6 65553.2 不指定實業績 0 540 特殊抽成業績 0 0 店販金額 0 0 店販抽成 0…" at bounding box center [503, 417] width 232 height 228
drag, startPoint x: 497, startPoint y: 273, endPoint x: 544, endPoint y: 346, distance: 86.4
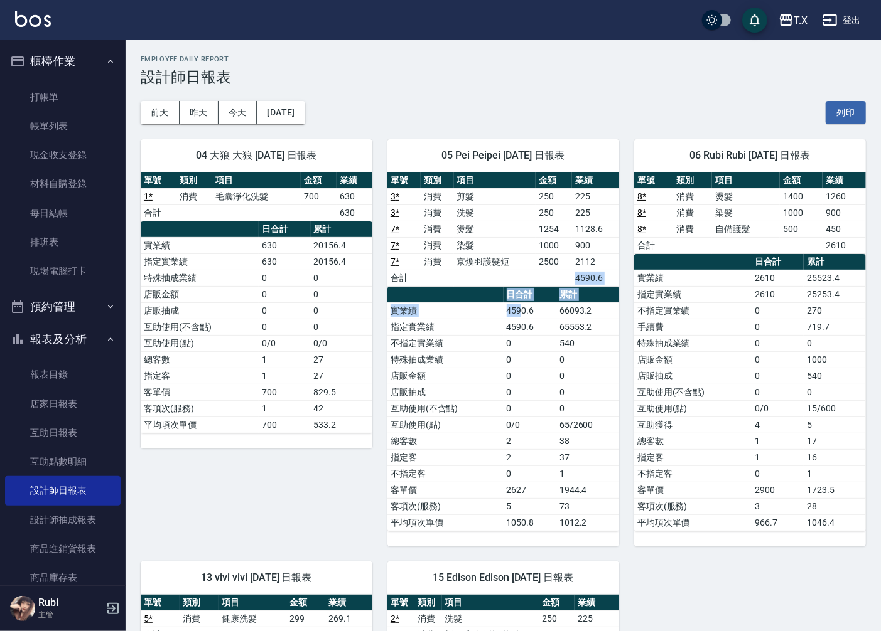
click at [528, 325] on div "單號 類別 項目 金額 業績 3 * 消費 剪髮 250 225 3 * 消費 洗髮 250 225 7 * 消費 燙髮 1254 1128.6 7 * 消費…" at bounding box center [503, 352] width 232 height 359
click at [541, 383] on td "0" at bounding box center [529, 376] width 53 height 16
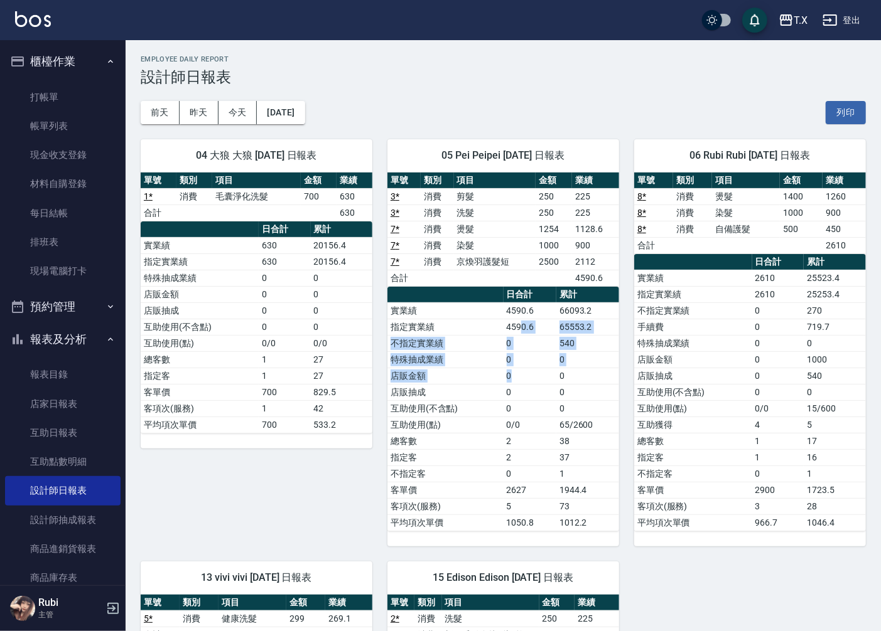
drag, startPoint x: 522, startPoint y: 309, endPoint x: 518, endPoint y: 286, distance: 22.9
click at [522, 305] on tbody "實業績 4590.6 66093.2 指定實業績 4590.6 65553.2 不指定實業績 0 540 特殊抽成業績 0 0 店販金額 0 0 店販抽成 0…" at bounding box center [503, 417] width 232 height 228
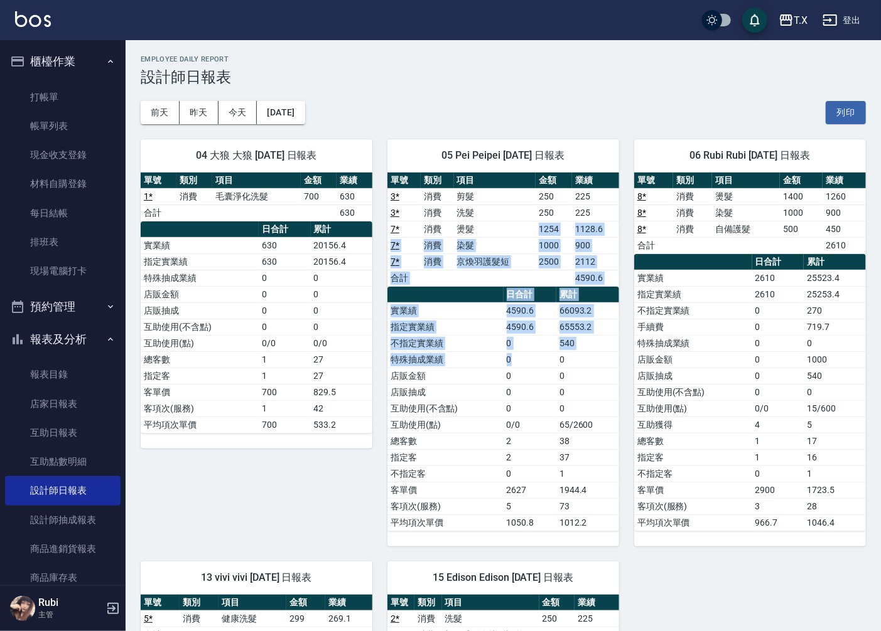
drag, startPoint x: 487, startPoint y: 227, endPoint x: 549, endPoint y: 397, distance: 181.1
click at [549, 373] on div "單號 類別 項目 金額 業績 3 * 消費 剪髮 250 225 3 * 消費 洗髮 250 225 7 * 消費 燙髮 1254 1128.6 7 * 消費…" at bounding box center [503, 352] width 232 height 359
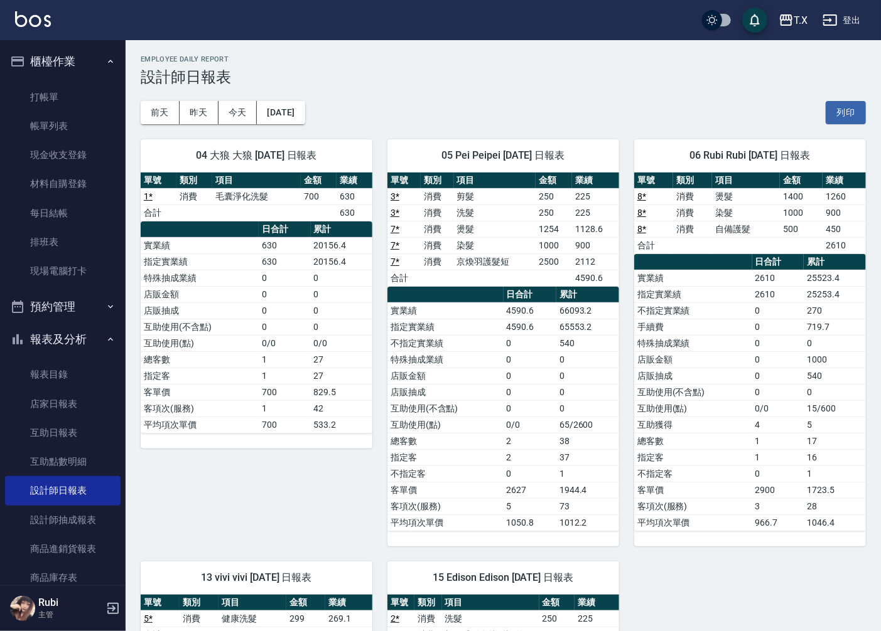
click at [511, 469] on td "0" at bounding box center [529, 474] width 53 height 16
drag, startPoint x: 504, startPoint y: 454, endPoint x: 491, endPoint y: 373, distance: 82.6
click at [493, 394] on tbody "實業績 4590.6 66093.2 指定實業績 4590.6 65553.2 不指定實業績 0 540 特殊抽成業績 0 0 店販金額 0 0 店販抽成 0…" at bounding box center [503, 417] width 232 height 228
drag, startPoint x: 505, startPoint y: 346, endPoint x: 522, endPoint y: 412, distance: 68.7
click at [511, 355] on tbody "實業績 4590.6 66093.2 指定實業績 4590.6 65553.2 不指定實業績 0 540 特殊抽成業績 0 0 店販金額 0 0 店販抽成 0…" at bounding box center [503, 417] width 232 height 228
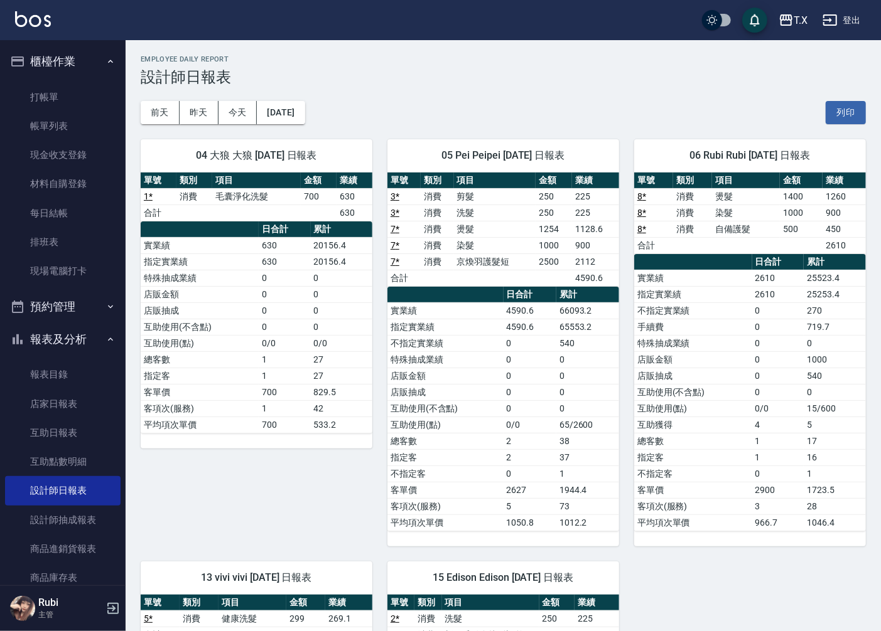
click at [522, 412] on td "0" at bounding box center [529, 408] width 53 height 16
drag, startPoint x: 714, startPoint y: 426, endPoint x: 827, endPoint y: 432, distance: 113.2
click at [827, 432] on tr "互助獲得 4 5" at bounding box center [750, 425] width 232 height 16
click at [830, 435] on td "17" at bounding box center [834, 441] width 62 height 16
drag, startPoint x: 821, startPoint y: 432, endPoint x: 776, endPoint y: 431, distance: 45.2
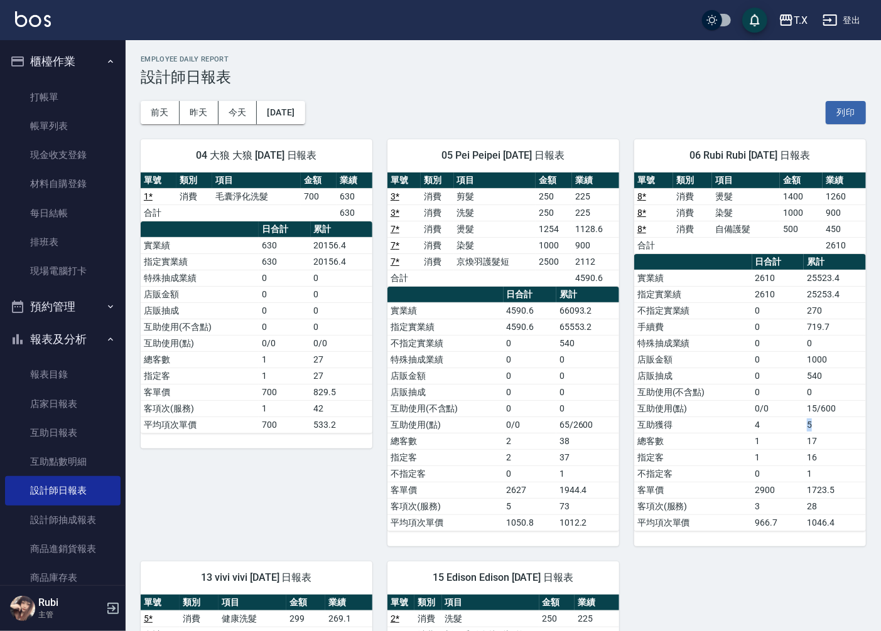
click at [776, 431] on tr "互助獲得 4 5" at bounding box center [750, 425] width 232 height 16
click at [754, 434] on td "1" at bounding box center [778, 441] width 52 height 16
drag, startPoint x: 745, startPoint y: 428, endPoint x: 837, endPoint y: 427, distance: 91.6
click at [837, 427] on tr "互助獲得 4 5" at bounding box center [750, 425] width 232 height 16
click at [831, 436] on td "17" at bounding box center [834, 441] width 62 height 16
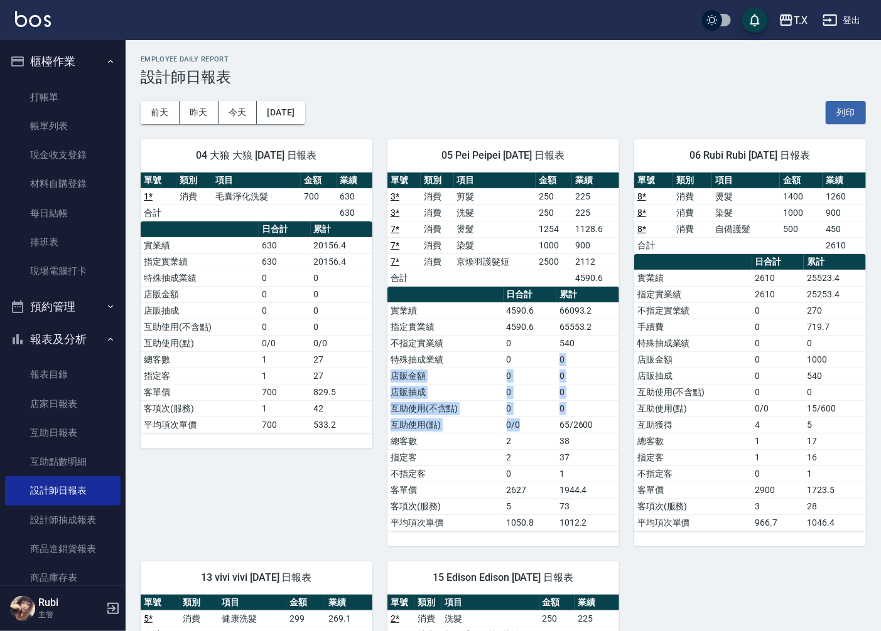
drag, startPoint x: 529, startPoint y: 419, endPoint x: 495, endPoint y: 313, distance: 111.6
click at [510, 350] on tbody "實業績 4590.6 66093.2 指定實業績 4590.6 65553.2 不指定實業績 0 540 特殊抽成業績 0 0 店販金額 0 0 店販抽成 0…" at bounding box center [503, 417] width 232 height 228
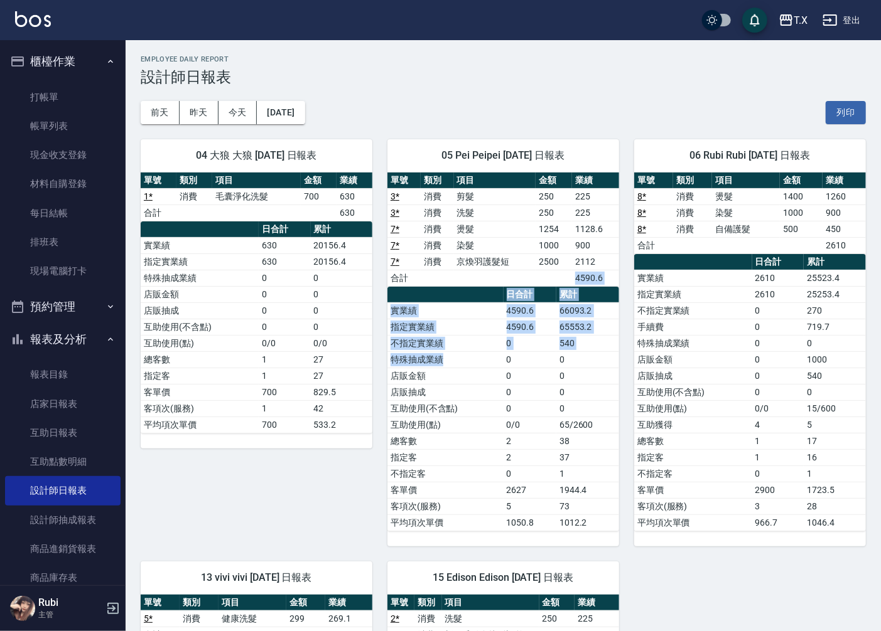
drag, startPoint x: 472, startPoint y: 277, endPoint x: 504, endPoint y: 423, distance: 149.7
click at [488, 383] on div "單號 類別 項目 金額 業績 3 * 消費 剪髮 250 225 3 * 消費 洗髮 250 225 7 * 消費 燙髮 1254 1128.6 7 * 消費…" at bounding box center [503, 352] width 232 height 359
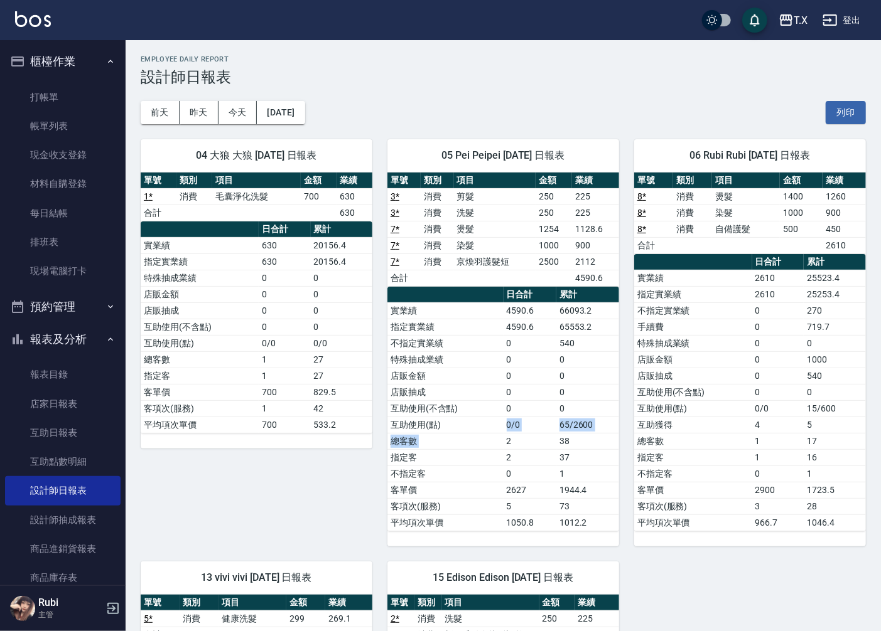
drag, startPoint x: 507, startPoint y: 448, endPoint x: 481, endPoint y: 406, distance: 49.0
click at [481, 406] on tbody "實業績 4590.6 66093.2 指定實業績 4590.6 65553.2 不指定實業績 0 540 特殊抽成業績 0 0 店販金額 0 0 店販抽成 0…" at bounding box center [503, 417] width 232 height 228
drag, startPoint x: 478, startPoint y: 384, endPoint x: 466, endPoint y: 319, distance: 66.4
click at [471, 341] on tbody "實業績 4590.6 66093.2 指定實業績 4590.6 65553.2 不指定實業績 0 540 特殊抽成業績 0 0 店販金額 0 0 店販抽成 0…" at bounding box center [503, 417] width 232 height 228
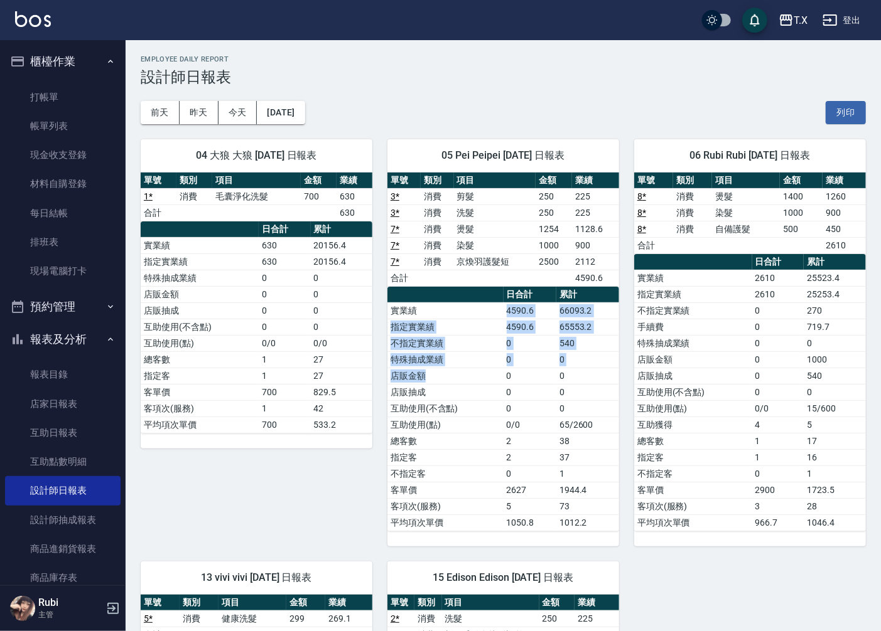
drag, startPoint x: 463, startPoint y: 303, endPoint x: 504, endPoint y: 417, distance: 120.9
click at [501, 406] on tbody "實業績 4590.6 66093.2 指定實業績 4590.6 65553.2 不指定實業績 0 540 特殊抽成業績 0 0 店販金額 0 0 店販抽成 0…" at bounding box center [503, 417] width 232 height 228
click at [504, 424] on td "0/0" at bounding box center [529, 425] width 53 height 16
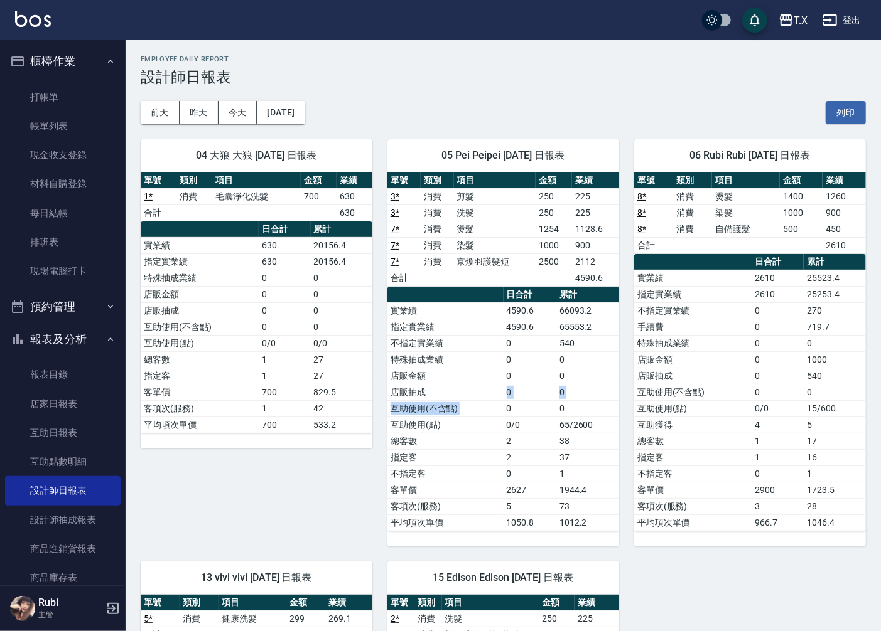
drag, startPoint x: 505, startPoint y: 403, endPoint x: 469, endPoint y: 291, distance: 117.9
click at [504, 355] on tbody "實業績 4590.6 66093.2 指定實業績 4590.6 65553.2 不指定實業績 0 540 特殊抽成業績 0 0 店販金額 0 0 店販抽成 0…" at bounding box center [503, 417] width 232 height 228
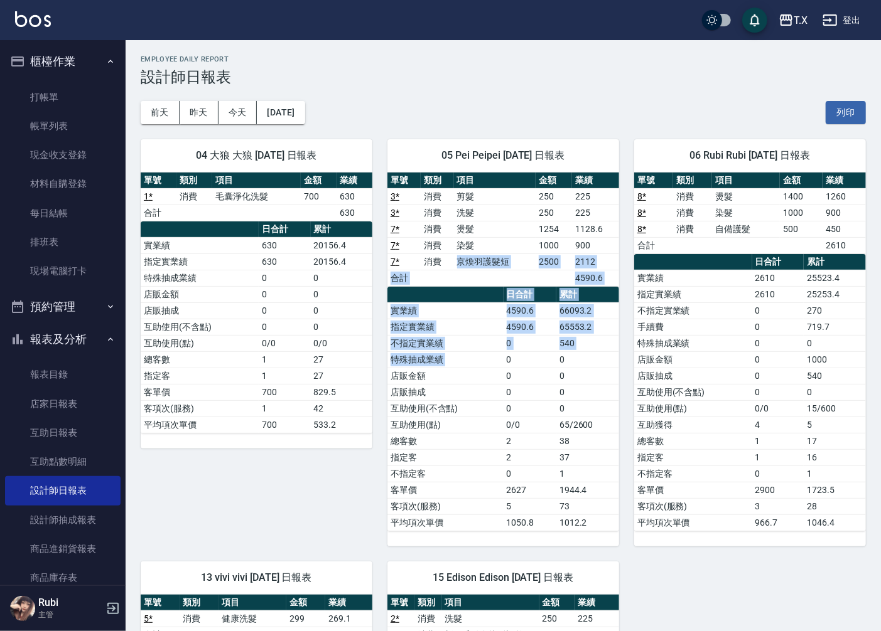
drag, startPoint x: 458, startPoint y: 265, endPoint x: 501, endPoint y: 397, distance: 139.1
click at [503, 379] on div "單號 類別 項目 金額 業績 3 * 消費 剪髮 250 225 3 * 消費 洗髮 250 225 7 * 消費 燙髮 1254 1128.6 7 * 消費…" at bounding box center [503, 352] width 232 height 359
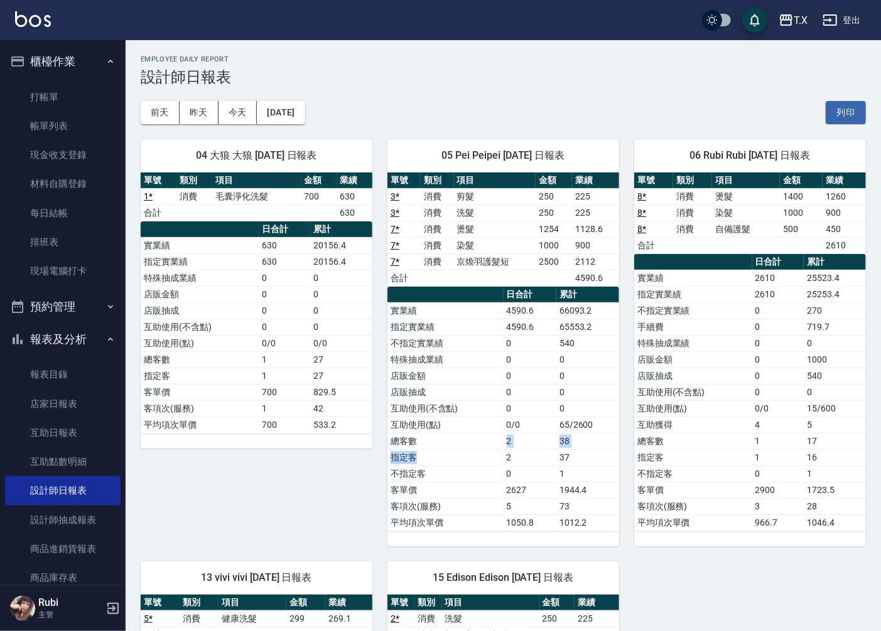
drag, startPoint x: 502, startPoint y: 452, endPoint x: 491, endPoint y: 434, distance: 20.6
click at [492, 441] on tbody "實業績 4590.6 66093.2 指定實業績 4590.6 65553.2 不指定實業績 0 540 特殊抽成業績 0 0 店販金額 0 0 店販抽成 0…" at bounding box center [503, 417] width 232 height 228
drag, startPoint x: 486, startPoint y: 403, endPoint x: 461, endPoint y: 348, distance: 60.4
click at [473, 368] on tbody "實業績 4590.6 66093.2 指定實業績 4590.6 65553.2 不指定實業績 0 540 特殊抽成業績 0 0 店販金額 0 0 店販抽成 0…" at bounding box center [503, 417] width 232 height 228
drag, startPoint x: 459, startPoint y: 335, endPoint x: 509, endPoint y: 414, distance: 93.7
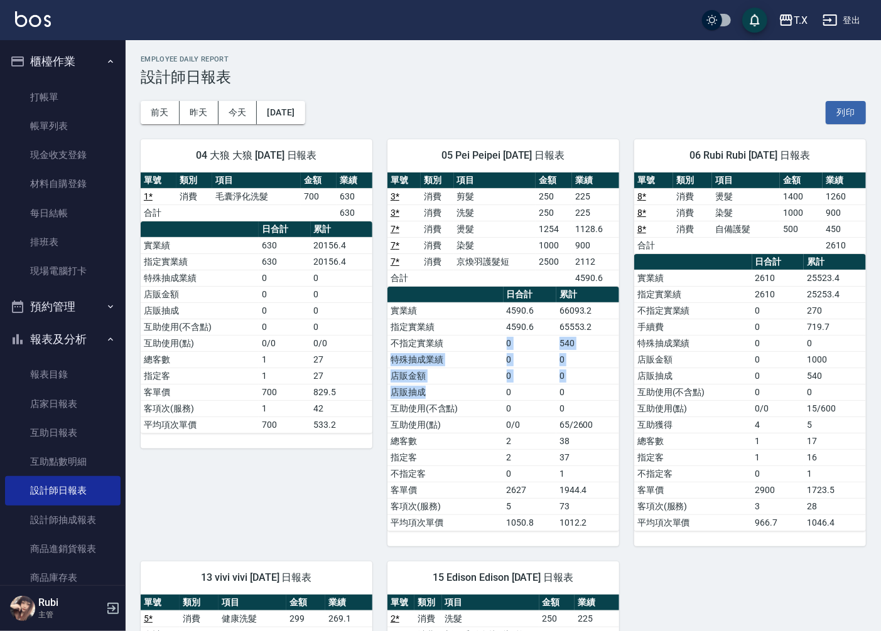
click at [509, 414] on tbody "實業績 4590.6 66093.2 指定實業績 4590.6 65553.2 不指定實業績 0 540 特殊抽成業績 0 0 店販金額 0 0 店販抽成 0…" at bounding box center [503, 417] width 232 height 228
click at [517, 479] on tbody "實業績 4590.6 66093.2 指定實業績 4590.6 65553.2 不指定實業績 0 540 特殊抽成業績 0 0 店販金額 0 0 店販抽成 0…" at bounding box center [503, 417] width 232 height 228
drag, startPoint x: 513, startPoint y: 461, endPoint x: 496, endPoint y: 400, distance: 63.4
click at [499, 410] on tbody "實業績 4590.6 66093.2 指定實業績 4590.6 65553.2 不指定實業績 0 540 特殊抽成業績 0 0 店販金額 0 0 店販抽成 0…" at bounding box center [503, 417] width 232 height 228
drag, startPoint x: 491, startPoint y: 377, endPoint x: 522, endPoint y: 453, distance: 82.5
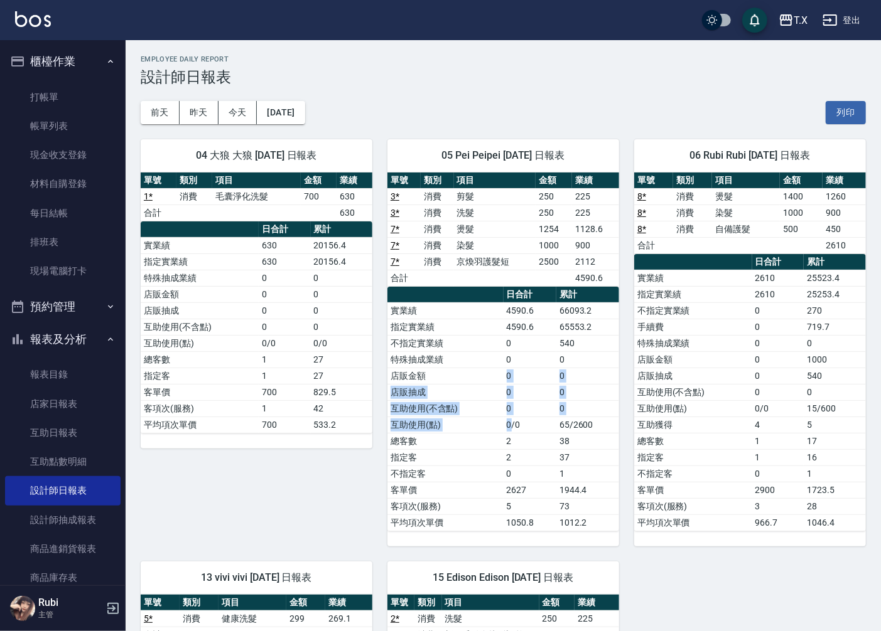
click at [512, 429] on tbody "實業績 4590.6 66093.2 指定實業績 4590.6 65553.2 不指定實業績 0 540 特殊抽成業績 0 0 店販金額 0 0 店販抽成 0…" at bounding box center [503, 417] width 232 height 228
click at [522, 459] on td "2" at bounding box center [529, 457] width 53 height 16
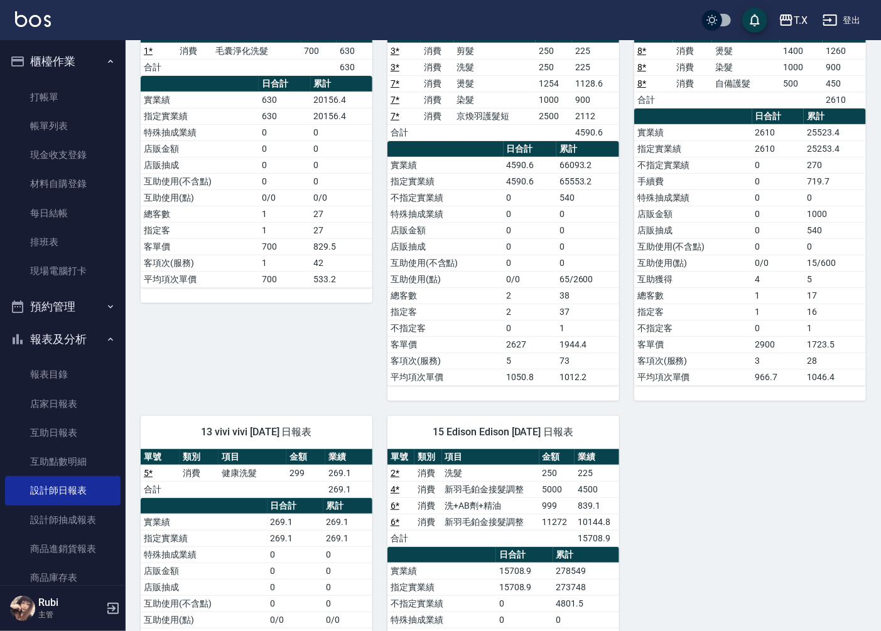
scroll to position [339, 0]
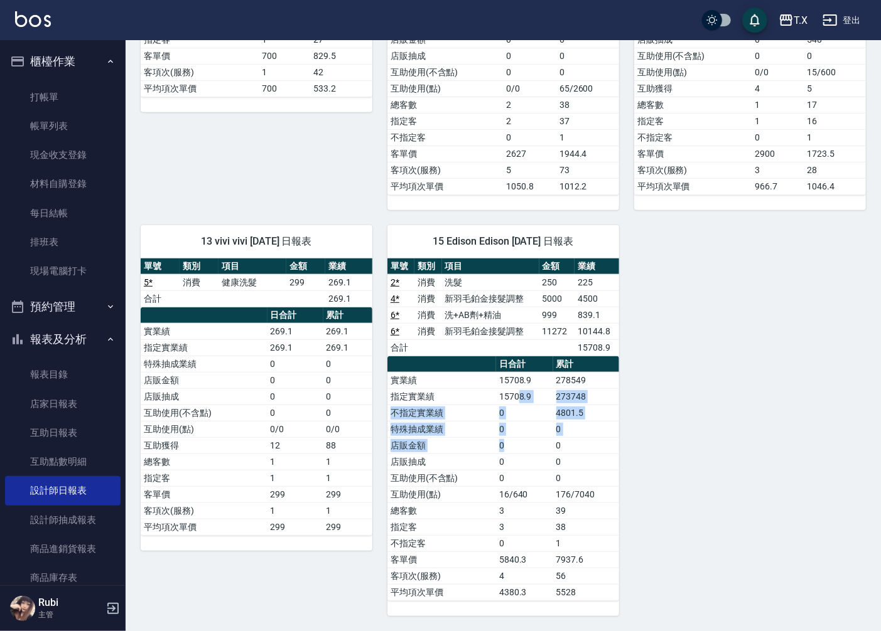
drag, startPoint x: 523, startPoint y: 443, endPoint x: 504, endPoint y: 350, distance: 94.2
click at [505, 353] on div "單號 類別 項目 金額 業績 2 * 消費 洗髮 250 225 4 * 消費 新羽毛鉑金接髮調整 5000 4500 6 * 消費 洗+AB劑+精油 999…" at bounding box center [503, 430] width 232 height 343
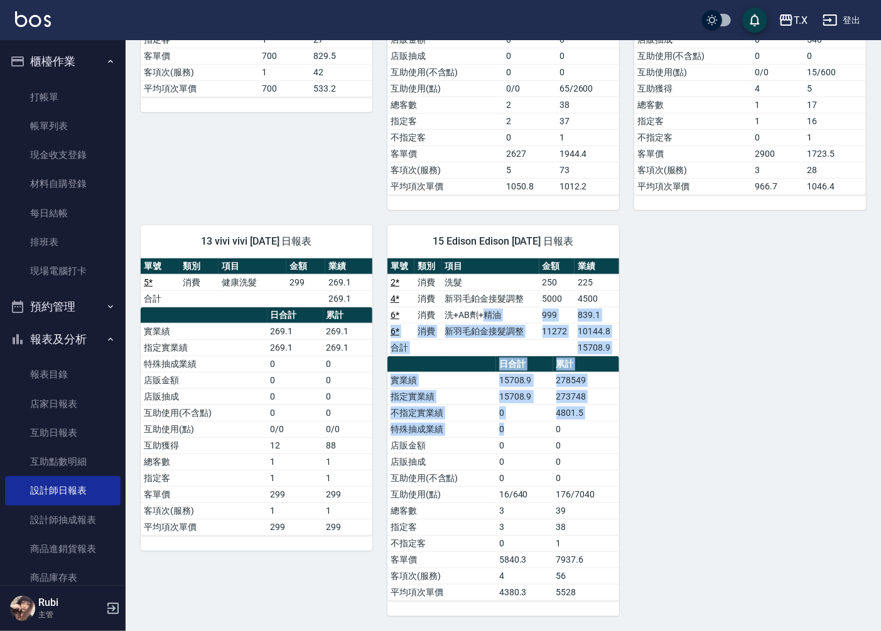
drag, startPoint x: 486, startPoint y: 306, endPoint x: 541, endPoint y: 485, distance: 187.0
click at [537, 449] on div "單號 類別 項目 金額 業績 2 * 消費 洗髮 250 225 4 * 消費 新羽毛鉑金接髮調整 5000 4500 6 * 消費 洗+AB劑+精油 999…" at bounding box center [503, 430] width 232 height 343
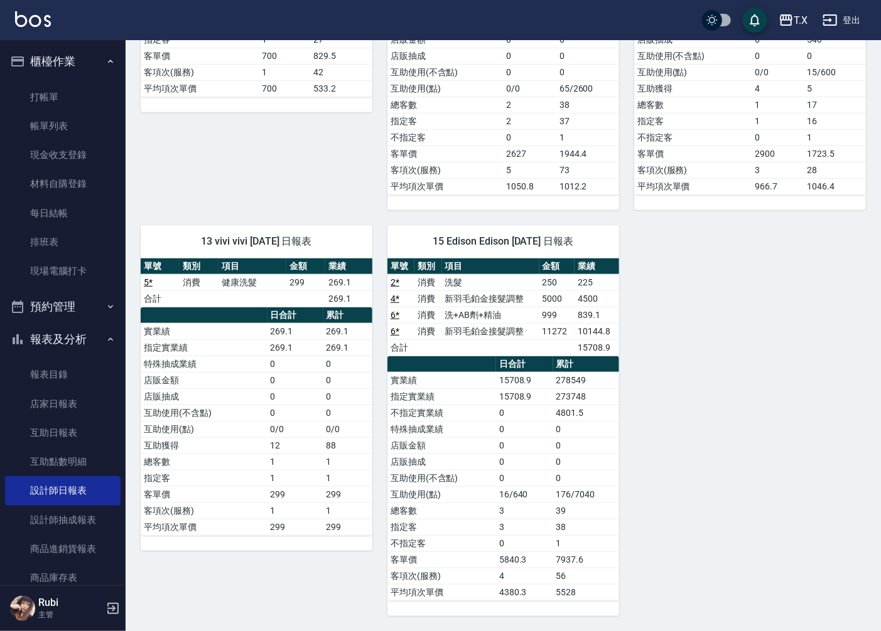
click at [541, 503] on td "3" at bounding box center [524, 511] width 57 height 16
drag, startPoint x: 541, startPoint y: 505, endPoint x: 547, endPoint y: 453, distance: 51.8
click at [551, 464] on tbody "實業績 15708.9 278549 指定實業績 15708.9 273748 不指定實業績 0 4801.5 特殊抽成業績 0 0 店販金額 0 0 店販抽…" at bounding box center [503, 486] width 232 height 228
drag, startPoint x: 539, startPoint y: 436, endPoint x: 524, endPoint y: 350, distance: 86.6
click at [538, 396] on tbody "實業績 15708.9 278549 指定實業績 15708.9 273748 不指定實業績 0 4801.5 特殊抽成業績 0 0 店販金額 0 0 店販抽…" at bounding box center [503, 486] width 232 height 228
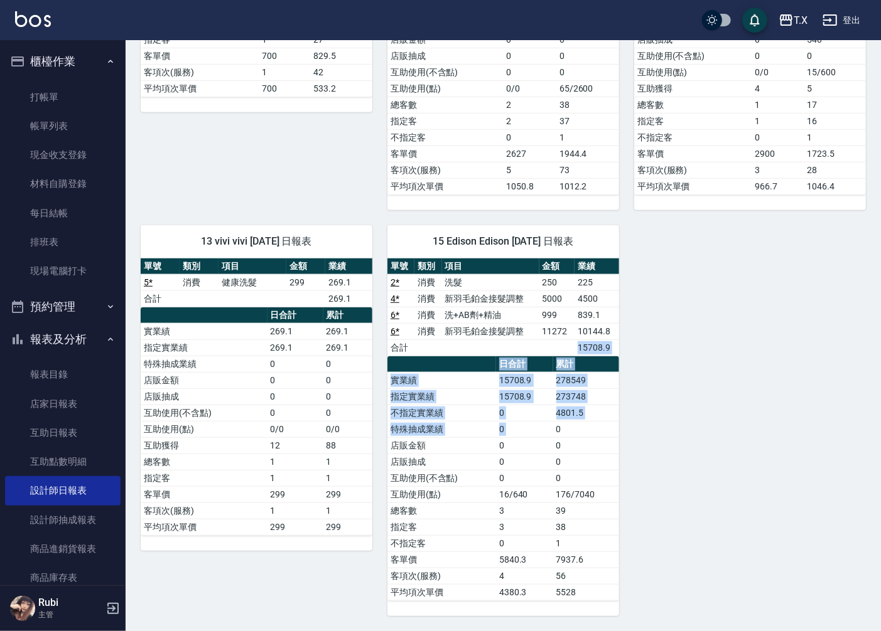
drag, startPoint x: 523, startPoint y: 346, endPoint x: 561, endPoint y: 435, distance: 96.4
click at [560, 432] on div "單號 類別 項目 金額 業績 2 * 消費 洗髮 250 225 4 * 消費 新羽毛鉑金接髮調整 5000 4500 6 * 消費 洗+AB劑+精油 999…" at bounding box center [503, 430] width 232 height 343
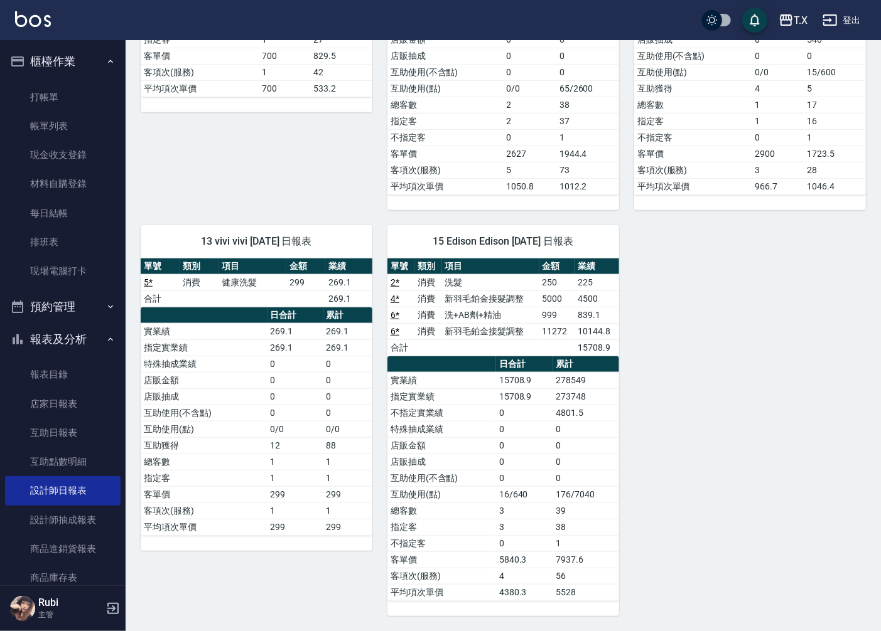
click at [568, 488] on td "176/7040" at bounding box center [586, 494] width 66 height 16
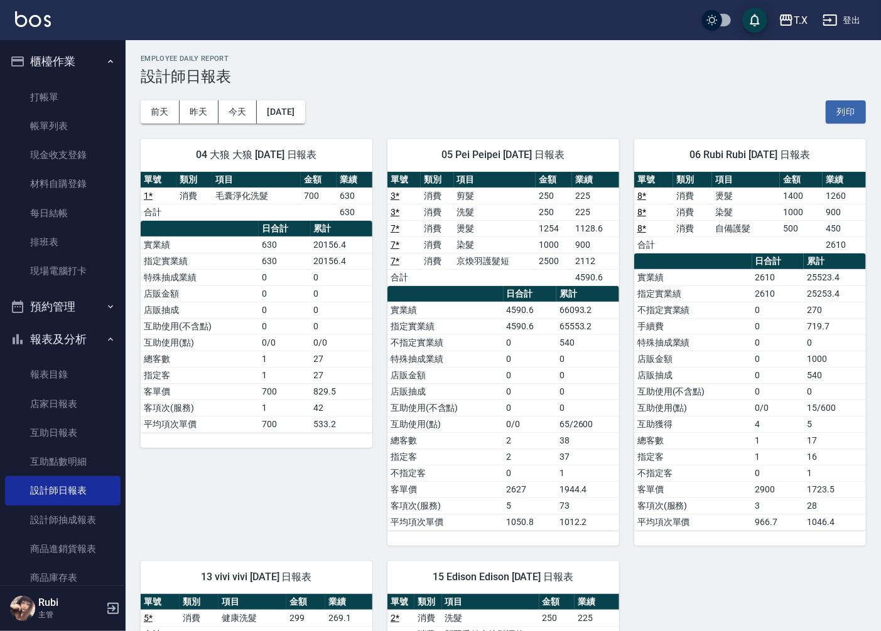
scroll to position [0, 0]
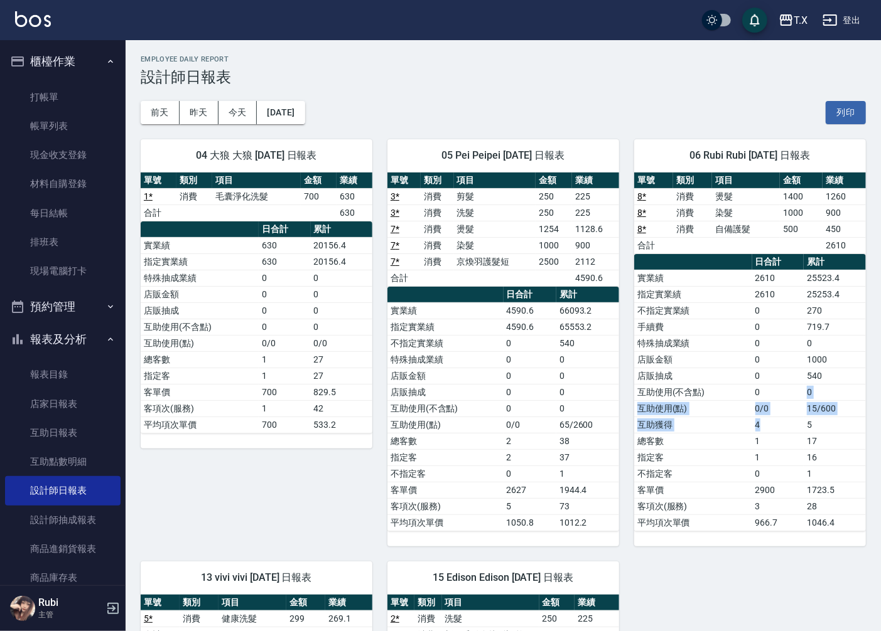
drag, startPoint x: 774, startPoint y: 421, endPoint x: 706, endPoint y: 325, distance: 118.1
click at [766, 375] on tbody "實業績 2610 25523.4 指定實業績 2610 25253.4 不指定實業績 0 270 手續費 0 719.7 特殊抽成業績 0 0 店販金額 0 …" at bounding box center [750, 400] width 232 height 261
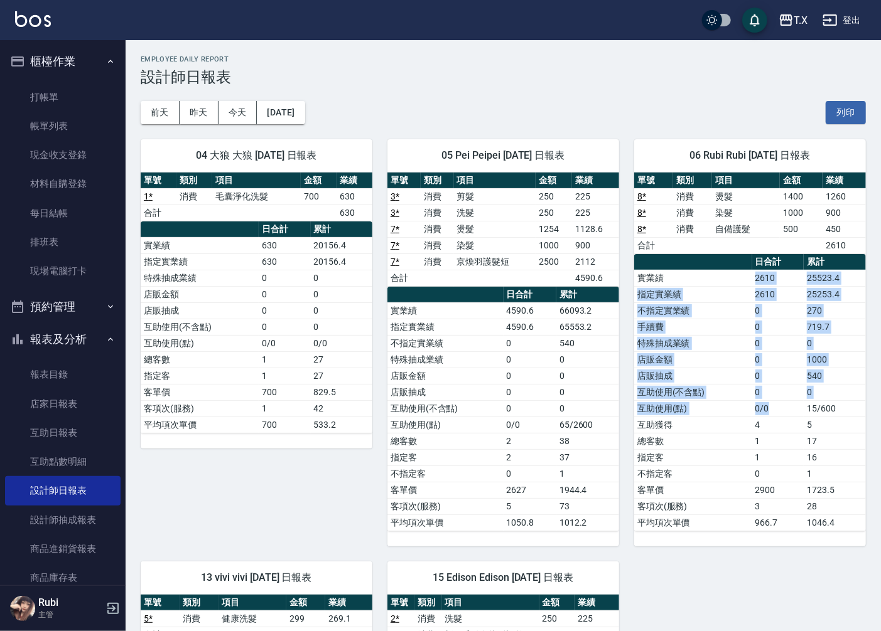
drag, startPoint x: 694, startPoint y: 279, endPoint x: 776, endPoint y: 440, distance: 181.1
click at [770, 426] on tbody "實業績 2610 25523.4 指定實業績 2610 25253.4 不指定實業績 0 270 手續費 0 719.7 特殊抽成業績 0 0 店販金額 0 …" at bounding box center [750, 400] width 232 height 261
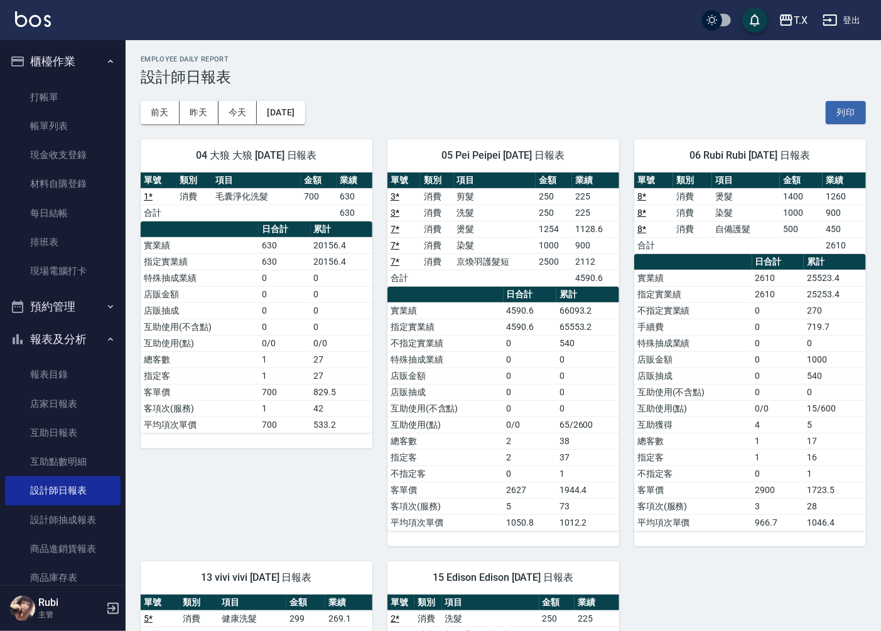
drag, startPoint x: 766, startPoint y: 480, endPoint x: 756, endPoint y: 454, distance: 28.2
click at [764, 472] on td "0" at bounding box center [778, 474] width 52 height 16
drag, startPoint x: 753, startPoint y: 444, endPoint x: 722, endPoint y: 335, distance: 113.5
click at [747, 407] on tbody "實業績 2610 25523.4 指定實業績 2610 25253.4 不指定實業績 0 270 手續費 0 719.7 特殊抽成業績 0 0 店販金額 0 …" at bounding box center [750, 400] width 232 height 261
drag, startPoint x: 736, startPoint y: 360, endPoint x: 732, endPoint y: 419, distance: 59.7
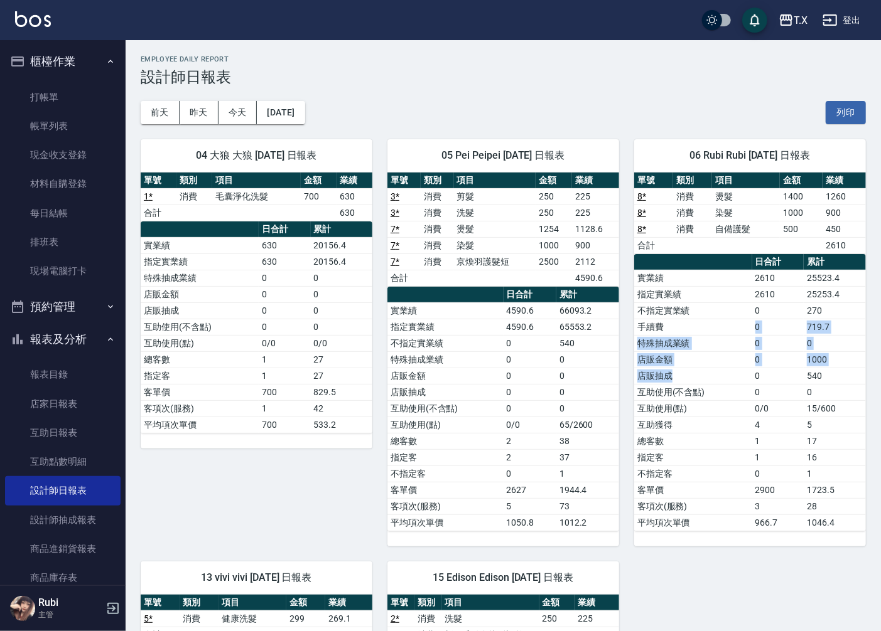
click at [739, 388] on tbody "實業績 2610 25523.4 指定實業績 2610 25253.4 不指定實業績 0 270 手續費 0 719.7 特殊抽成業績 0 0 店販金額 0 …" at bounding box center [750, 400] width 232 height 261
click at [729, 428] on td "互助獲得" at bounding box center [693, 425] width 118 height 16
